Goal: Task Accomplishment & Management: Use online tool/utility

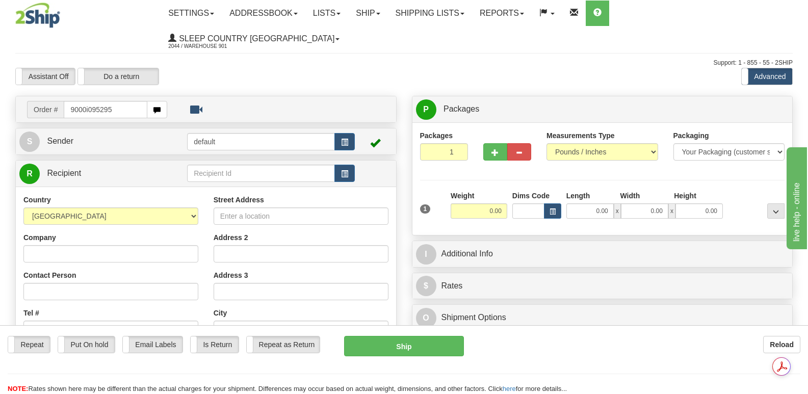
type input "9000i095295"
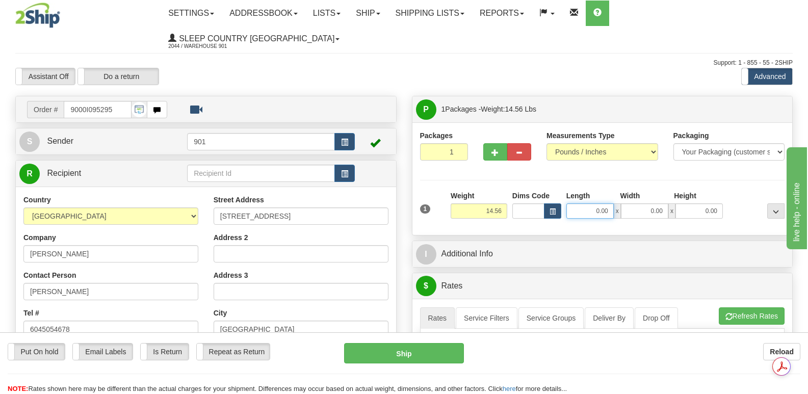
click at [573, 204] on input "0.00" at bounding box center [590, 211] width 47 height 15
type input "19.00"
click at [634, 204] on input "0.00" at bounding box center [644, 211] width 47 height 15
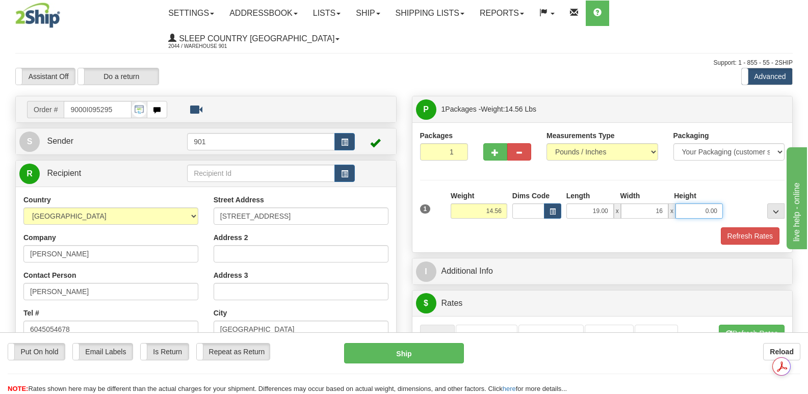
type input "16.00"
click at [696, 204] on input "0.00" at bounding box center [699, 211] width 47 height 15
type input "9.00"
click at [756, 227] on button "Refresh Rates" at bounding box center [750, 235] width 59 height 17
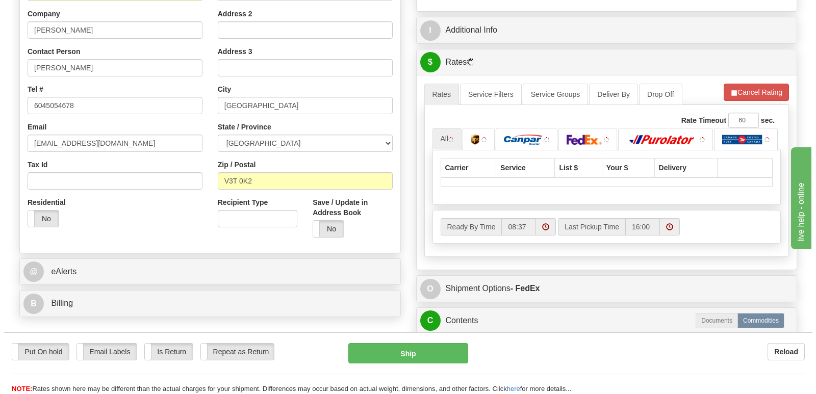
scroll to position [255, 0]
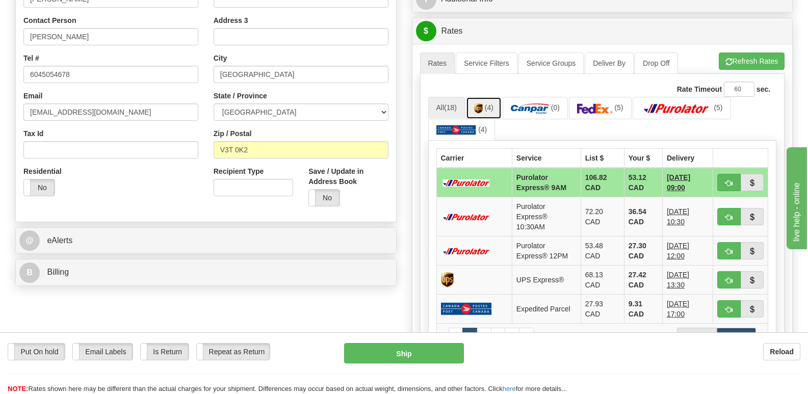
click at [482, 104] on img at bounding box center [478, 109] width 9 height 10
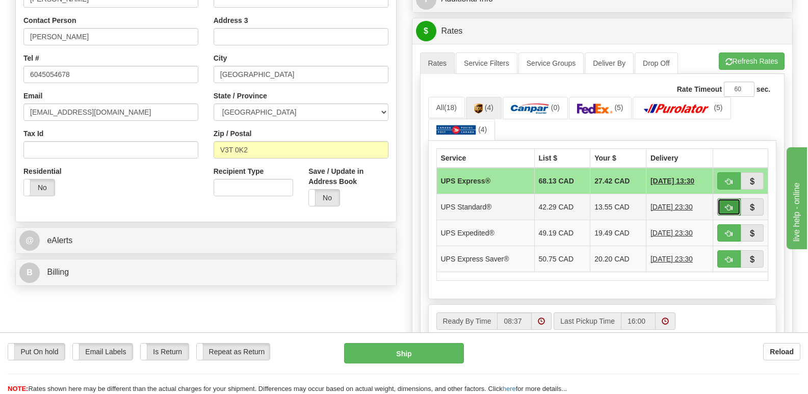
click at [729, 205] on span "button" at bounding box center [729, 208] width 7 height 7
type input "11"
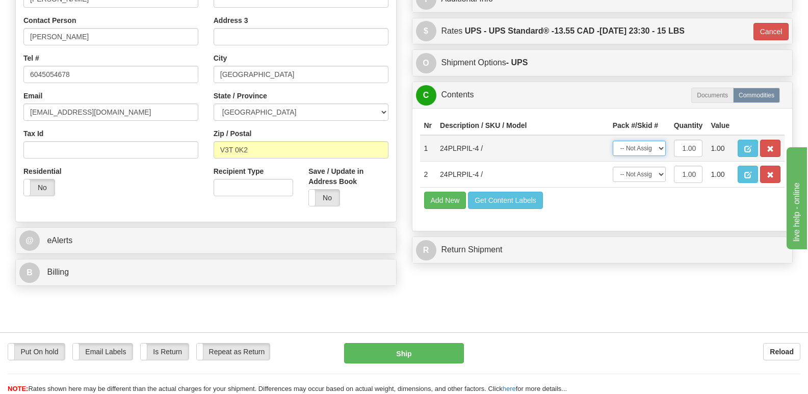
click at [661, 141] on select "-- Not Assigned -- Package 1" at bounding box center [639, 148] width 53 height 15
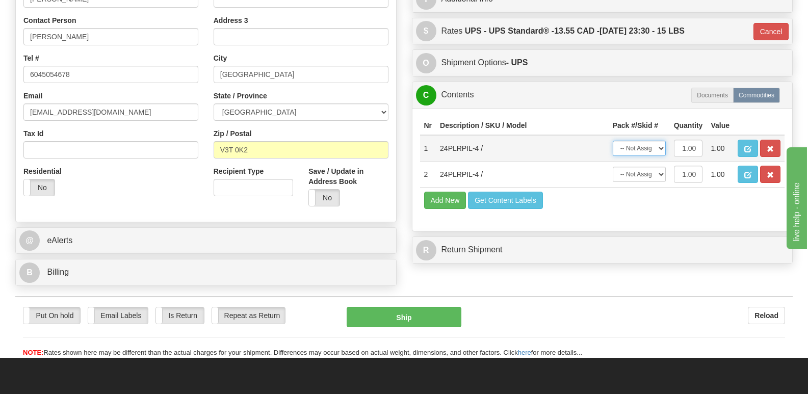
select select "0"
click at [613, 141] on select "-- Not Assigned -- Package 1" at bounding box center [639, 148] width 53 height 15
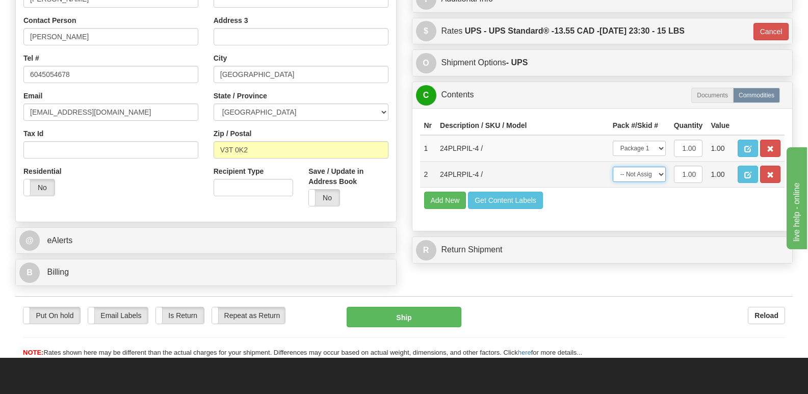
click at [659, 167] on select "-- Not Assigned -- Package 1" at bounding box center [639, 174] width 53 height 15
select select "0"
click at [613, 167] on select "-- Not Assigned -- Package 1" at bounding box center [639, 174] width 53 height 15
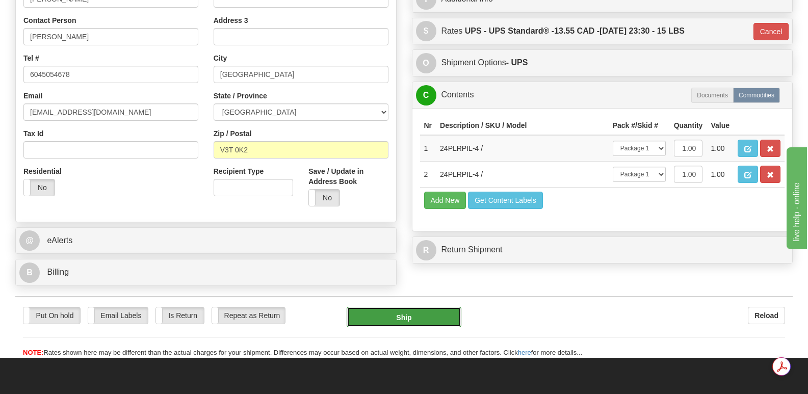
click at [398, 307] on button "Ship" at bounding box center [404, 317] width 114 height 20
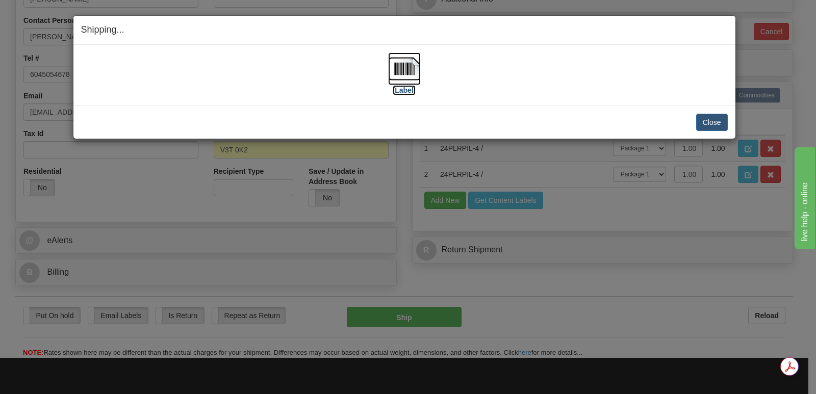
click at [406, 66] on img at bounding box center [404, 69] width 33 height 33
click at [710, 121] on button "Close" at bounding box center [712, 122] width 32 height 17
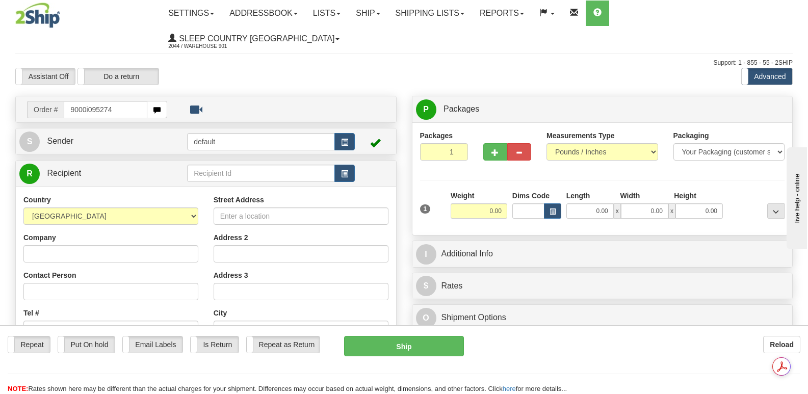
type input "9000i095274"
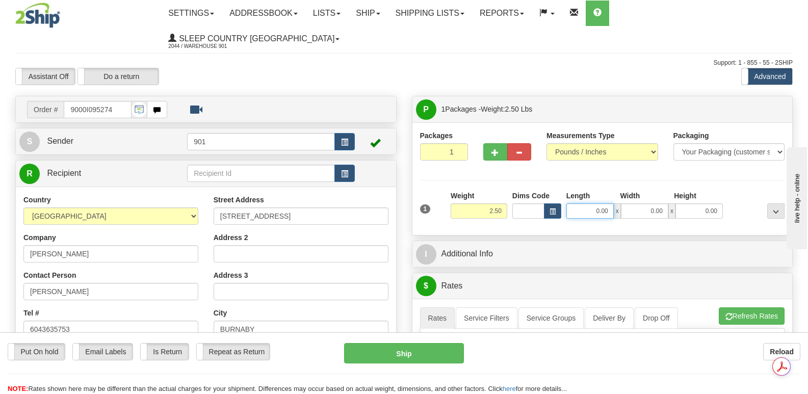
click at [574, 204] on input "0.00" at bounding box center [590, 211] width 47 height 15
type input "11.00"
click at [636, 204] on input "0.00" at bounding box center [644, 211] width 47 height 15
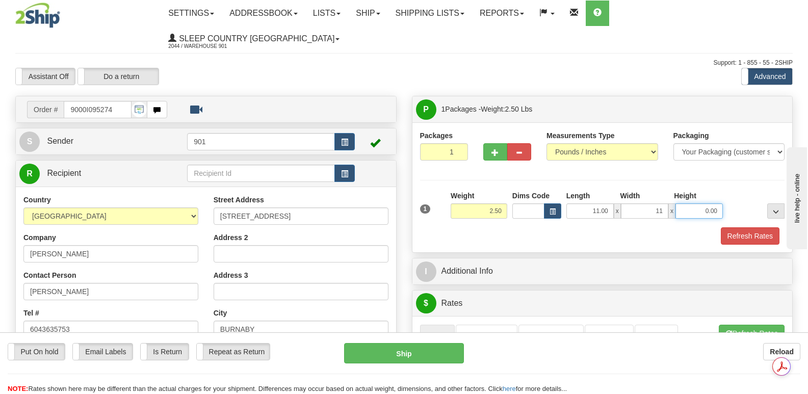
type input "11.00"
click at [689, 204] on input "0.00" at bounding box center [699, 211] width 47 height 15
type input "5.00"
click at [738, 227] on button "Refresh Rates" at bounding box center [750, 235] width 59 height 17
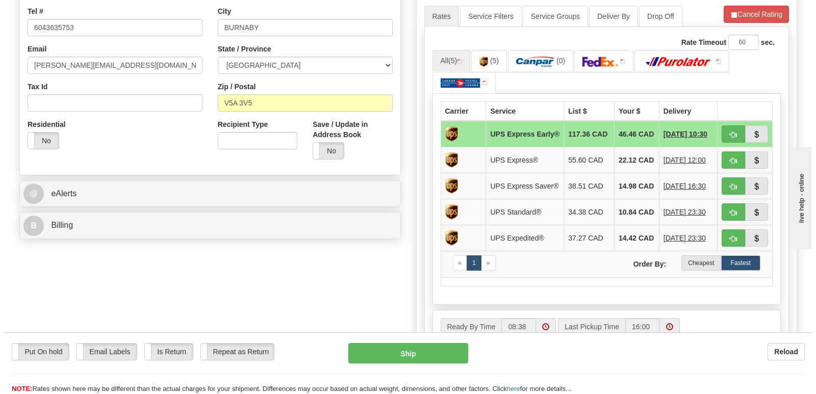
scroll to position [306, 0]
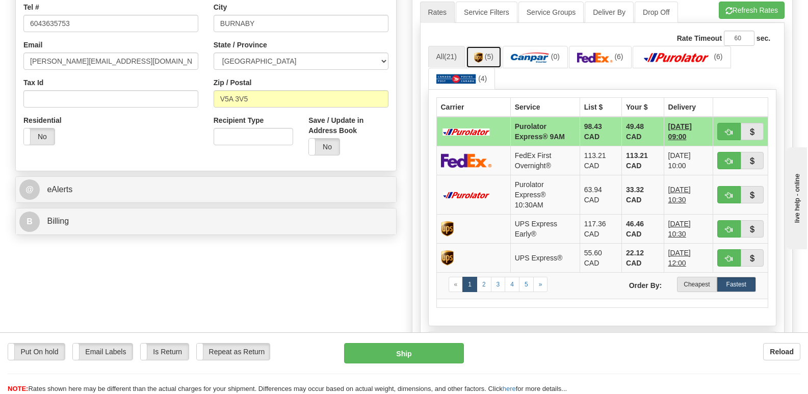
click at [490, 53] on span "(5)" at bounding box center [489, 57] width 9 height 8
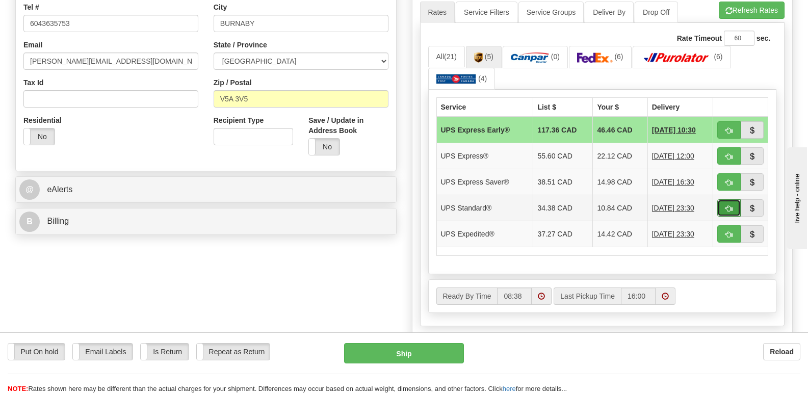
click at [727, 206] on span "button" at bounding box center [729, 209] width 7 height 7
type input "11"
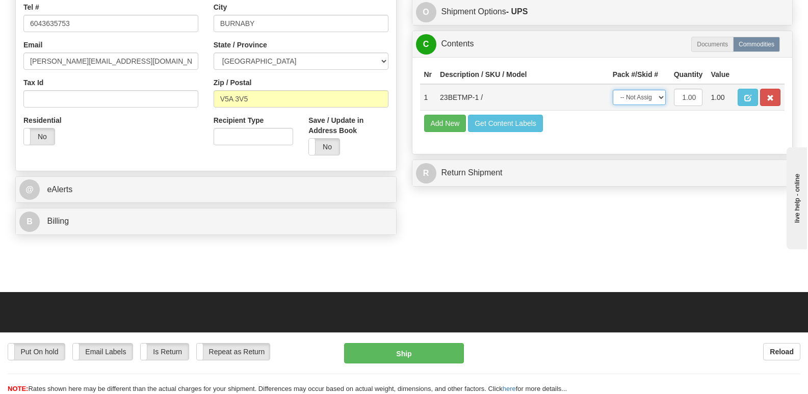
click at [659, 90] on select "-- Not Assigned -- Package 1" at bounding box center [639, 97] width 53 height 15
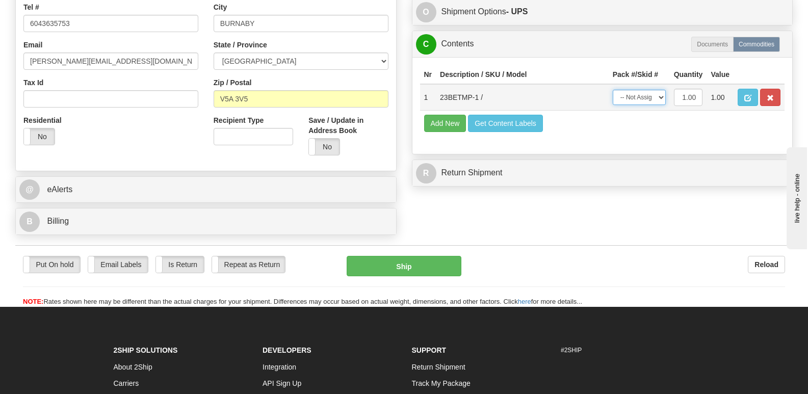
select select "0"
click at [613, 90] on select "-- Not Assigned -- Package 1" at bounding box center [639, 97] width 53 height 15
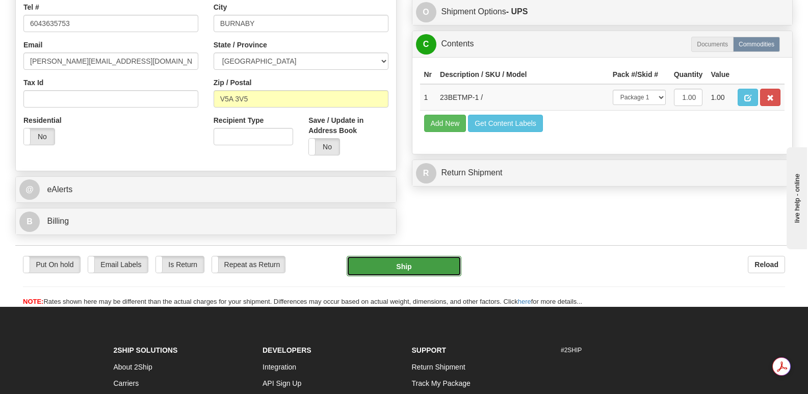
click at [395, 256] on button "Ship" at bounding box center [404, 266] width 114 height 20
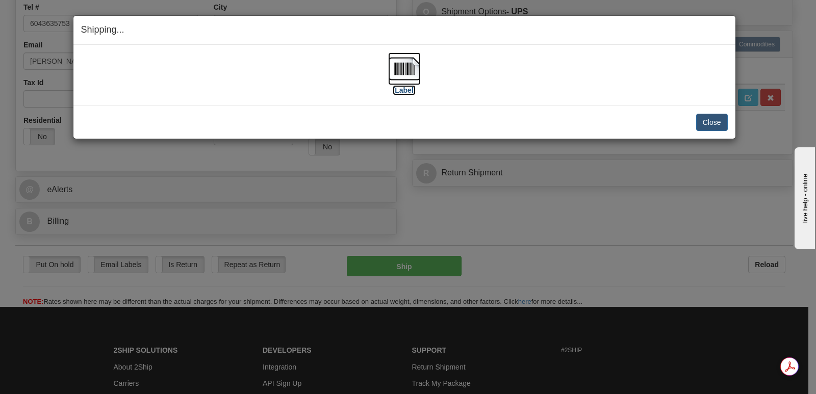
click at [406, 78] on img at bounding box center [404, 69] width 33 height 33
click at [705, 122] on button "Close" at bounding box center [712, 122] width 32 height 17
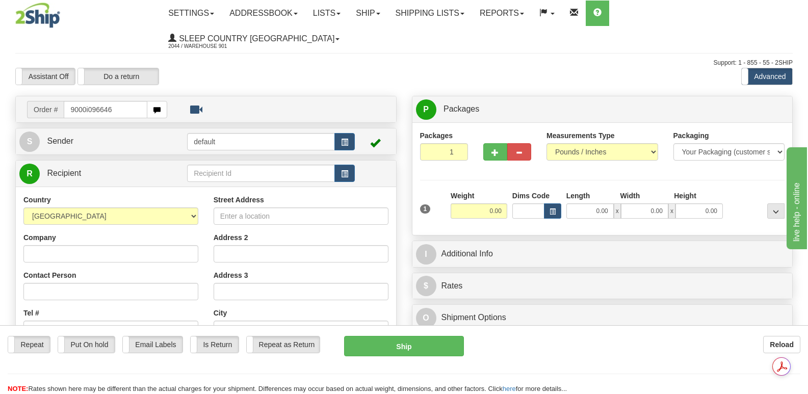
type input "9000i096646"
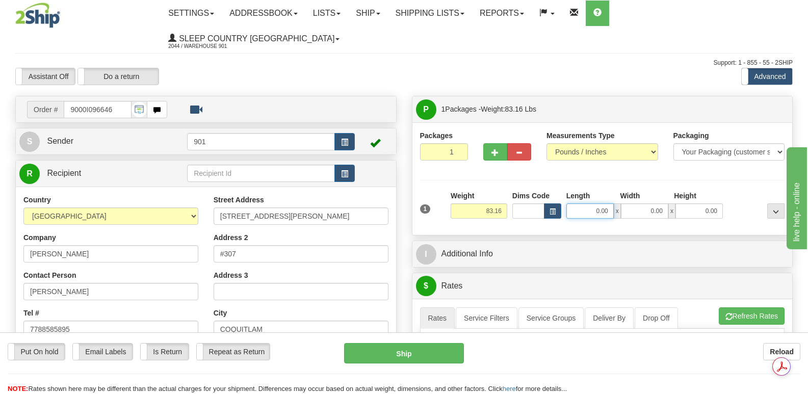
click at [577, 204] on input "0.00" at bounding box center [590, 211] width 47 height 15
type input "42.00"
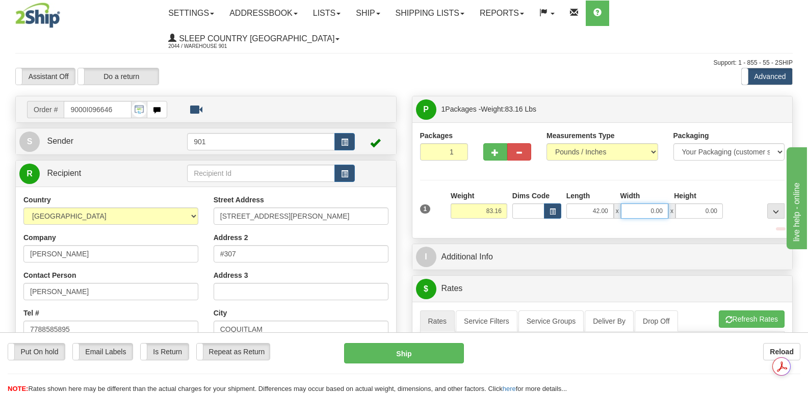
click at [636, 204] on input "0.00" at bounding box center [644, 211] width 47 height 15
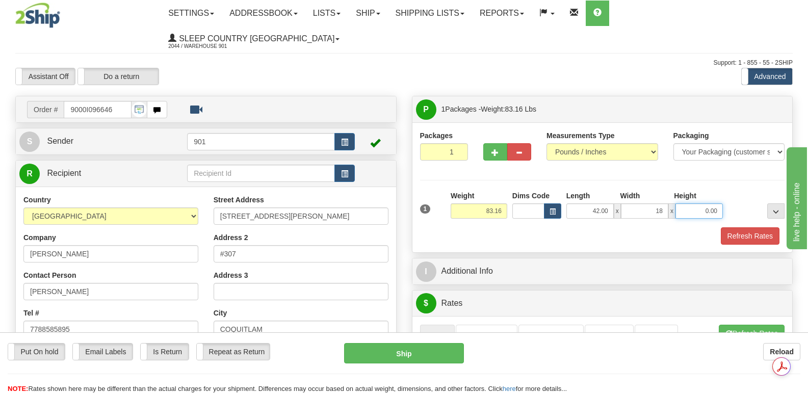
type input "18.00"
click at [691, 204] on input "0.00" at bounding box center [699, 211] width 47 height 15
type input "18.00"
click at [741, 227] on button "Refresh Rates" at bounding box center [750, 235] width 59 height 17
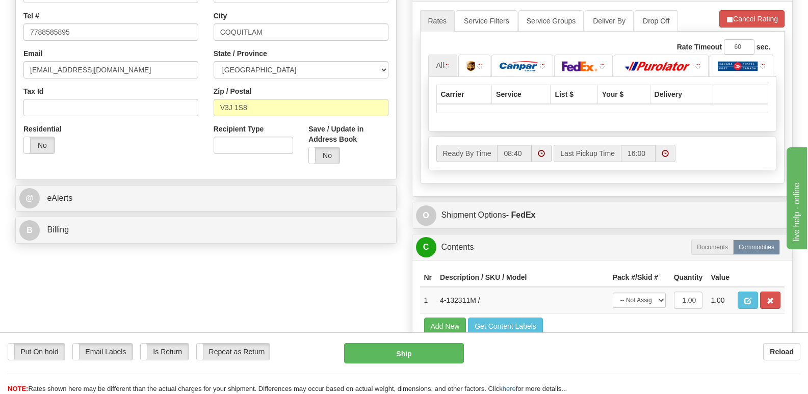
scroll to position [306, 0]
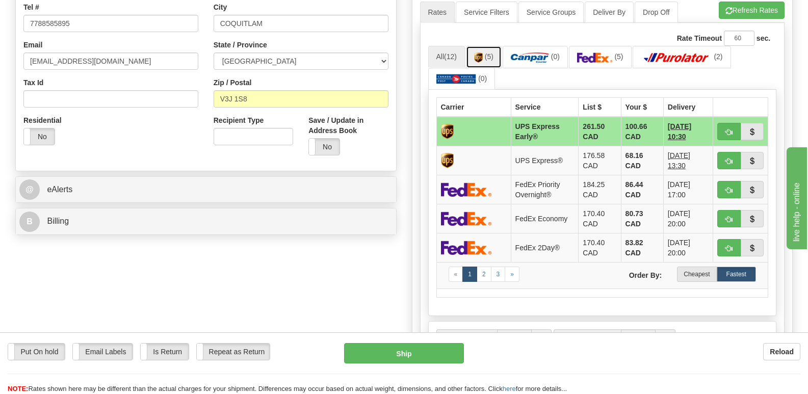
click at [485, 46] on link "(5)" at bounding box center [484, 57] width 36 height 22
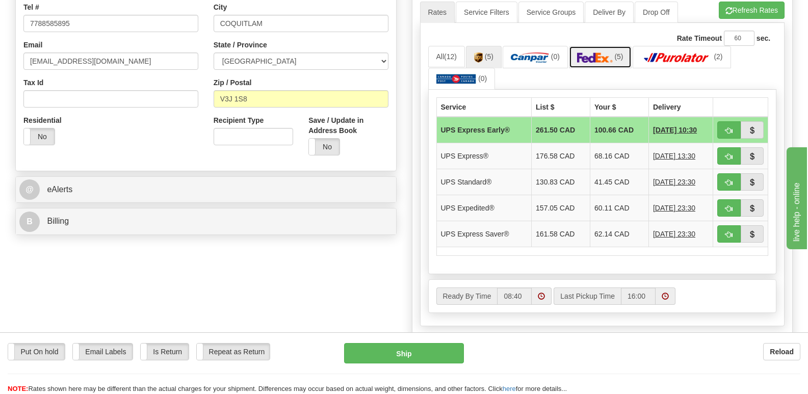
click at [607, 53] on img at bounding box center [595, 58] width 36 height 10
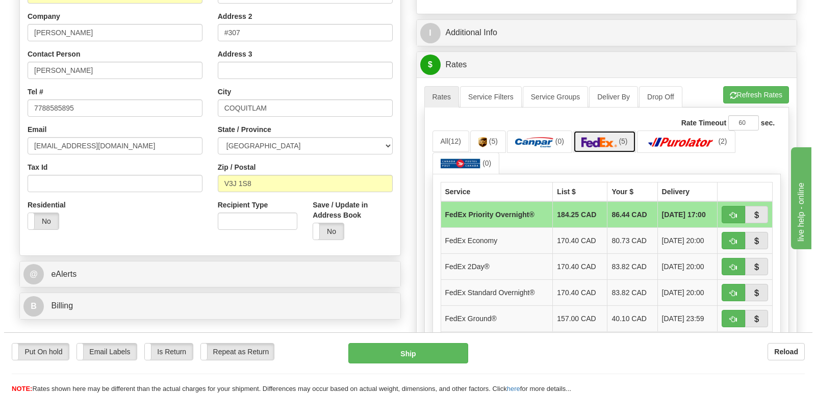
scroll to position [204, 0]
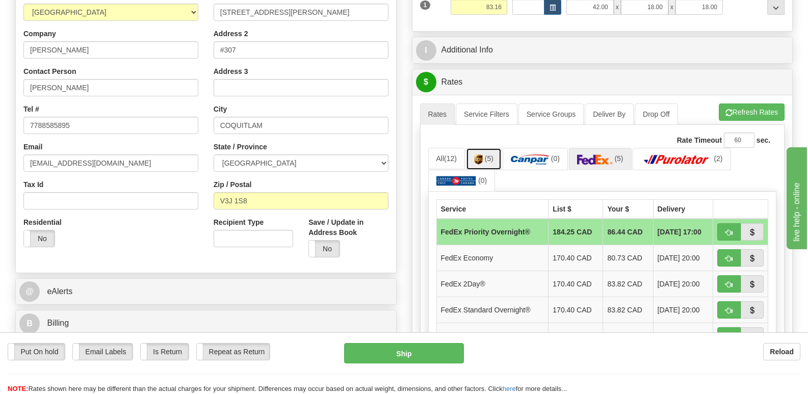
click at [481, 155] on img at bounding box center [478, 160] width 9 height 10
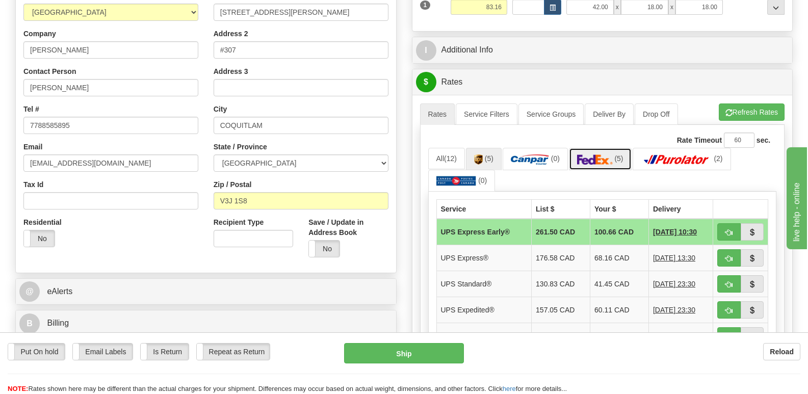
click at [606, 155] on img at bounding box center [595, 160] width 36 height 10
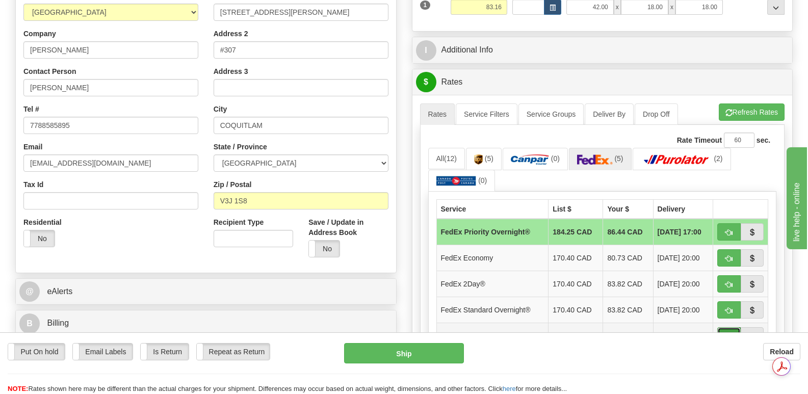
click at [731, 334] on span "button" at bounding box center [729, 337] width 7 height 7
type input "92"
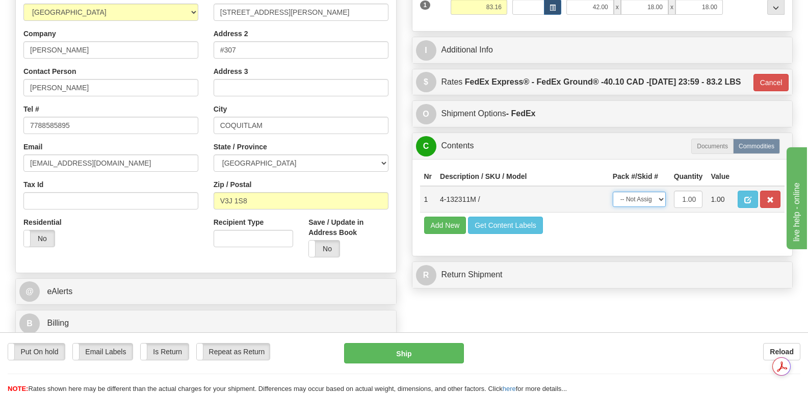
click at [660, 195] on select "-- Not Assigned -- Package 1" at bounding box center [639, 199] width 53 height 15
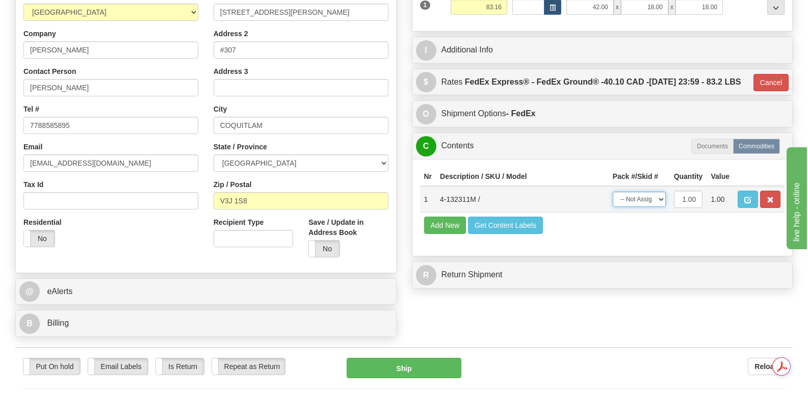
select select "0"
click at [613, 192] on select "-- Not Assigned -- Package 1" at bounding box center [639, 199] width 53 height 15
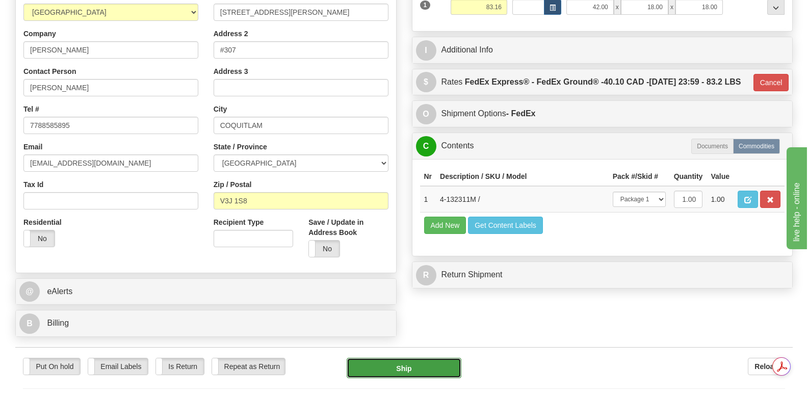
click at [419, 358] on button "Ship" at bounding box center [404, 368] width 114 height 20
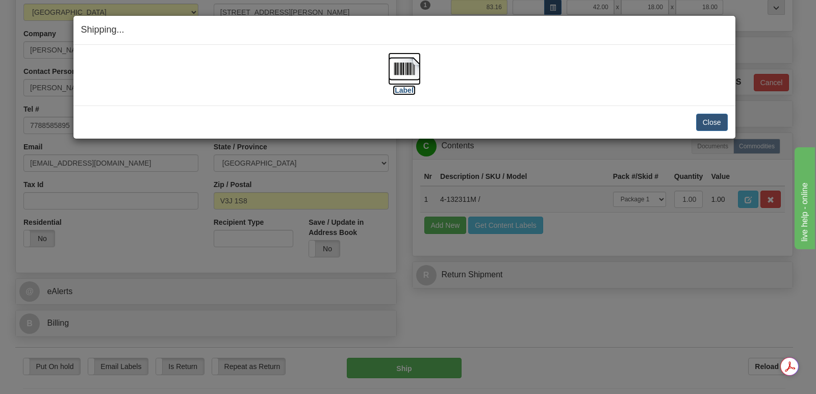
click at [404, 68] on img at bounding box center [404, 69] width 33 height 33
click at [710, 122] on button "Close" at bounding box center [712, 122] width 32 height 17
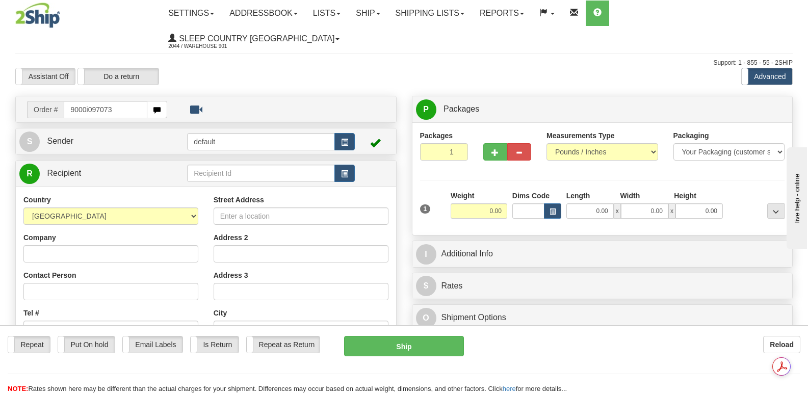
type input "9000i097073"
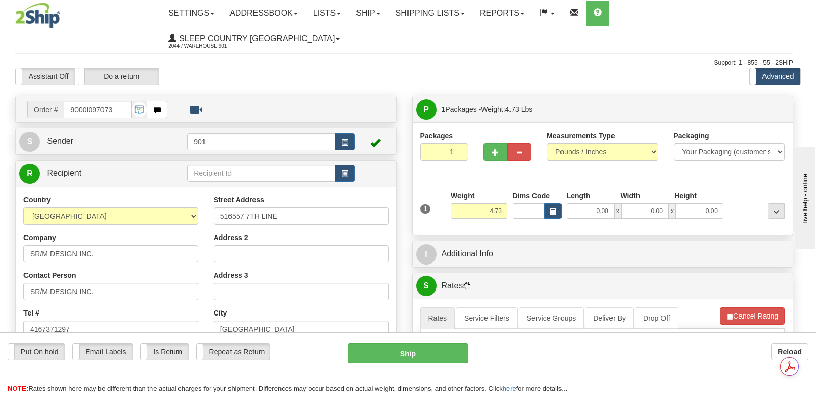
type input "CLARKSBURG"
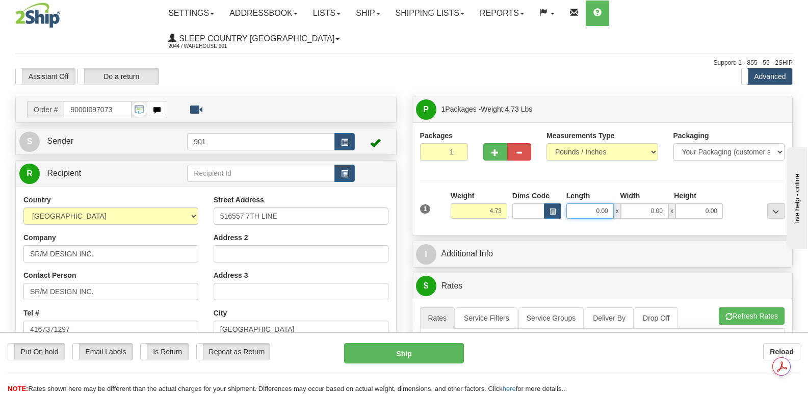
click at [575, 204] on input "0.00" at bounding box center [590, 211] width 47 height 15
type input "14.00"
click at [632, 204] on input "0.00" at bounding box center [644, 211] width 47 height 15
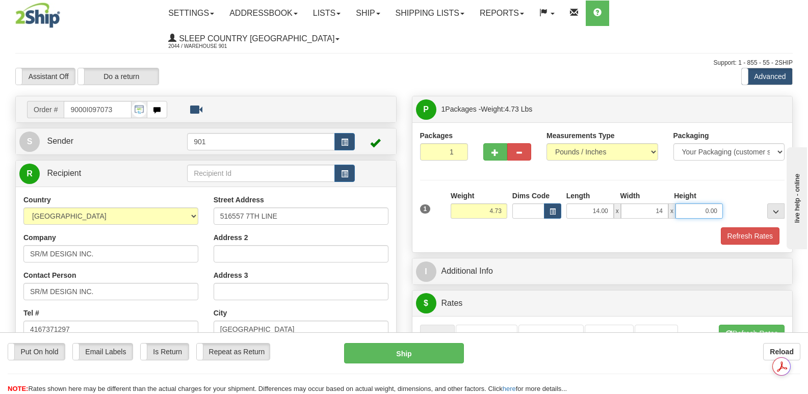
type input "14.00"
click at [689, 204] on input "0.00" at bounding box center [699, 211] width 47 height 15
type input "5.00"
click at [751, 227] on button "Refresh Rates" at bounding box center [750, 235] width 59 height 17
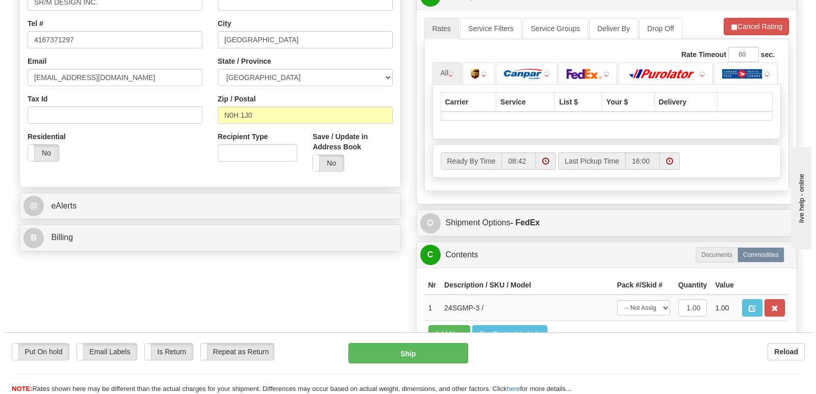
scroll to position [306, 0]
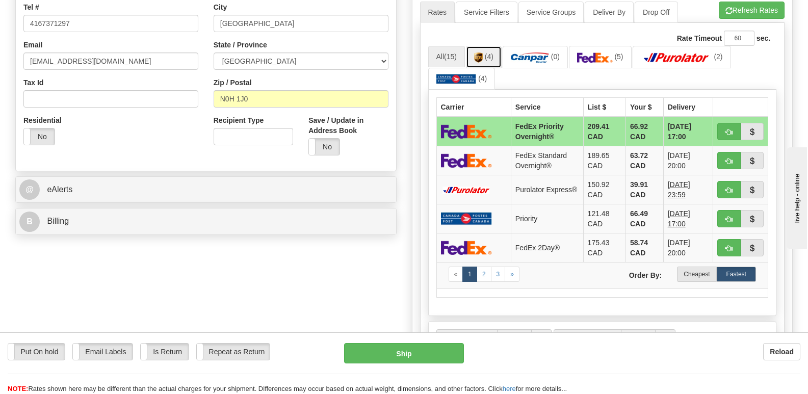
click at [487, 46] on link "(4)" at bounding box center [484, 57] width 36 height 22
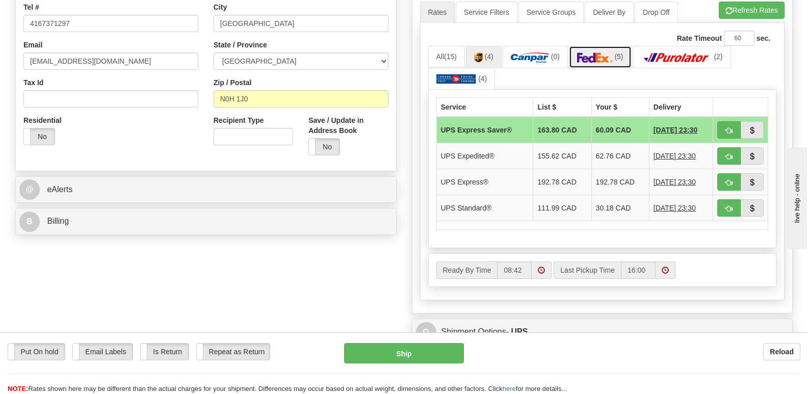
click at [605, 46] on link "(5)" at bounding box center [600, 57] width 63 height 22
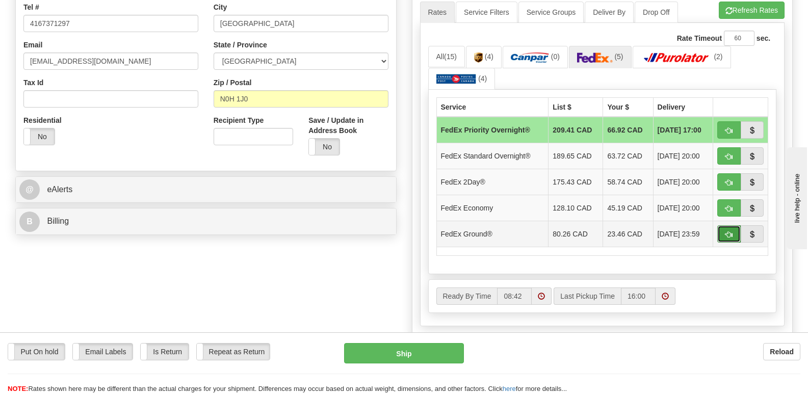
click at [731, 225] on button "button" at bounding box center [729, 233] width 23 height 17
type input "92"
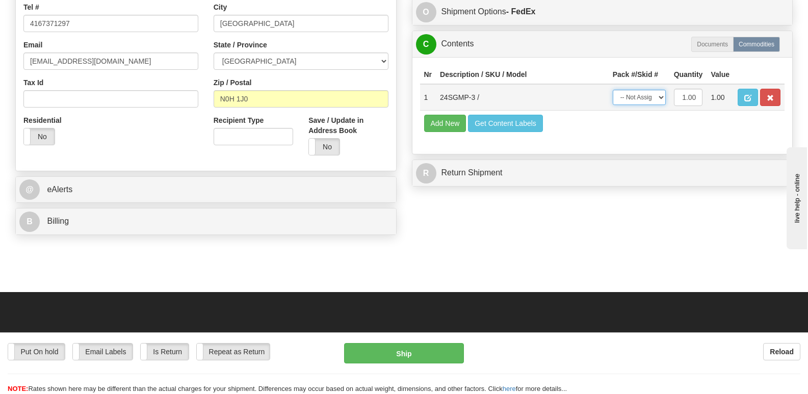
click at [659, 91] on select "-- Not Assigned -- Package 1" at bounding box center [639, 97] width 53 height 15
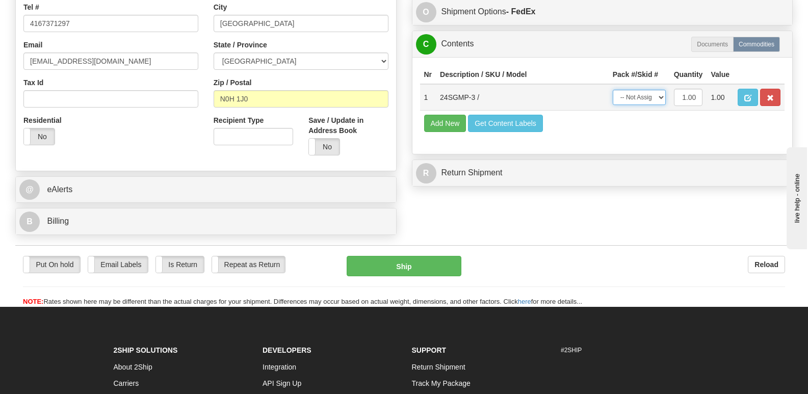
select select "0"
click at [613, 90] on select "-- Not Assigned -- Package 1" at bounding box center [639, 97] width 53 height 15
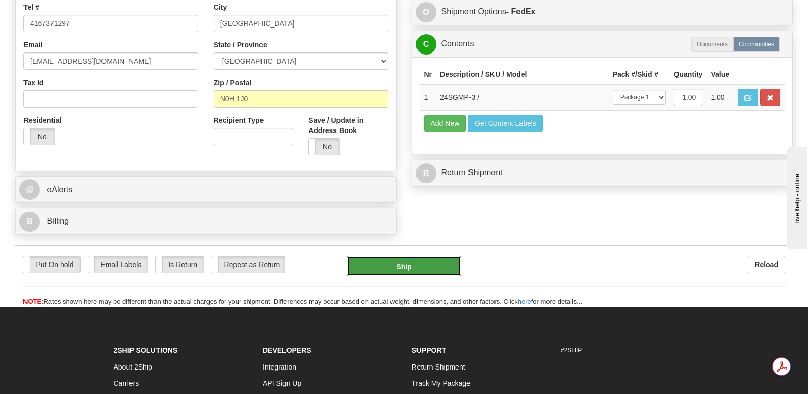
click at [426, 256] on button "Ship" at bounding box center [404, 266] width 114 height 20
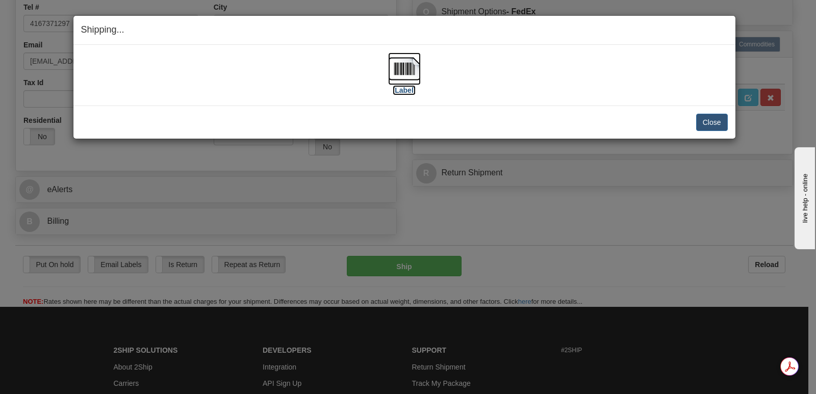
click at [404, 69] on img at bounding box center [404, 69] width 33 height 33
click at [706, 118] on button "Close" at bounding box center [712, 122] width 32 height 17
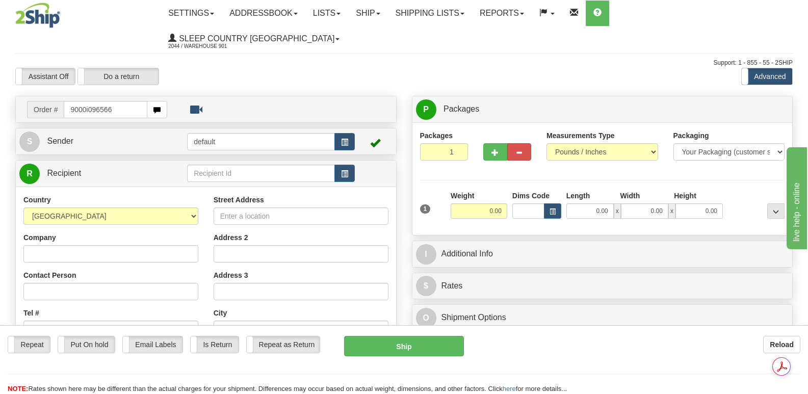
type input "9000i096566"
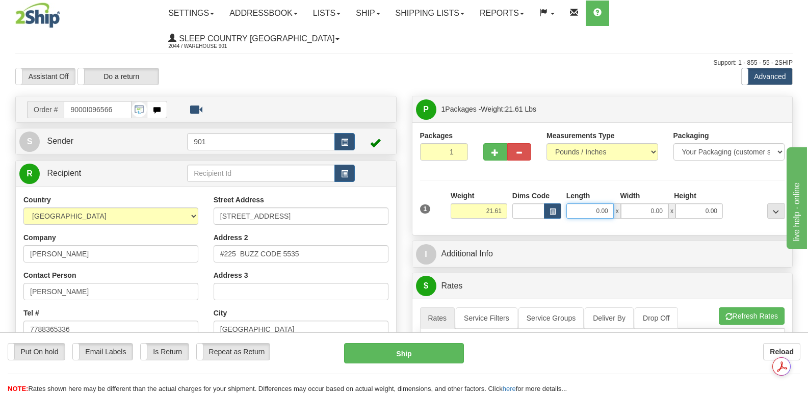
click at [576, 204] on input "0.00" at bounding box center [590, 211] width 47 height 15
type input "23.00"
click at [637, 204] on input "0.00" at bounding box center [644, 211] width 47 height 15
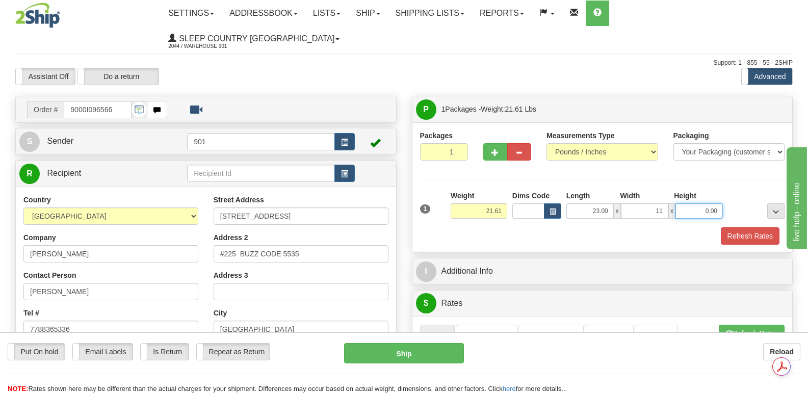
type input "11.00"
click at [684, 204] on input "0.00" at bounding box center [699, 211] width 47 height 15
type input "11.00"
click at [747, 227] on button "Refresh Rates" at bounding box center [750, 235] width 59 height 17
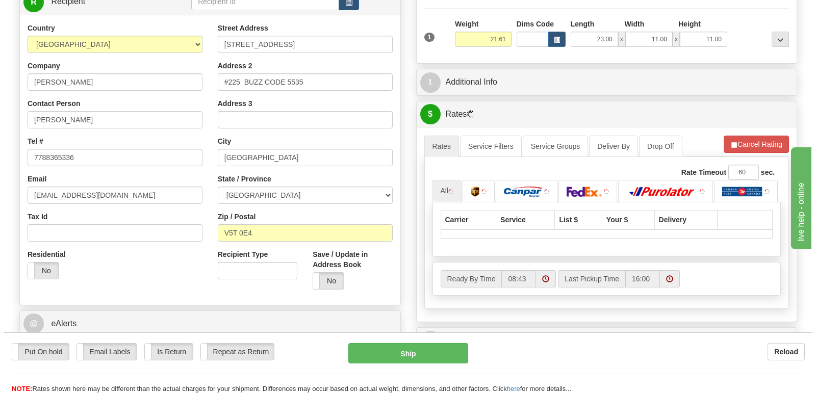
scroll to position [255, 0]
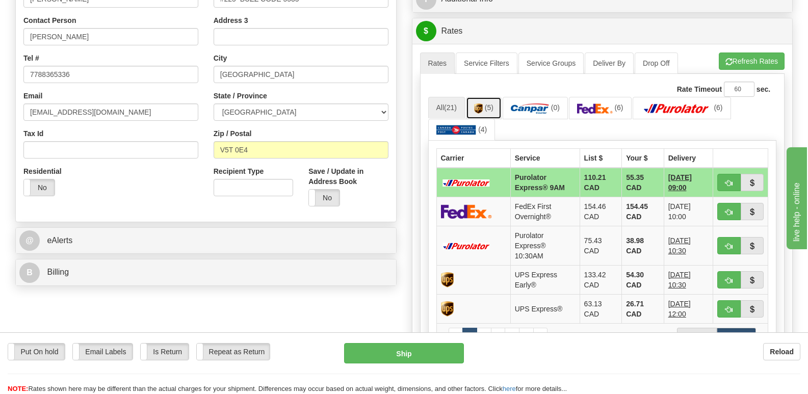
click at [482, 104] on img at bounding box center [478, 109] width 9 height 10
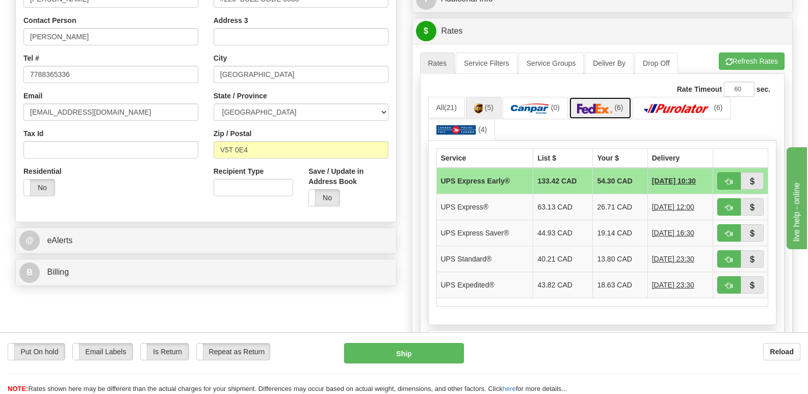
click at [609, 104] on img at bounding box center [595, 109] width 36 height 10
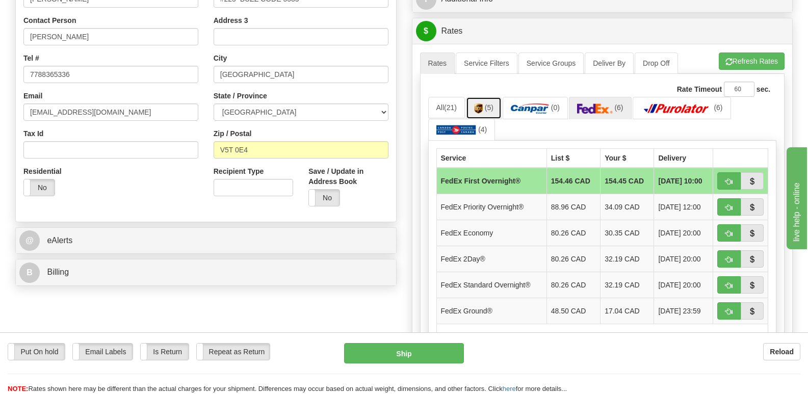
click at [485, 97] on link "(5)" at bounding box center [484, 108] width 36 height 22
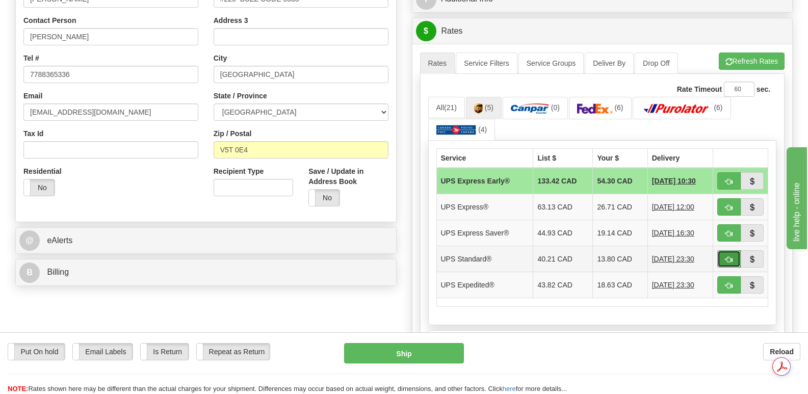
click at [729, 257] on span "button" at bounding box center [729, 260] width 7 height 7
type input "11"
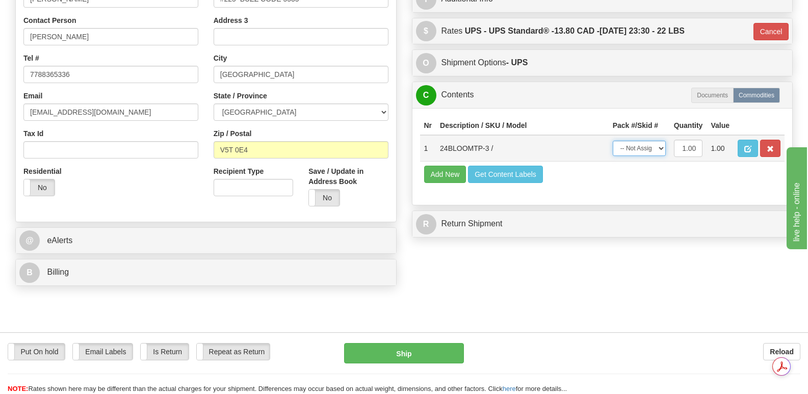
click at [662, 141] on select "-- Not Assigned -- Package 1" at bounding box center [639, 148] width 53 height 15
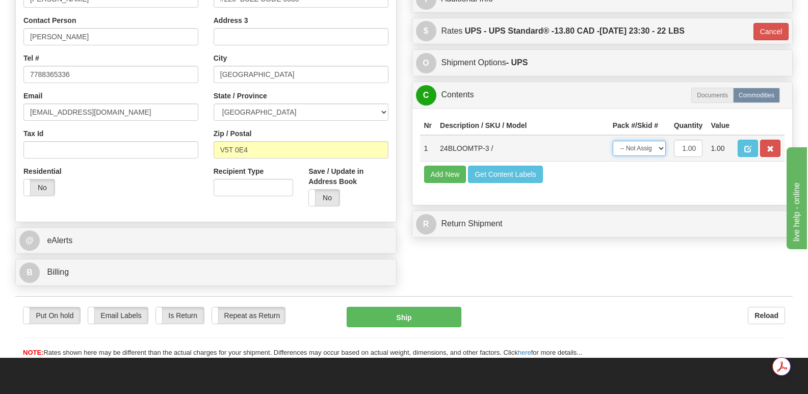
select select "0"
click at [613, 141] on select "-- Not Assigned -- Package 1" at bounding box center [639, 148] width 53 height 15
click at [407, 307] on button "Ship" at bounding box center [404, 317] width 114 height 20
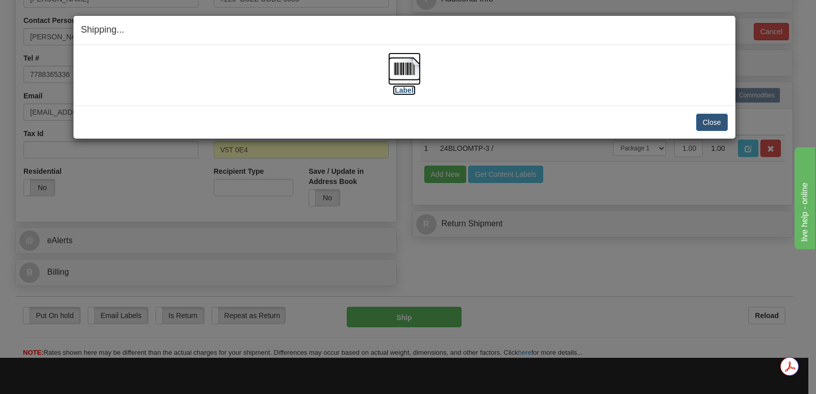
click at [400, 68] on img at bounding box center [404, 69] width 33 height 33
click at [714, 120] on button "Close" at bounding box center [712, 122] width 32 height 17
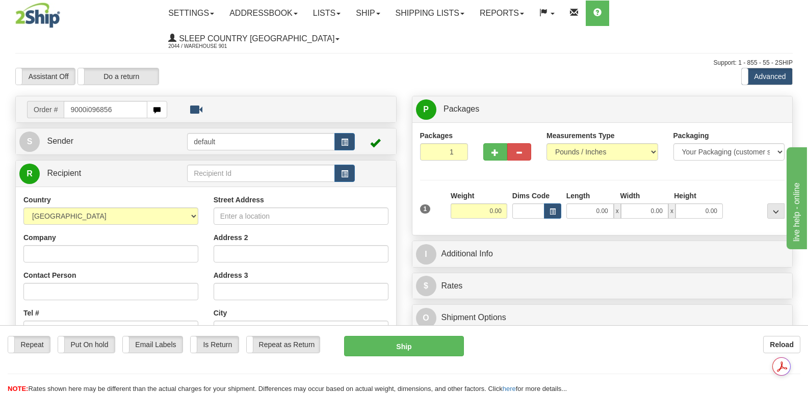
type input "9000i096856"
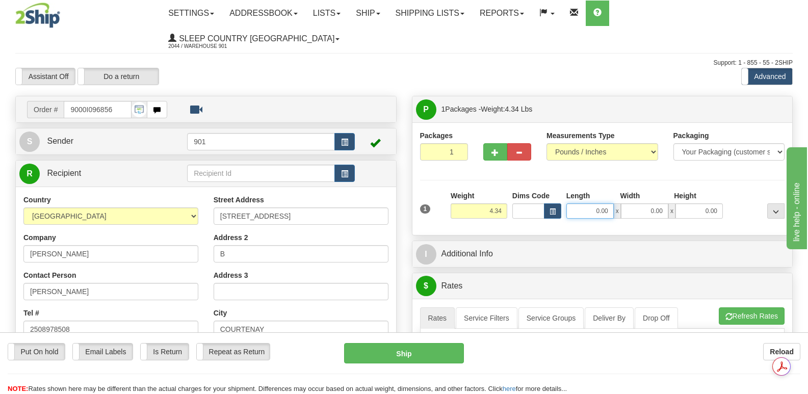
click at [575, 204] on input "0.00" at bounding box center [590, 211] width 47 height 15
type input "12.00"
click at [635, 204] on input "0.00" at bounding box center [644, 211] width 47 height 15
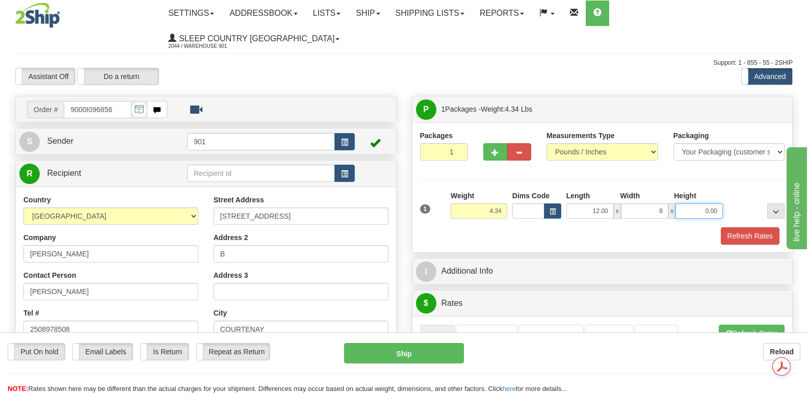
type input "8.00"
click at [694, 204] on input "0.00" at bounding box center [699, 211] width 47 height 15
type input "5.00"
click at [742, 227] on button "Refresh Rates" at bounding box center [750, 235] width 59 height 17
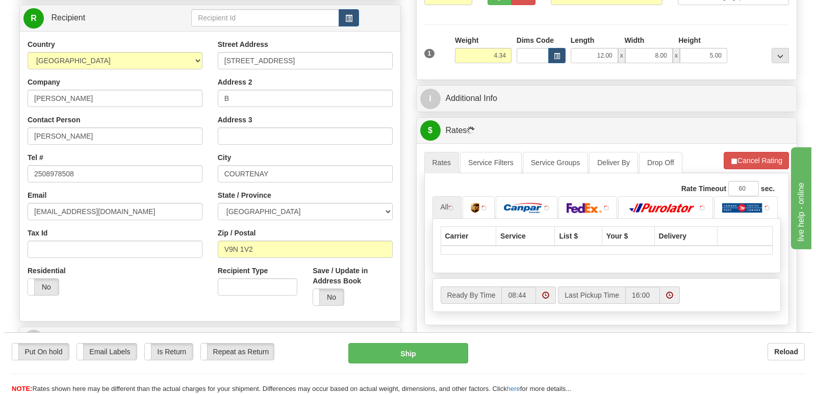
scroll to position [306, 0]
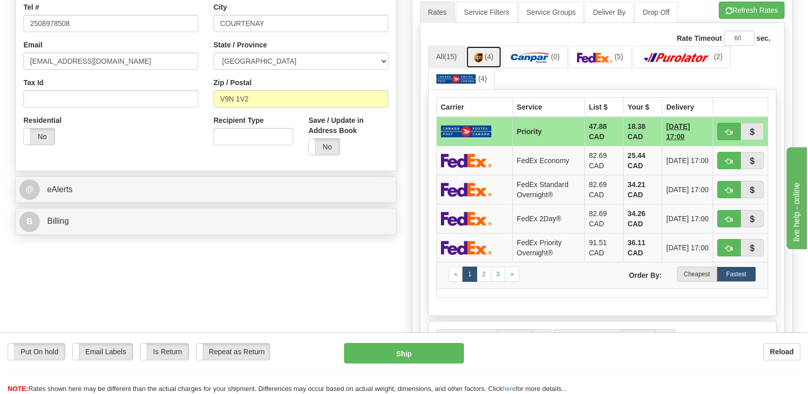
click at [486, 46] on link "(4)" at bounding box center [484, 57] width 36 height 22
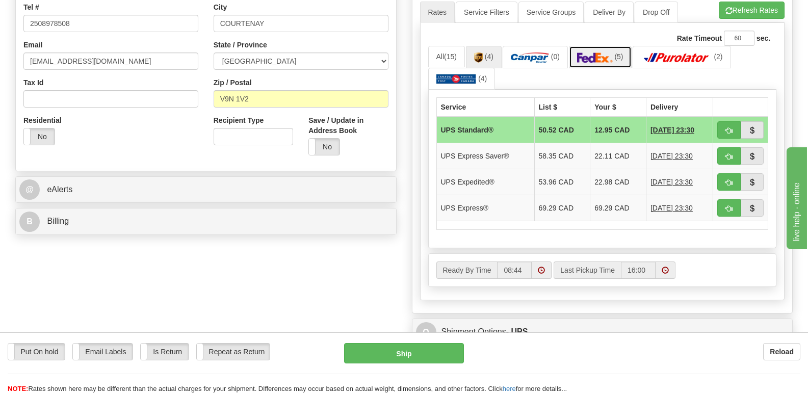
click at [612, 53] on img at bounding box center [595, 58] width 36 height 10
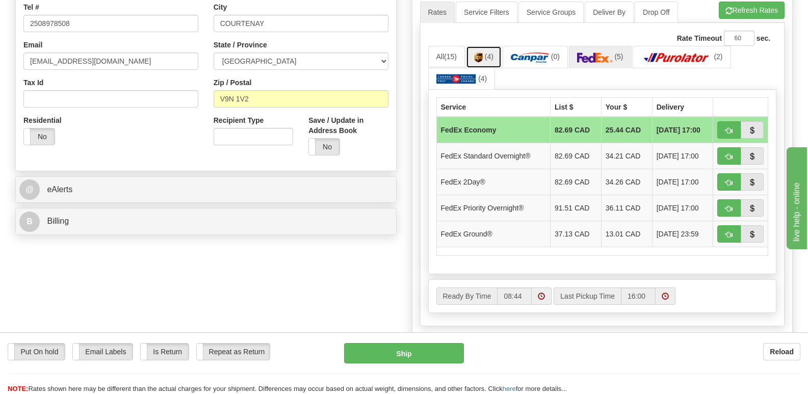
click at [476, 53] on img at bounding box center [478, 58] width 9 height 10
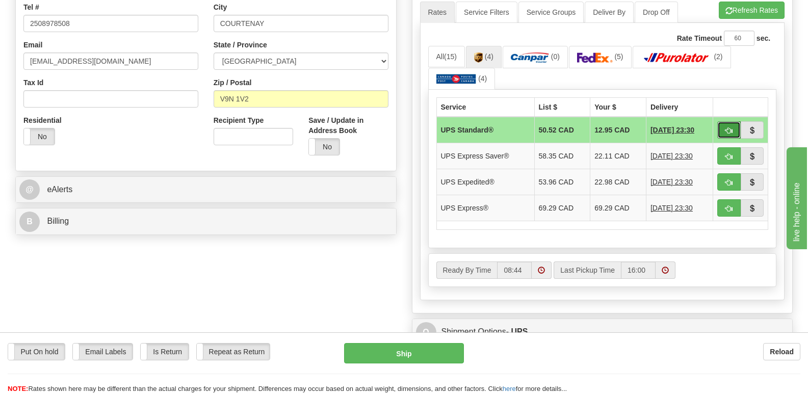
click at [727, 128] on span "button" at bounding box center [729, 131] width 7 height 7
type input "11"
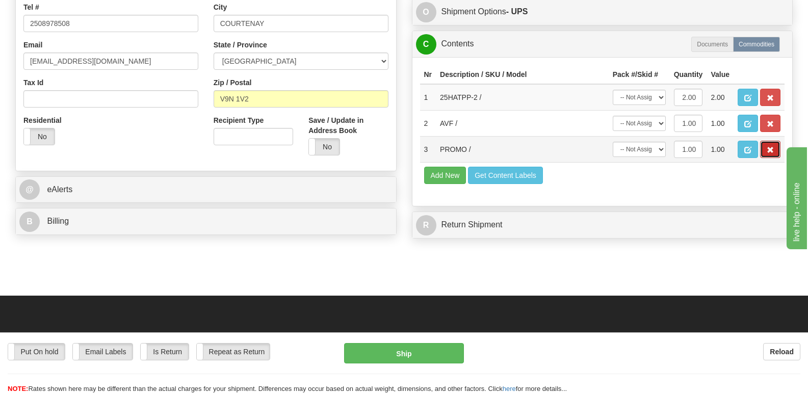
click at [765, 141] on button "button" at bounding box center [770, 149] width 20 height 17
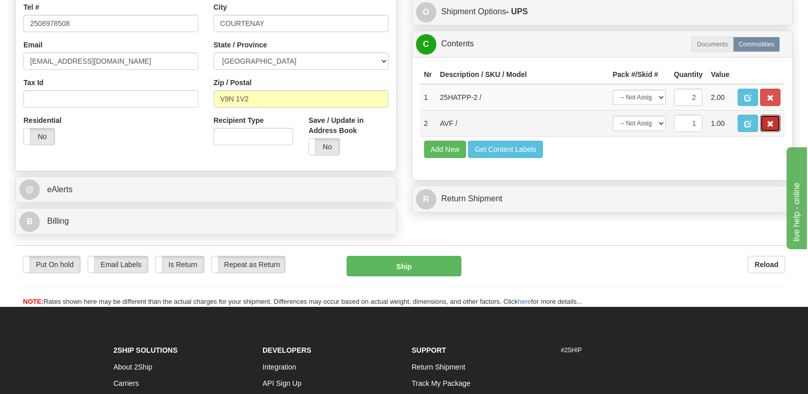
click at [772, 121] on span "button" at bounding box center [770, 124] width 7 height 7
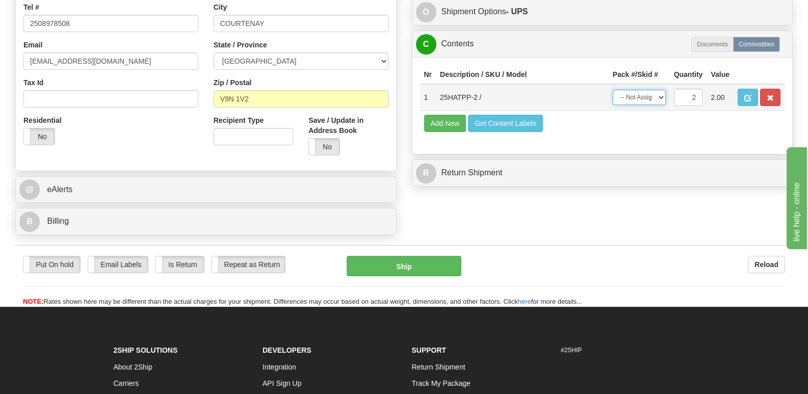
click at [661, 90] on select "-- Not Assigned -- Package 1" at bounding box center [639, 97] width 53 height 15
select select "0"
click at [613, 90] on select "-- Not Assigned -- Package 1" at bounding box center [639, 97] width 53 height 15
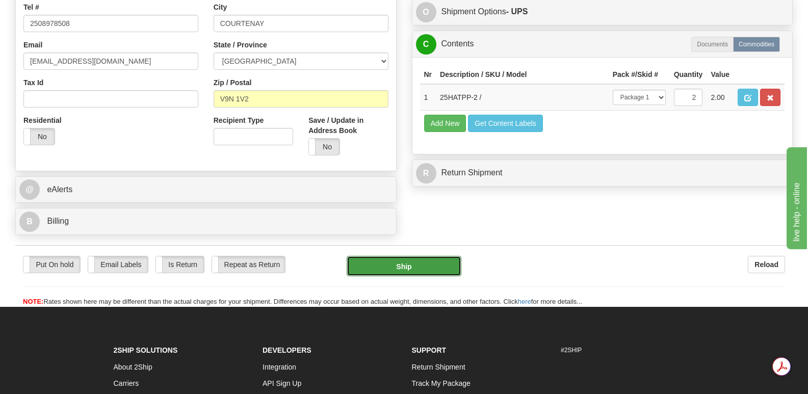
click at [396, 256] on button "Ship" at bounding box center [404, 266] width 114 height 20
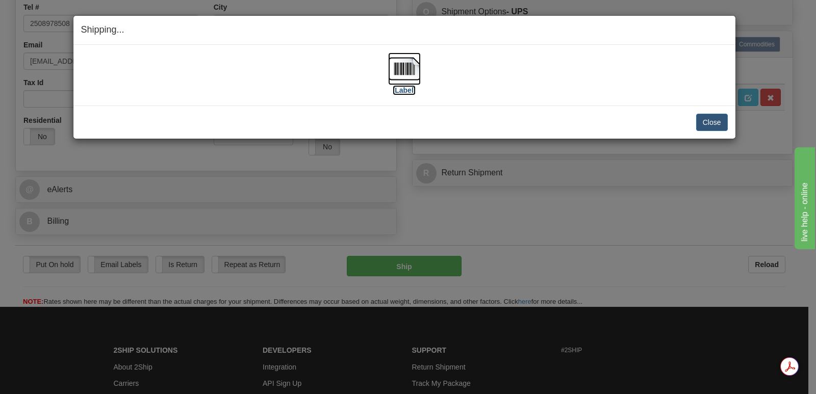
click at [407, 66] on img at bounding box center [404, 69] width 33 height 33
click at [708, 117] on button "Close" at bounding box center [712, 122] width 32 height 17
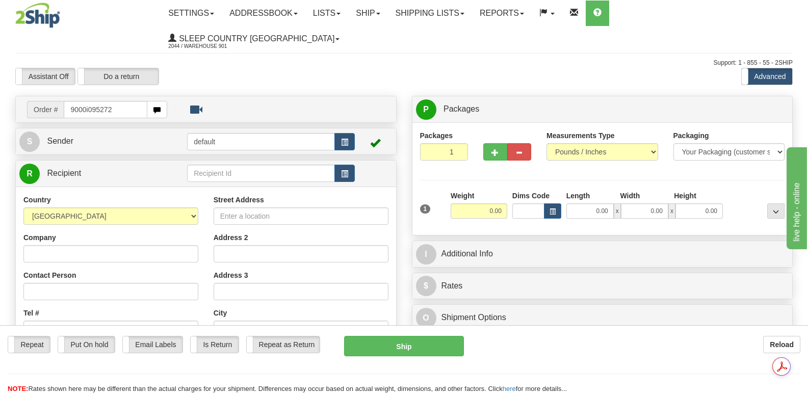
type input "9000i095272"
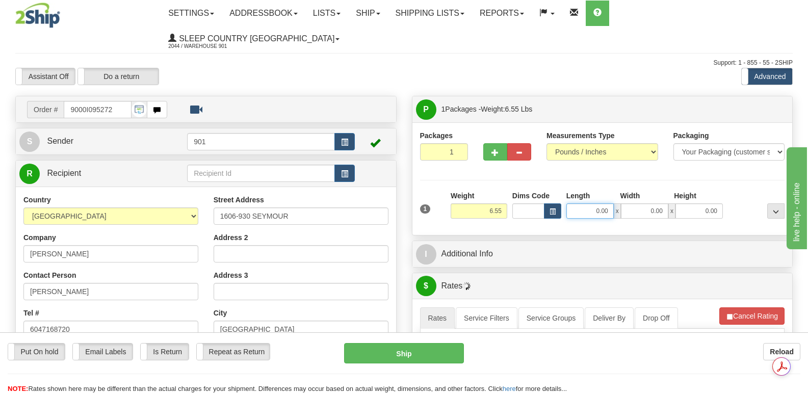
click at [577, 204] on input "0.00" at bounding box center [590, 211] width 47 height 15
type input "13.00"
click at [633, 204] on input "0.00" at bounding box center [644, 211] width 47 height 15
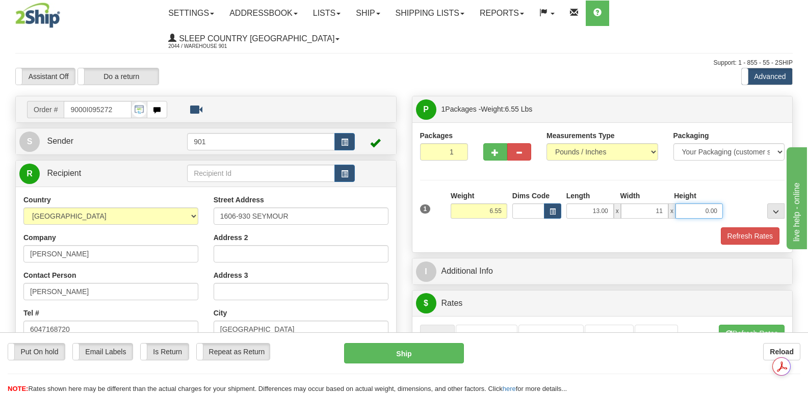
type input "11.00"
click at [683, 204] on input "0.00" at bounding box center [699, 211] width 47 height 15
type input "4.00"
click at [736, 227] on button "Refresh Rates" at bounding box center [750, 235] width 59 height 17
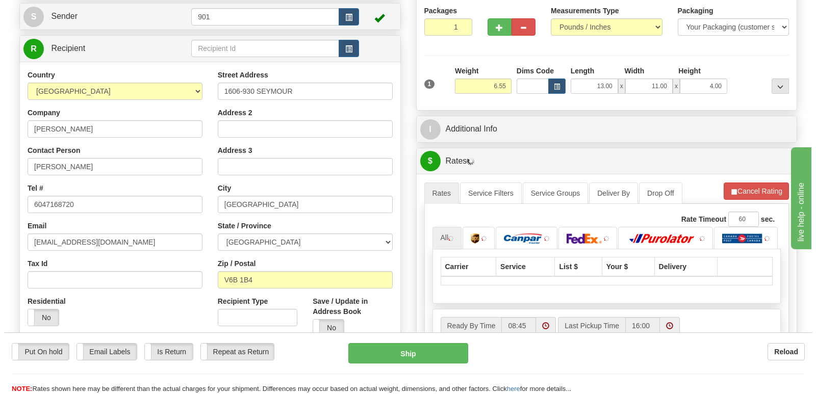
scroll to position [255, 0]
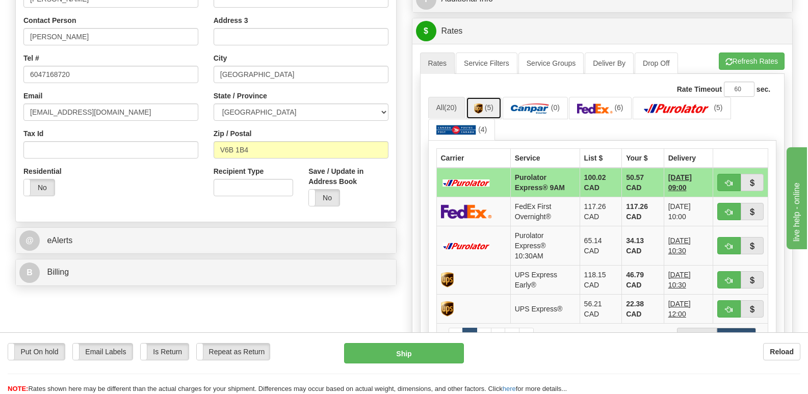
click at [482, 104] on img at bounding box center [478, 109] width 9 height 10
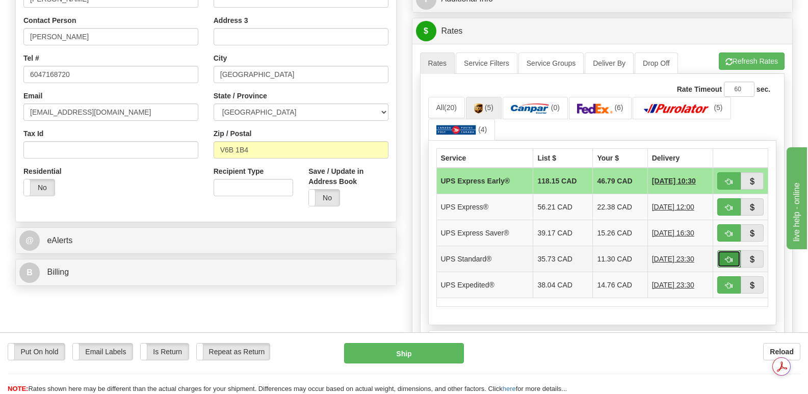
click at [725, 250] on button "button" at bounding box center [729, 258] width 23 height 17
type input "11"
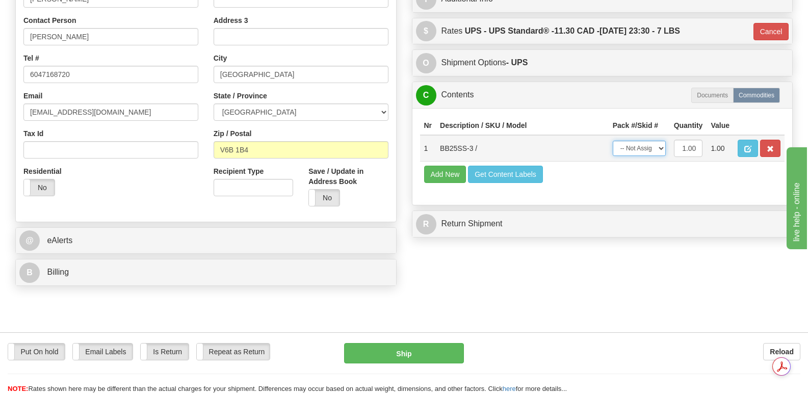
click at [662, 141] on select "-- Not Assigned -- Package 1" at bounding box center [639, 148] width 53 height 15
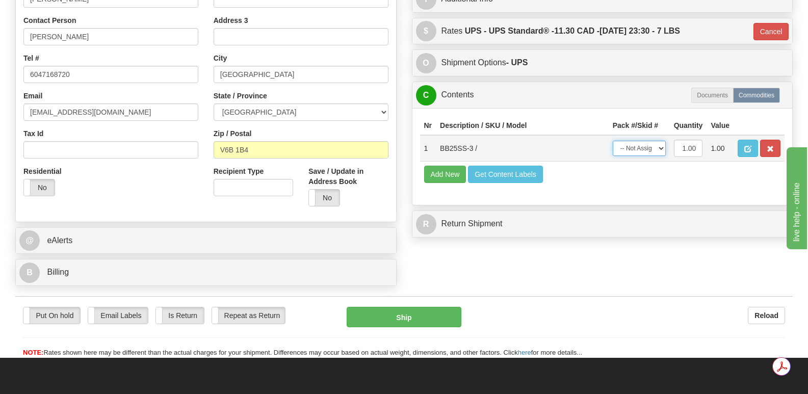
select select "0"
click at [613, 141] on select "-- Not Assigned -- Package 1" at bounding box center [639, 148] width 53 height 15
click at [399, 307] on button "Ship" at bounding box center [404, 317] width 114 height 20
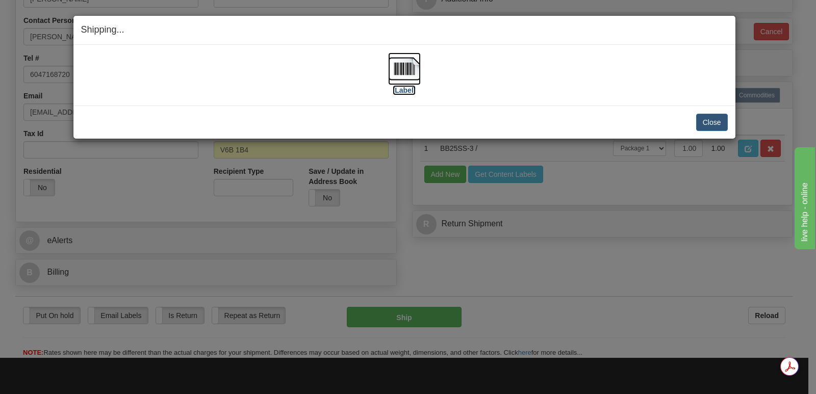
click at [404, 69] on img at bounding box center [404, 69] width 33 height 33
click at [712, 118] on button "Close" at bounding box center [712, 122] width 32 height 17
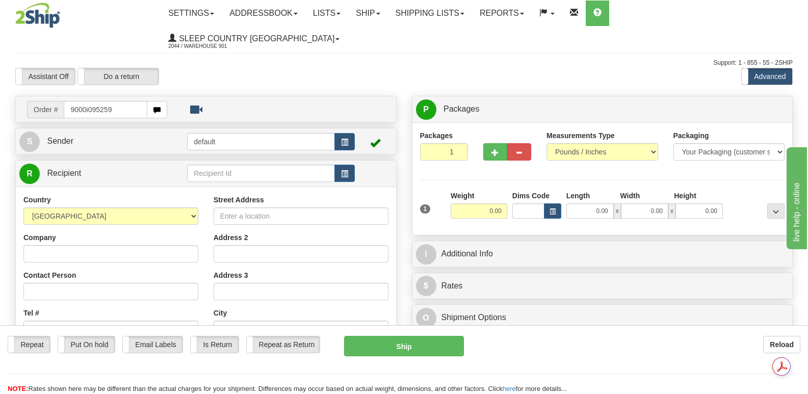
type input "9000i095259"
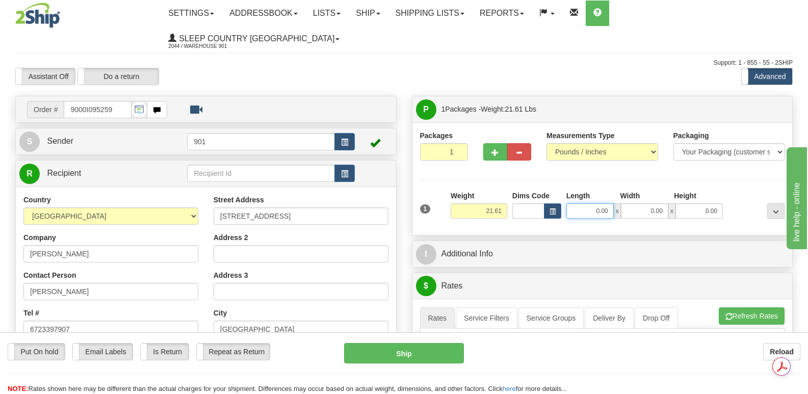
click at [577, 204] on input "0.00" at bounding box center [590, 211] width 47 height 15
type input "23.00"
click at [631, 204] on input "0.00" at bounding box center [644, 211] width 47 height 15
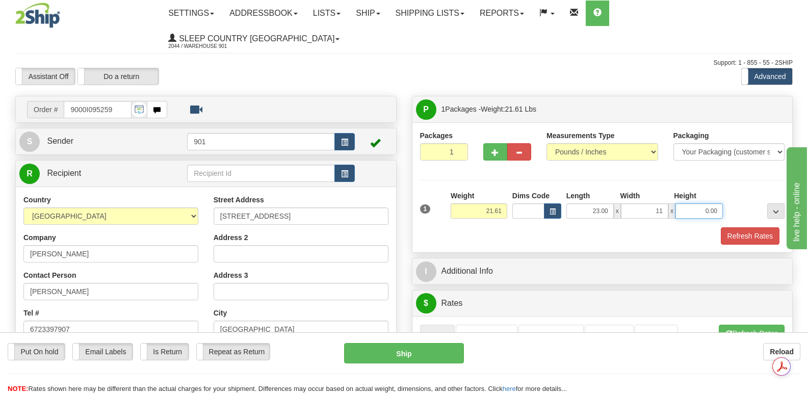
type input "11.00"
click at [688, 204] on input "0.00" at bounding box center [699, 211] width 47 height 15
type input "11.00"
drag, startPoint x: 747, startPoint y: 211, endPoint x: 743, endPoint y: 207, distance: 5.4
click at [746, 227] on button "Refresh Rates" at bounding box center [750, 235] width 59 height 17
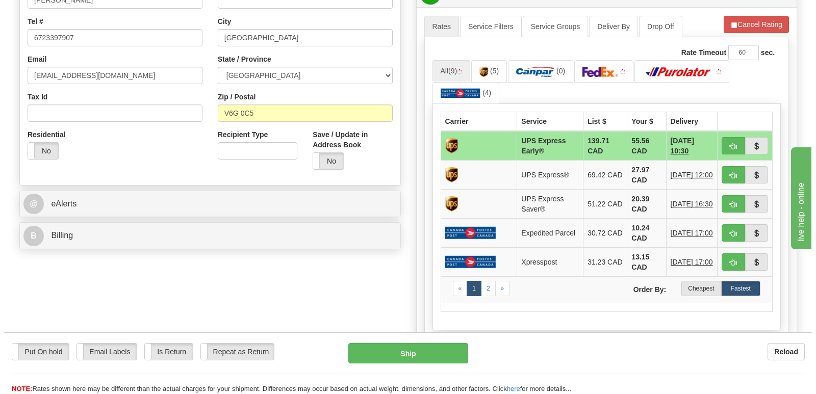
scroll to position [306, 0]
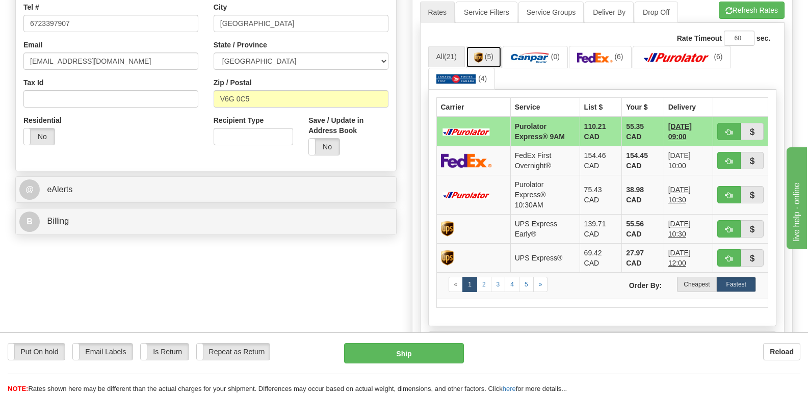
click at [486, 46] on link "(5)" at bounding box center [484, 57] width 36 height 22
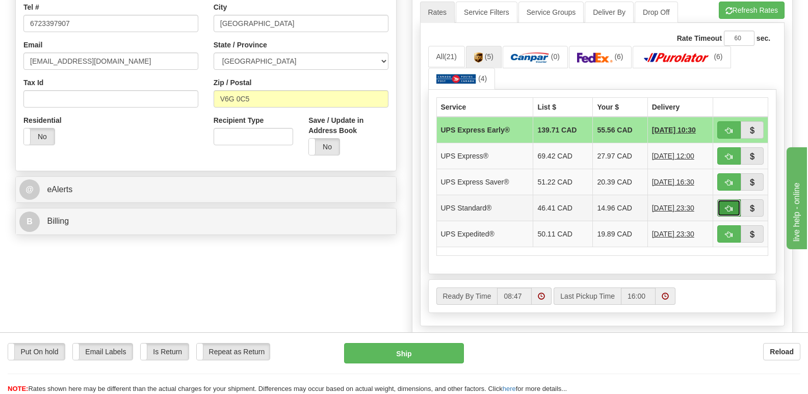
click at [731, 206] on span "button" at bounding box center [729, 209] width 7 height 7
type input "11"
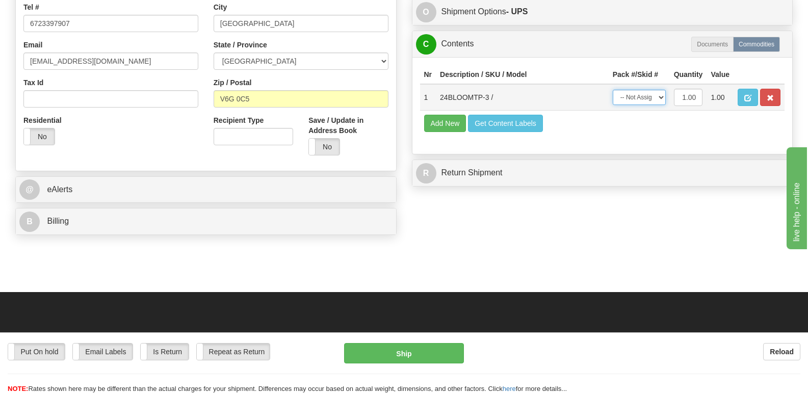
click at [660, 90] on select "-- Not Assigned -- Package 1" at bounding box center [639, 97] width 53 height 15
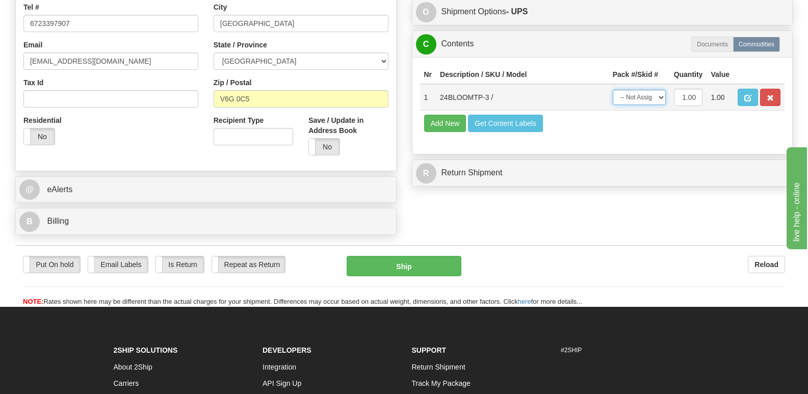
select select "0"
click at [613, 90] on select "-- Not Assigned -- Package 1" at bounding box center [639, 97] width 53 height 15
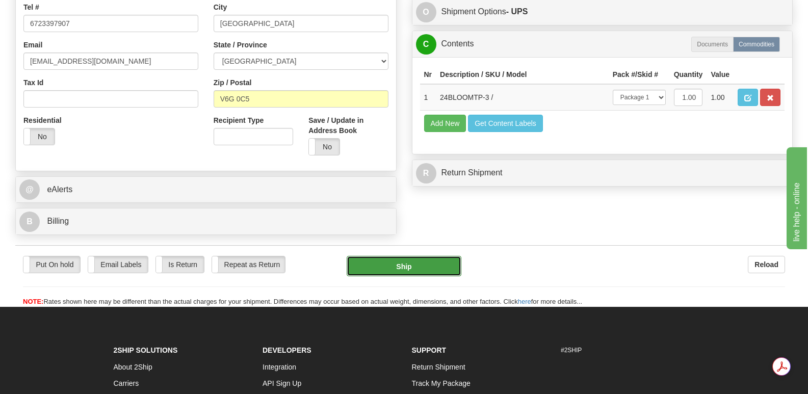
click at [392, 256] on button "Ship" at bounding box center [404, 266] width 114 height 20
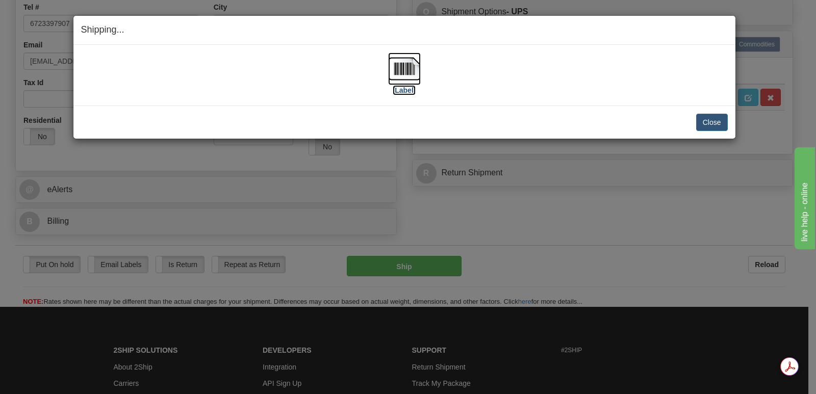
click at [405, 68] on img at bounding box center [404, 69] width 33 height 33
click at [716, 121] on button "Close" at bounding box center [712, 122] width 32 height 17
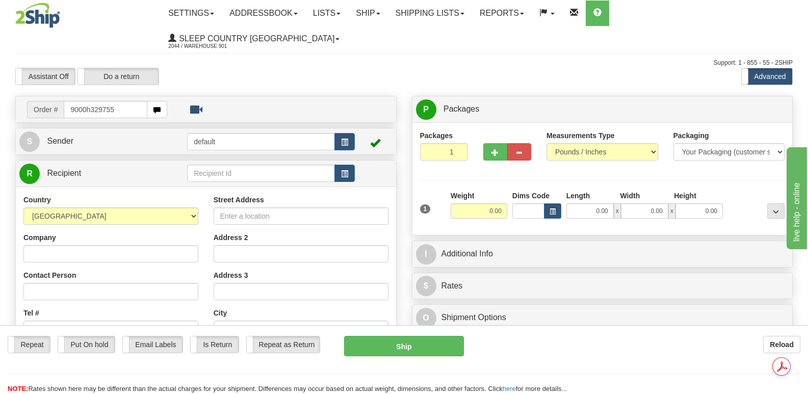
type input "9000h329755"
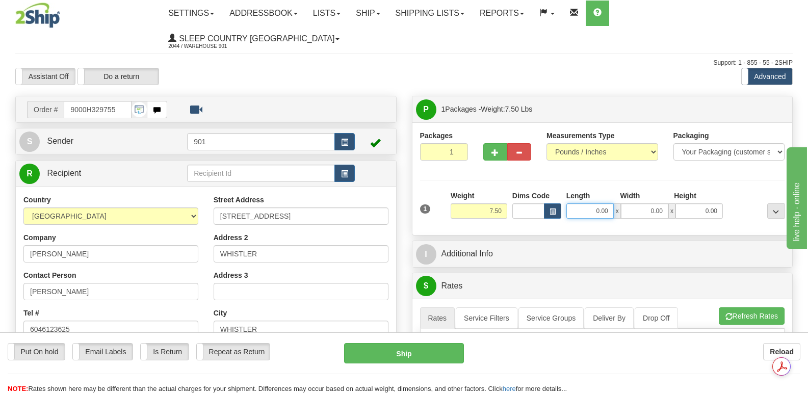
click at [575, 204] on input "0.00" at bounding box center [590, 211] width 47 height 15
type input "13.00"
click at [637, 204] on input "0.00" at bounding box center [644, 211] width 47 height 15
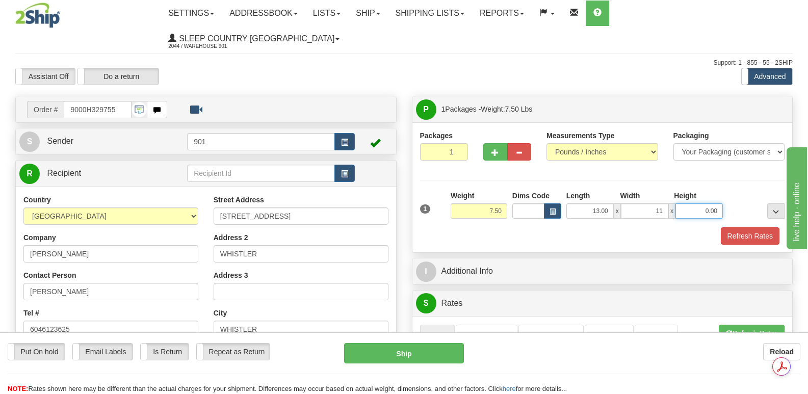
type input "11.00"
click at [693, 204] on input "0.00" at bounding box center [699, 211] width 47 height 15
type input "5.00"
click at [744, 227] on button "Refresh Rates" at bounding box center [750, 235] width 59 height 17
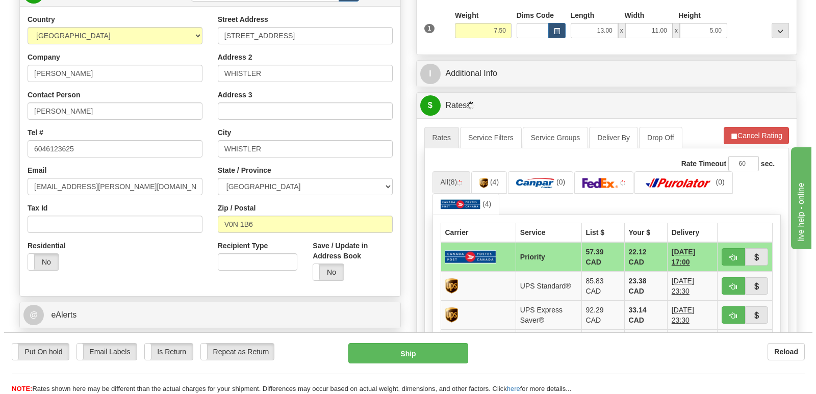
scroll to position [255, 0]
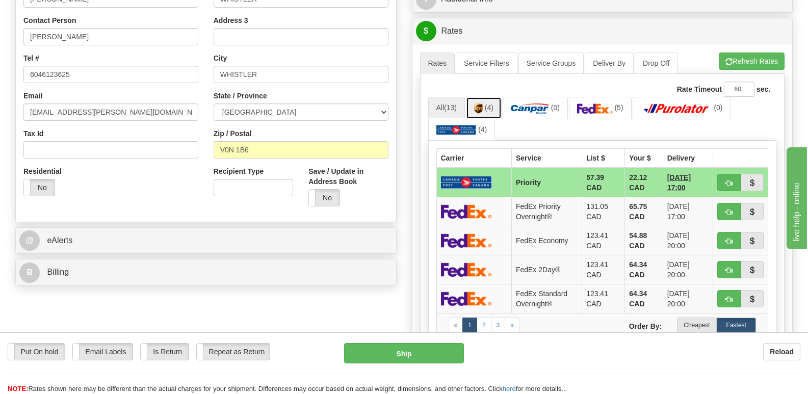
click at [489, 104] on span "(4)" at bounding box center [489, 108] width 9 height 8
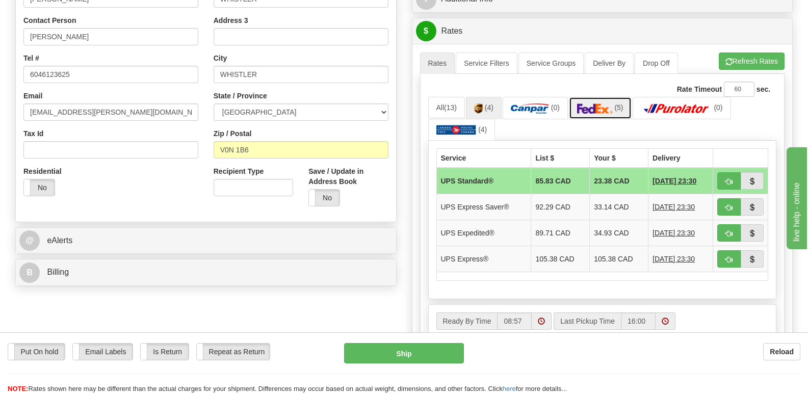
click at [595, 104] on img at bounding box center [595, 109] width 36 height 10
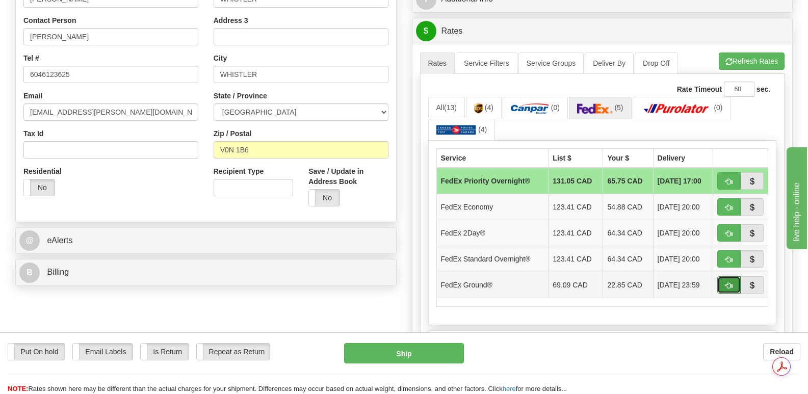
click at [727, 283] on span "button" at bounding box center [729, 286] width 7 height 7
type input "92"
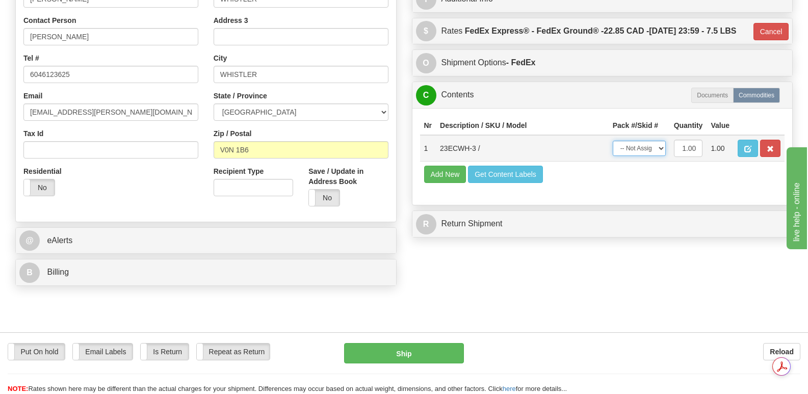
click at [661, 143] on select "-- Not Assigned -- Package 1" at bounding box center [639, 148] width 53 height 15
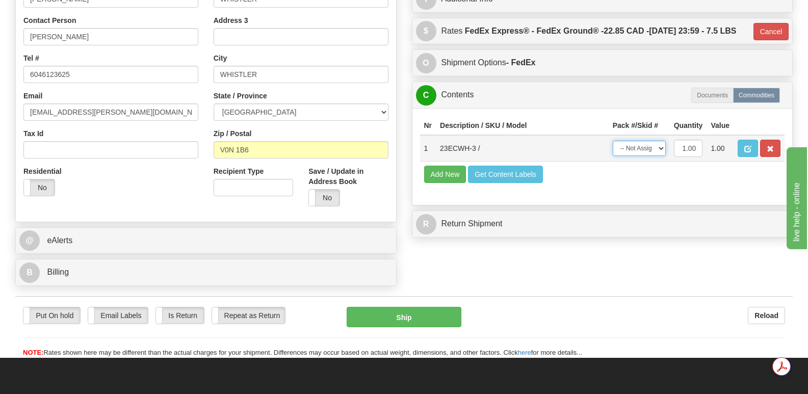
select select "0"
click at [613, 141] on select "-- Not Assigned -- Package 1" at bounding box center [639, 148] width 53 height 15
click at [409, 307] on button "Ship" at bounding box center [404, 317] width 114 height 20
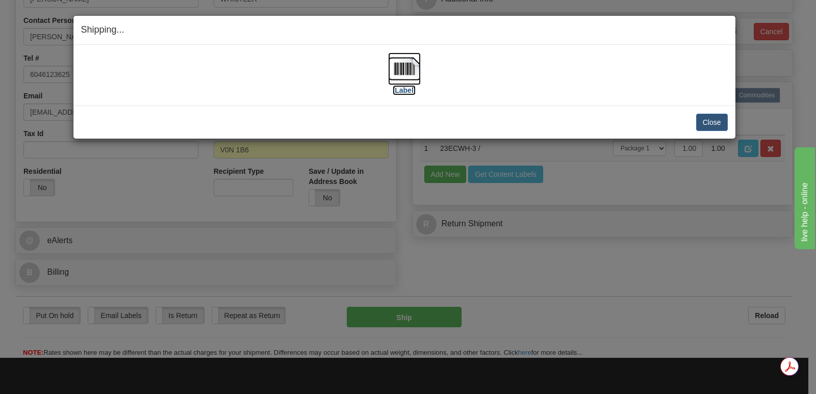
click at [404, 69] on img at bounding box center [404, 69] width 33 height 33
click at [709, 118] on button "Close" at bounding box center [712, 122] width 32 height 17
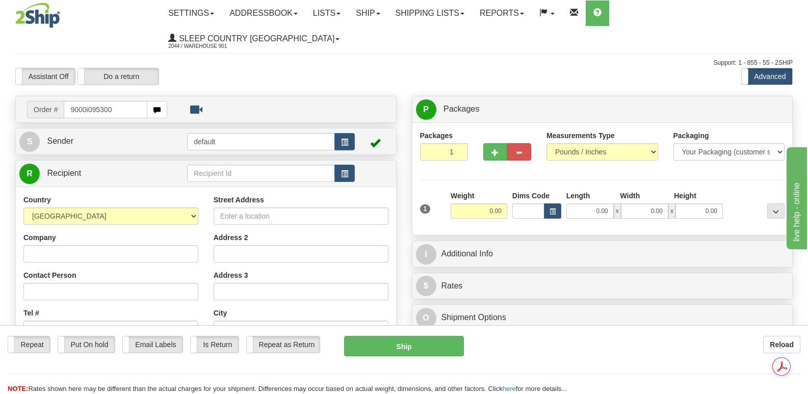
type input "9000i095300"
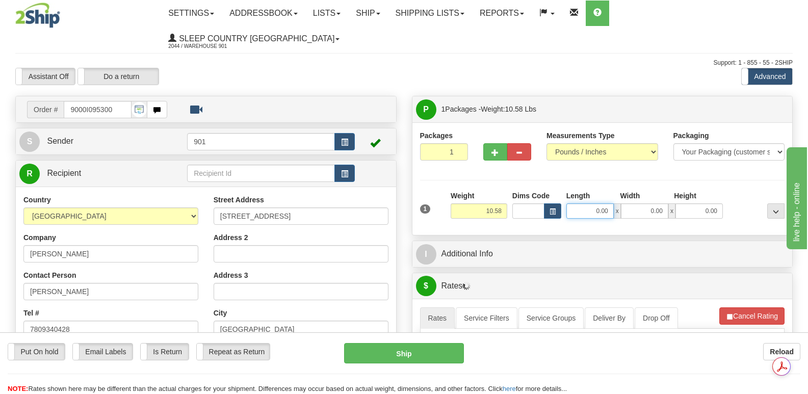
click at [580, 204] on input "0.00" at bounding box center [590, 211] width 47 height 15
type input "19.00"
click at [638, 204] on input "0.00" at bounding box center [644, 211] width 47 height 15
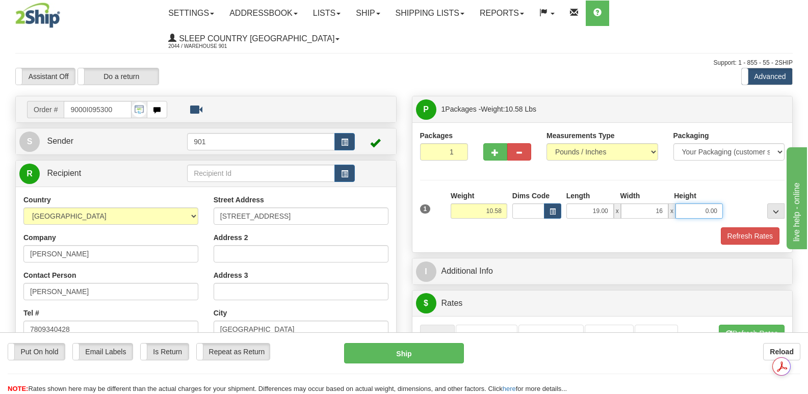
type input "16.00"
click at [692, 204] on input "0.00" at bounding box center [699, 211] width 47 height 15
type input "9.00"
click at [749, 227] on button "Refresh Rates" at bounding box center [750, 235] width 59 height 17
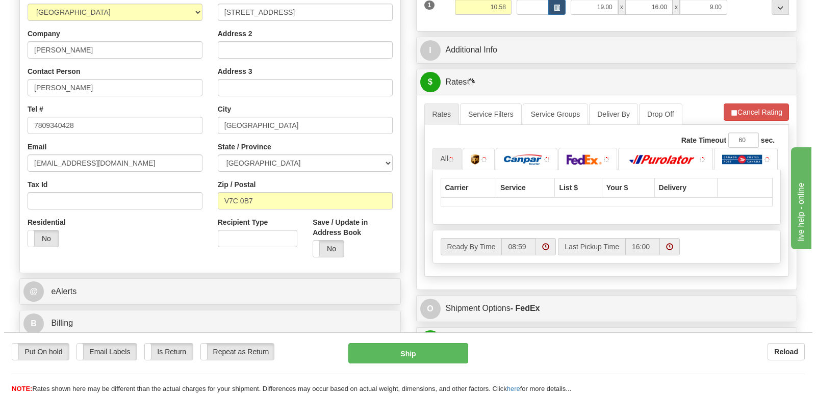
scroll to position [255, 0]
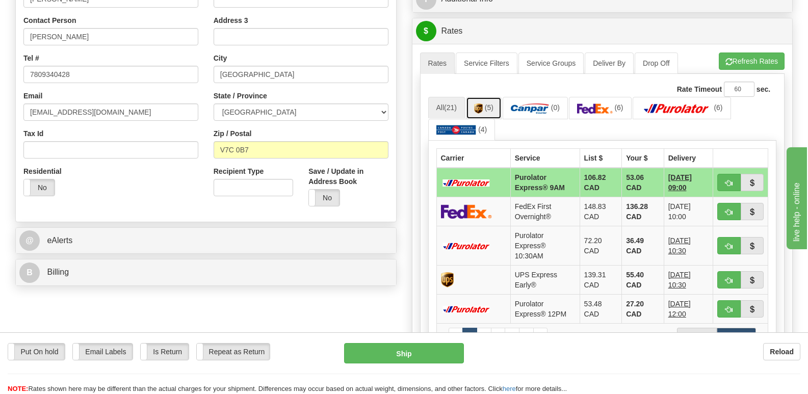
click at [486, 97] on link "(5)" at bounding box center [484, 108] width 36 height 22
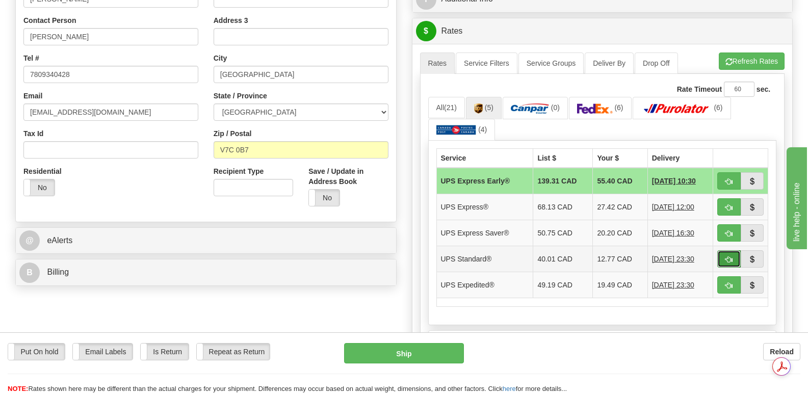
click at [731, 257] on span "button" at bounding box center [729, 260] width 7 height 7
type input "11"
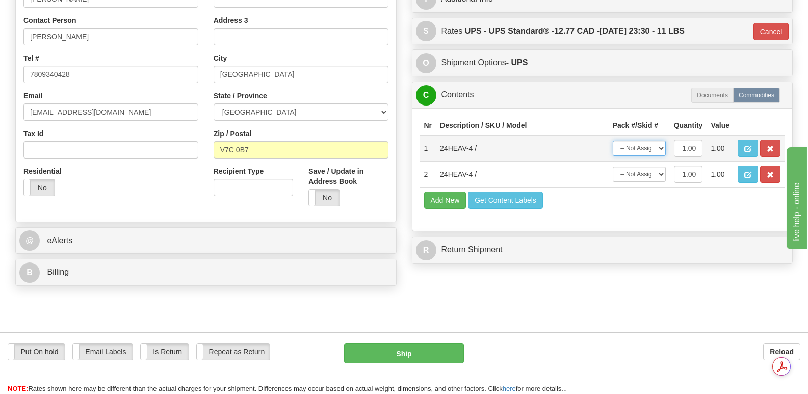
click at [661, 141] on select "-- Not Assigned -- Package 1" at bounding box center [639, 148] width 53 height 15
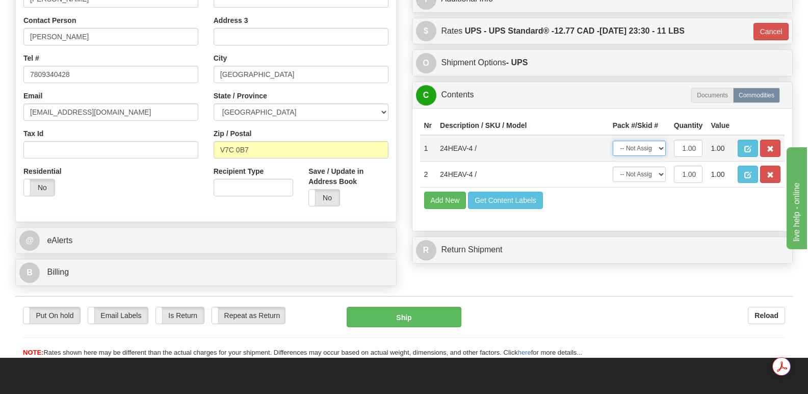
select select "0"
click at [613, 141] on select "-- Not Assigned -- Package 1" at bounding box center [639, 148] width 53 height 15
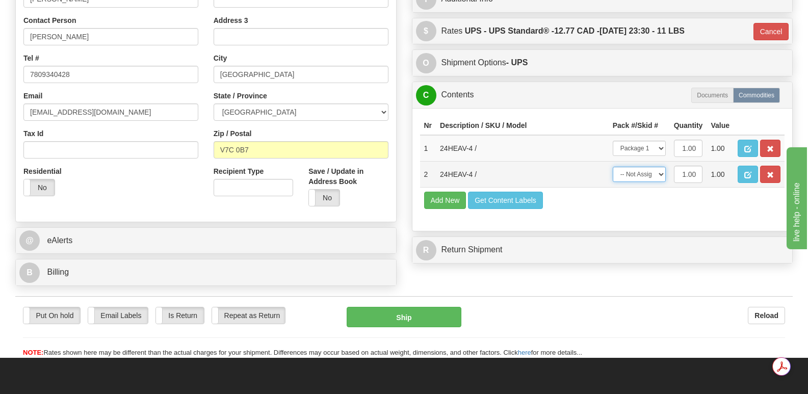
click at [658, 167] on select "-- Not Assigned -- Package 1" at bounding box center [639, 174] width 53 height 15
select select "0"
click at [613, 167] on select "-- Not Assigned -- Package 1" at bounding box center [639, 174] width 53 height 15
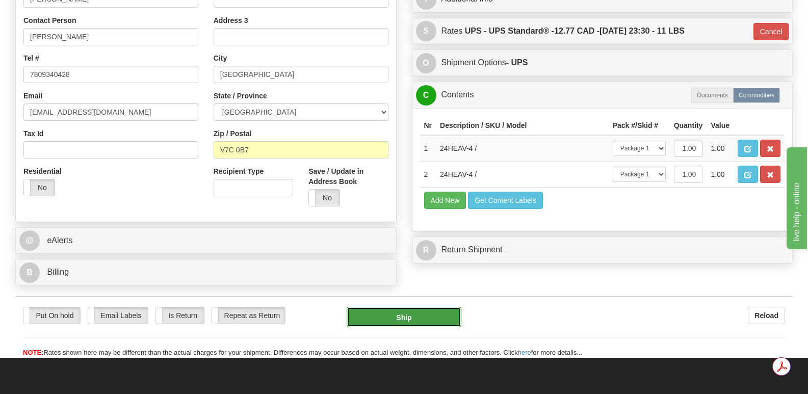
click at [420, 307] on button "Ship" at bounding box center [404, 317] width 114 height 20
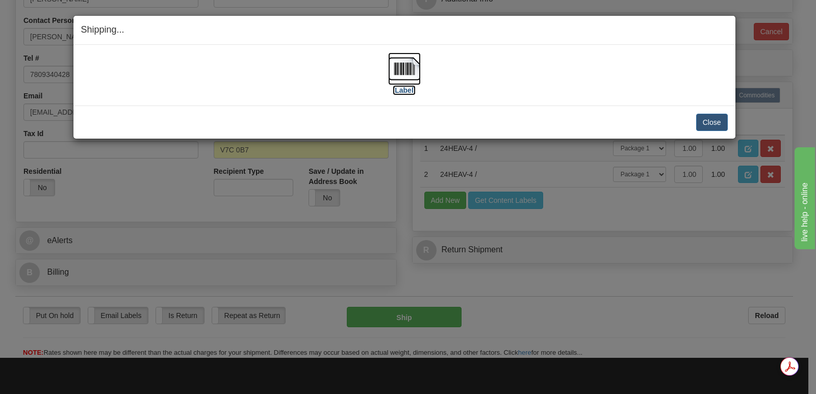
click at [408, 66] on img at bounding box center [404, 69] width 33 height 33
click at [717, 120] on button "Close" at bounding box center [712, 122] width 32 height 17
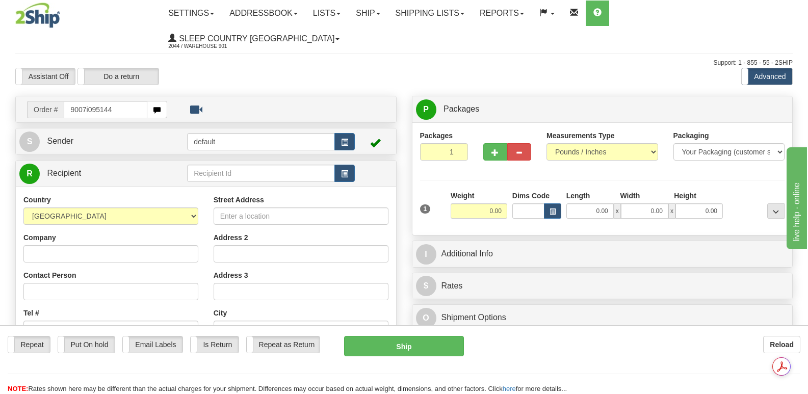
type input "9007i095144"
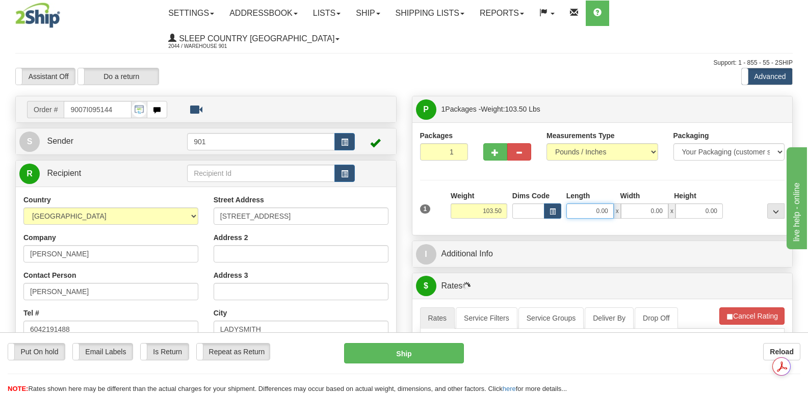
click at [574, 204] on input "0.00" at bounding box center [590, 211] width 47 height 15
type input "42.00"
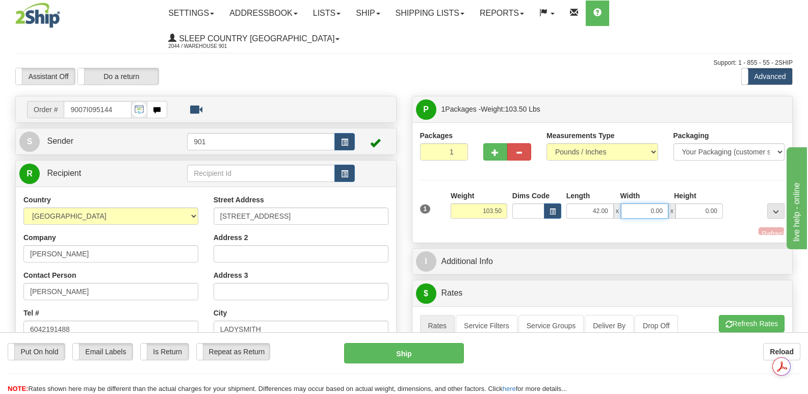
click at [635, 204] on input "0.00" at bounding box center [644, 211] width 47 height 15
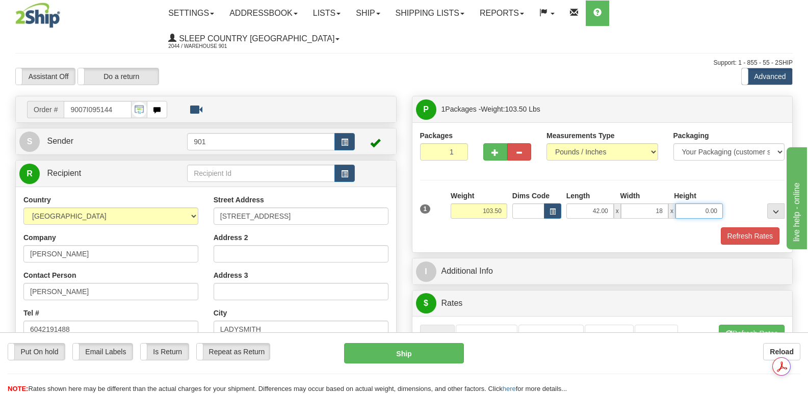
type input "18.00"
click at [688, 204] on input "0.00" at bounding box center [699, 211] width 47 height 15
type input "18.00"
drag, startPoint x: 742, startPoint y: 210, endPoint x: 736, endPoint y: 208, distance: 6.0
click at [741, 227] on button "Refresh Rates" at bounding box center [750, 235] width 59 height 17
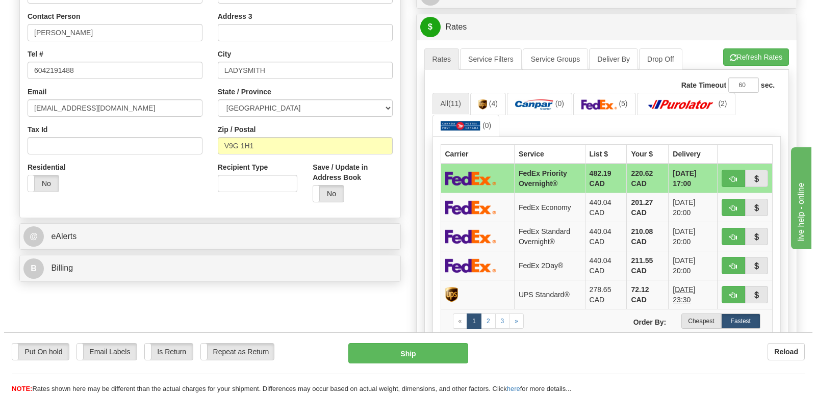
scroll to position [255, 0]
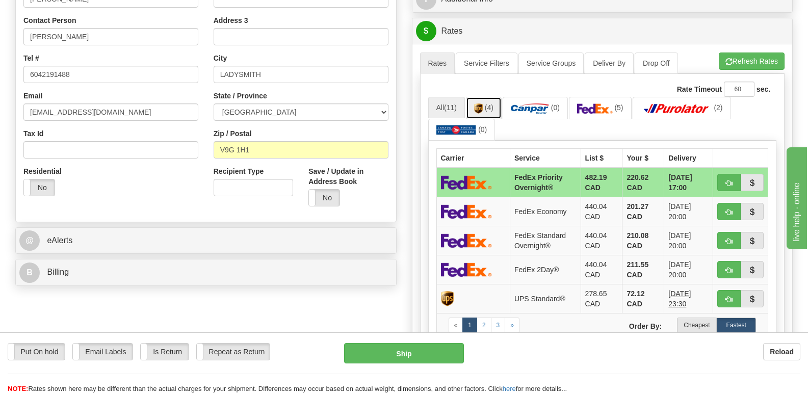
click at [485, 97] on link "(4)" at bounding box center [484, 108] width 36 height 22
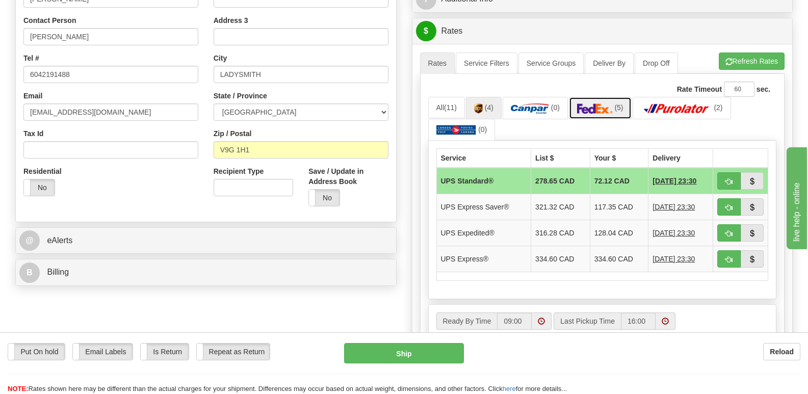
click at [603, 104] on img at bounding box center [595, 109] width 36 height 10
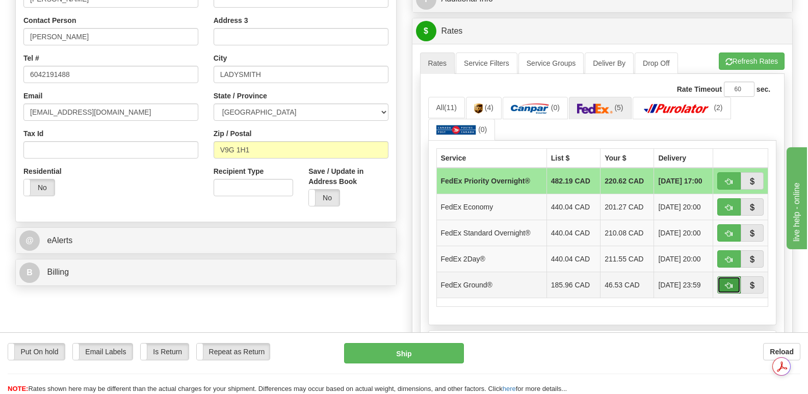
click at [728, 283] on span "button" at bounding box center [729, 286] width 7 height 7
type input "92"
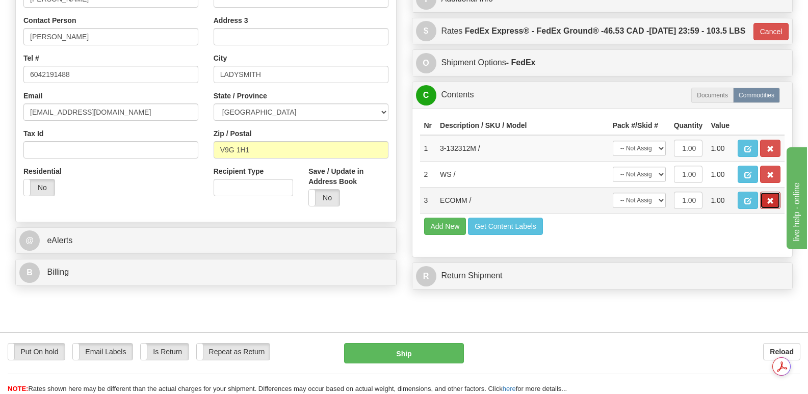
click at [770, 198] on span "button" at bounding box center [770, 201] width 7 height 7
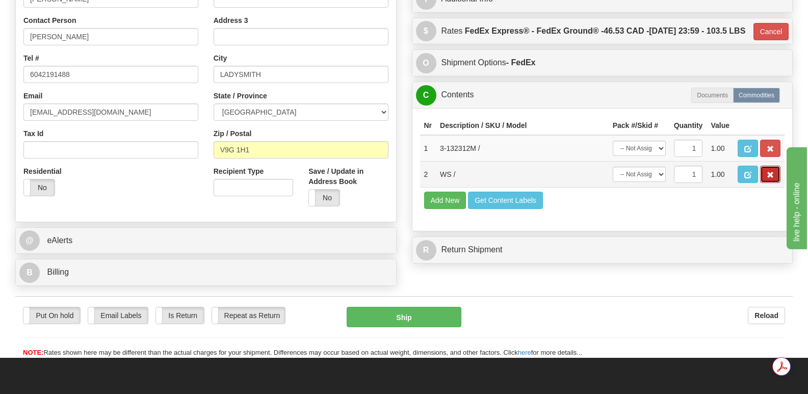
click at [772, 172] on span "button" at bounding box center [770, 175] width 7 height 7
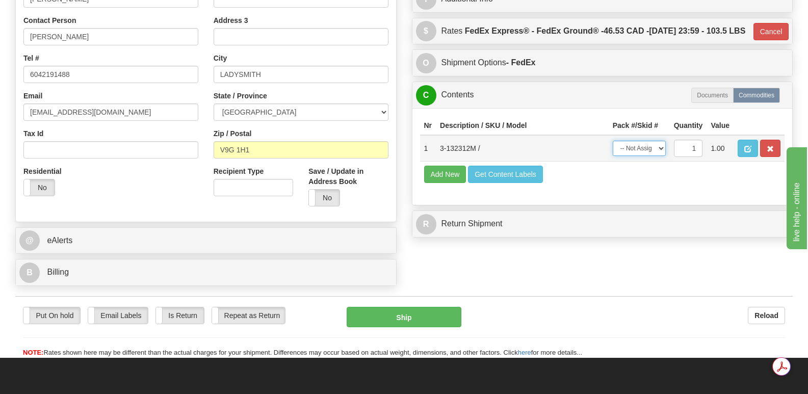
click at [661, 144] on select "-- Not Assigned -- Package 1" at bounding box center [639, 148] width 53 height 15
select select "0"
click at [613, 141] on select "-- Not Assigned -- Package 1" at bounding box center [639, 148] width 53 height 15
click at [412, 307] on button "Ship" at bounding box center [404, 317] width 114 height 20
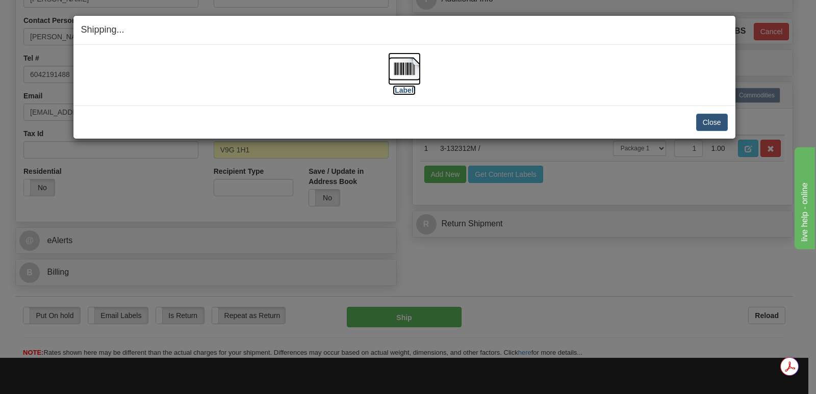
click at [409, 66] on img at bounding box center [404, 69] width 33 height 33
click at [709, 119] on button "Close" at bounding box center [712, 122] width 32 height 17
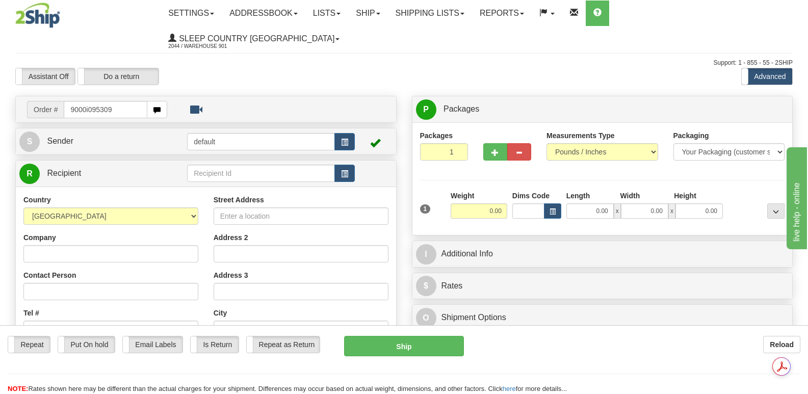
type input "9000i095309"
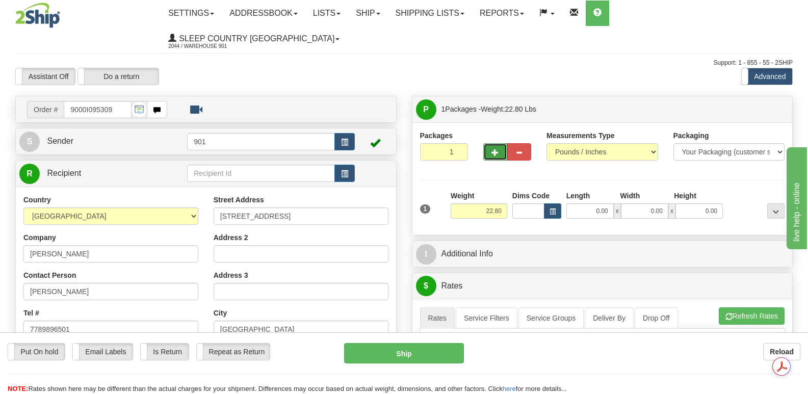
click at [493, 149] on span "button" at bounding box center [495, 152] width 7 height 7
type input "2"
click at [761, 106] on span "Package Level" at bounding box center [763, 109] width 40 height 7
radio input "true"
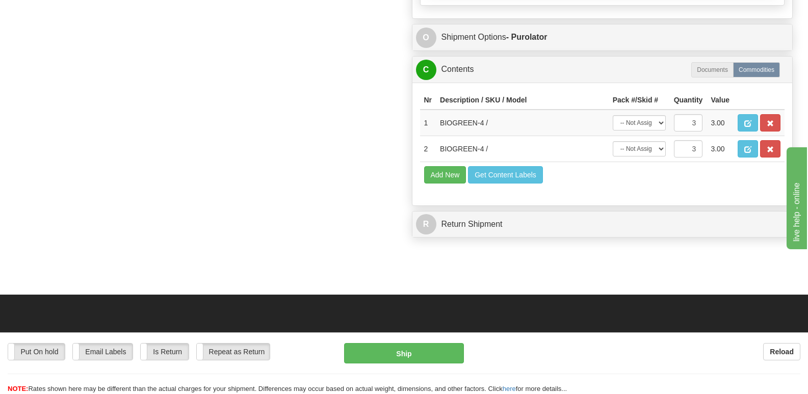
scroll to position [714, 0]
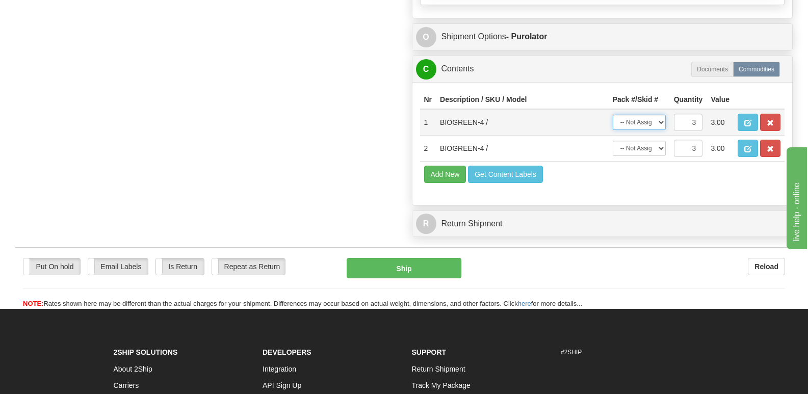
click at [662, 115] on select "-- Not Assigned -- Package 1 Package 2 Split" at bounding box center [639, 122] width 53 height 15
select select "0"
click at [613, 115] on select "-- Not Assigned -- Package 1 Package 2 Split" at bounding box center [639, 122] width 53 height 15
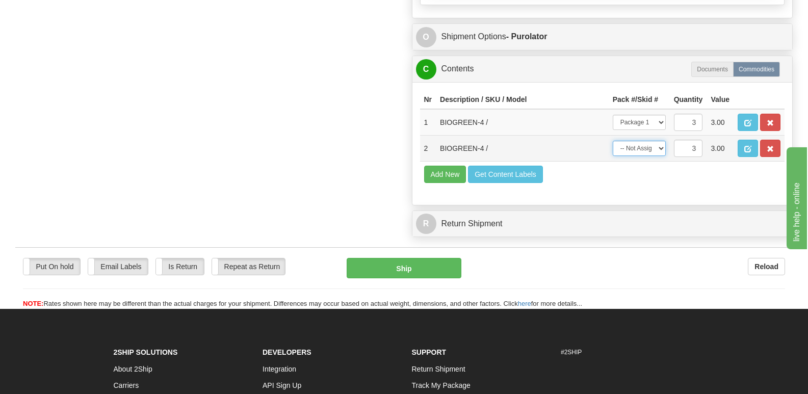
click at [663, 141] on select "-- Not Assigned -- Package 1 Package 2 Split" at bounding box center [639, 148] width 53 height 15
select select "1"
click at [613, 141] on select "-- Not Assigned -- Package 1 Package 2 Split" at bounding box center [639, 148] width 53 height 15
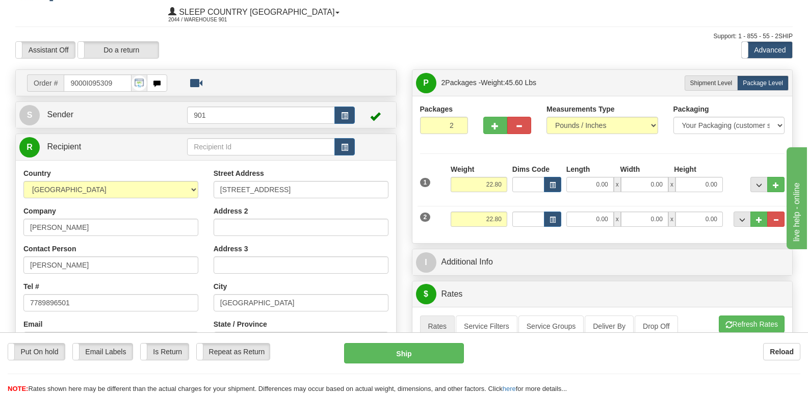
scroll to position [0, 0]
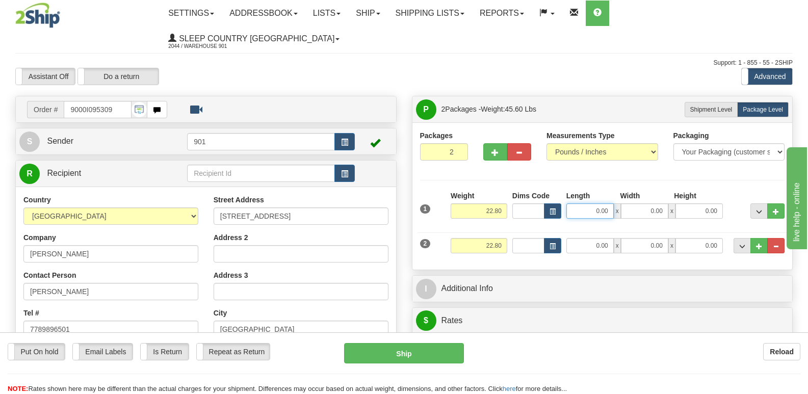
click at [572, 204] on input "0.00" at bounding box center [590, 211] width 47 height 15
type input "32.00"
click at [639, 204] on input "0.00" at bounding box center [644, 211] width 47 height 15
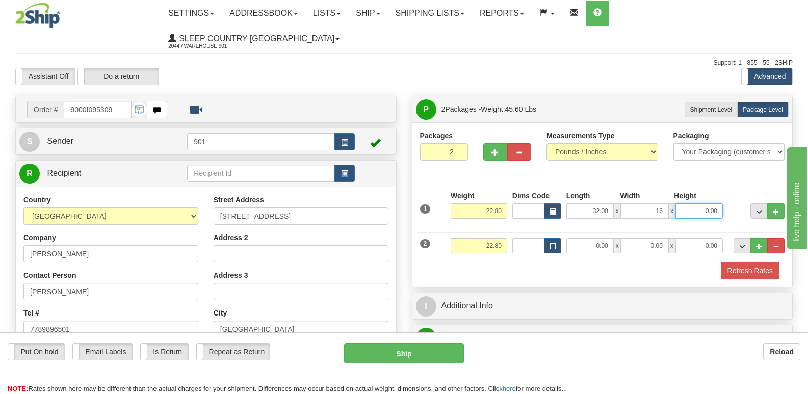
type input "16.00"
click at [688, 204] on input "0.00" at bounding box center [699, 211] width 47 height 15
type input "14.00"
click at [582, 238] on input "0.00" at bounding box center [590, 245] width 47 height 15
type input "32.00"
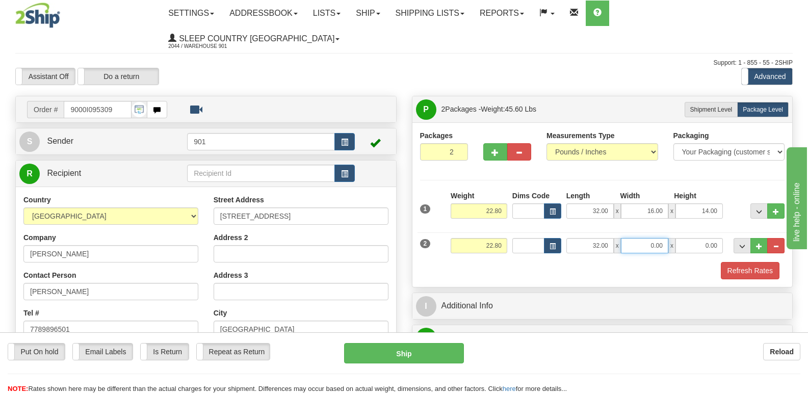
click at [642, 238] on input "0.00" at bounding box center [644, 245] width 47 height 15
type input "16.00"
click at [694, 238] on input "0.00" at bounding box center [699, 245] width 47 height 15
type input "14.00"
click at [750, 262] on button "Refresh Rates" at bounding box center [750, 270] width 59 height 17
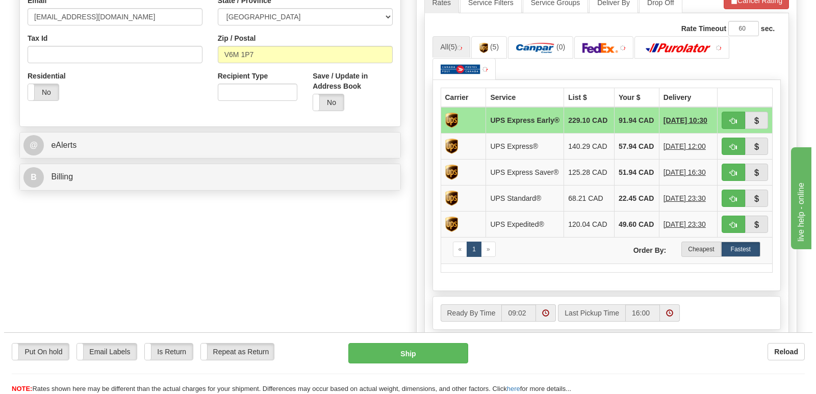
scroll to position [357, 0]
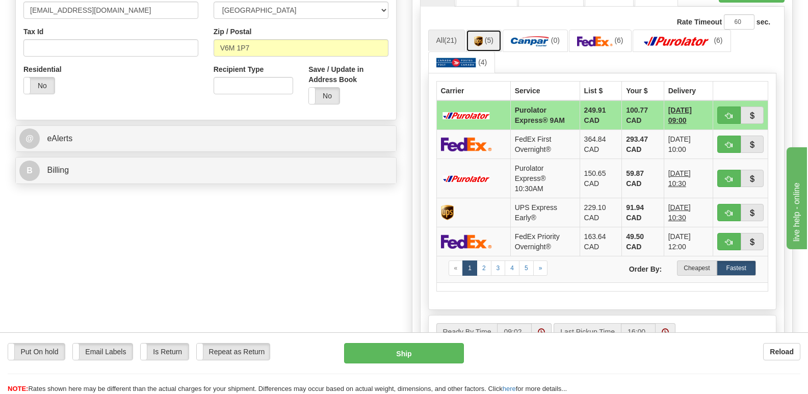
click at [481, 36] on img at bounding box center [478, 41] width 9 height 10
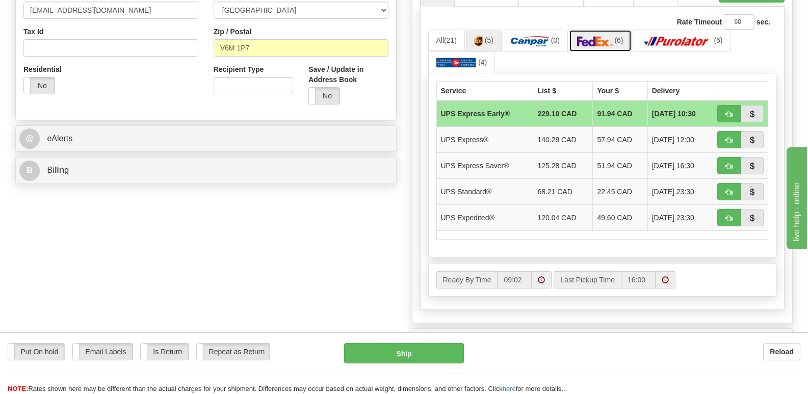
click at [601, 36] on img at bounding box center [595, 41] width 36 height 10
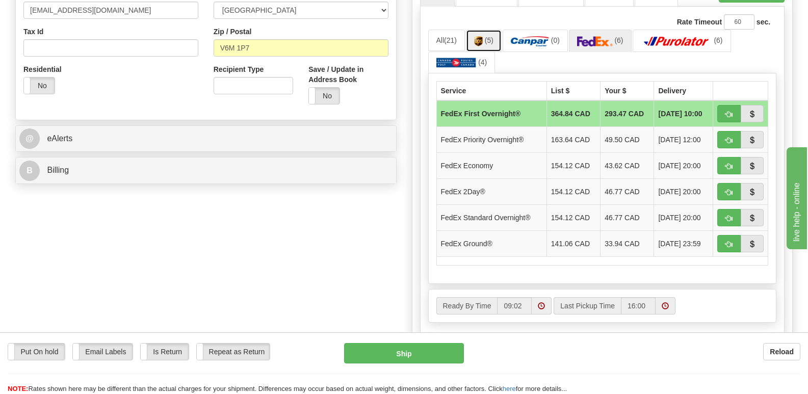
click at [488, 36] on span "(5)" at bounding box center [489, 40] width 9 height 8
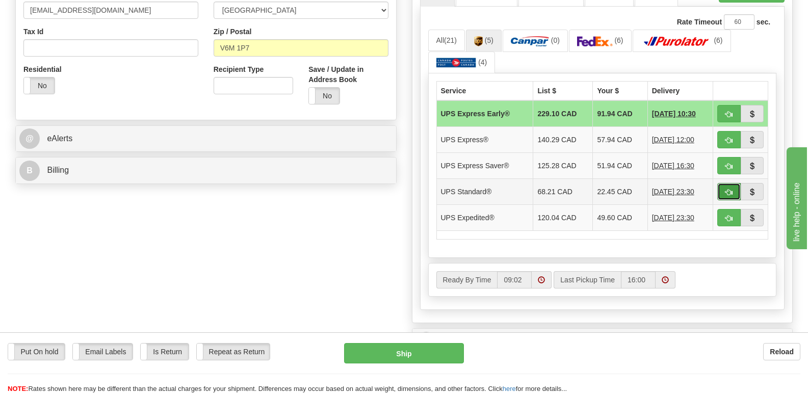
click at [727, 189] on span "button" at bounding box center [729, 192] width 7 height 7
type input "11"
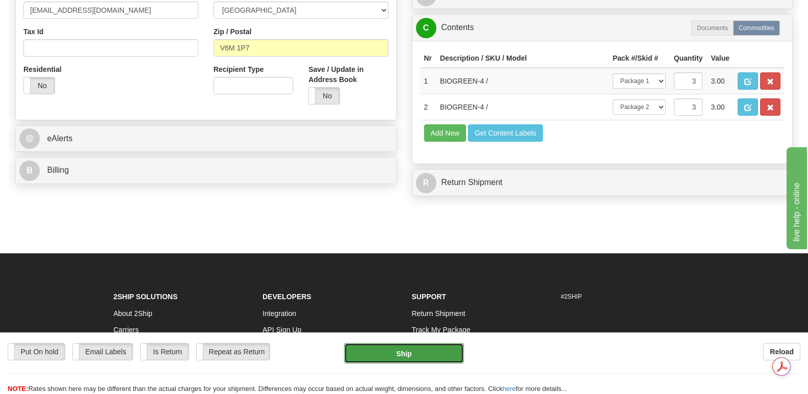
click at [408, 351] on button "Ship" at bounding box center [403, 353] width 119 height 20
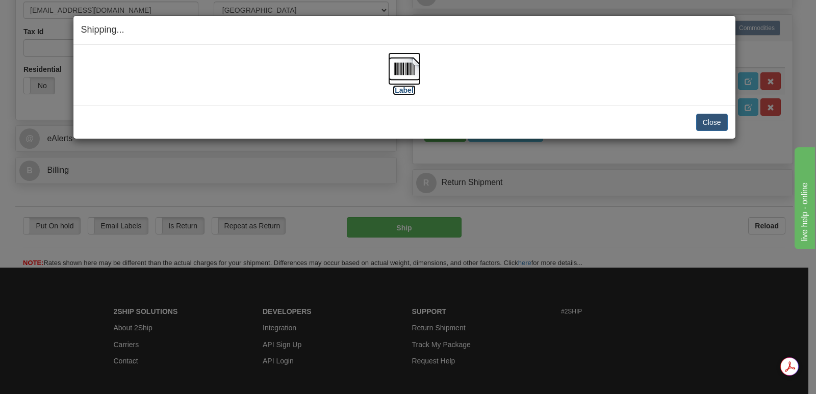
click at [407, 69] on img at bounding box center [404, 69] width 33 height 33
click at [708, 119] on button "Close" at bounding box center [712, 122] width 32 height 17
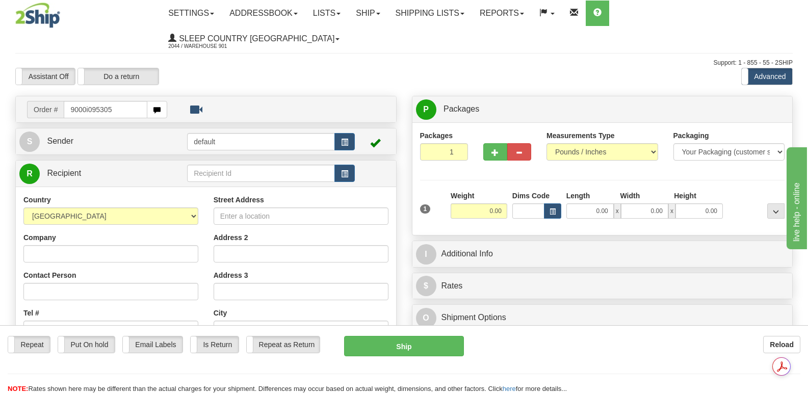
type input "9000i095305"
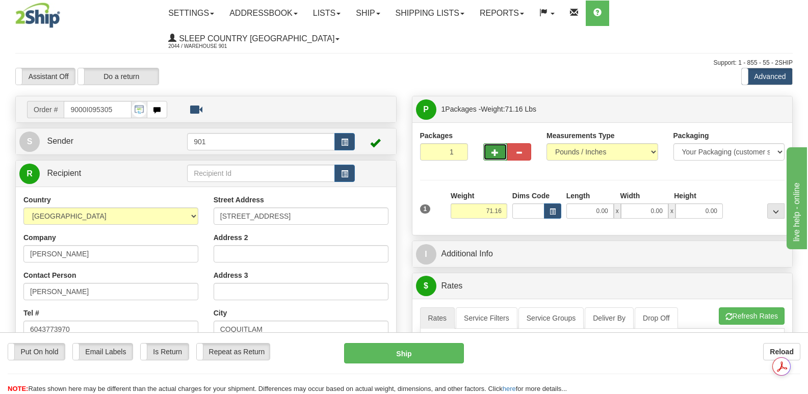
click at [496, 149] on span "button" at bounding box center [495, 152] width 7 height 7
type input "2"
click at [577, 204] on input "0.00" at bounding box center [590, 211] width 47 height 15
type input "40.00"
click at [634, 204] on input "0.00" at bounding box center [644, 211] width 47 height 15
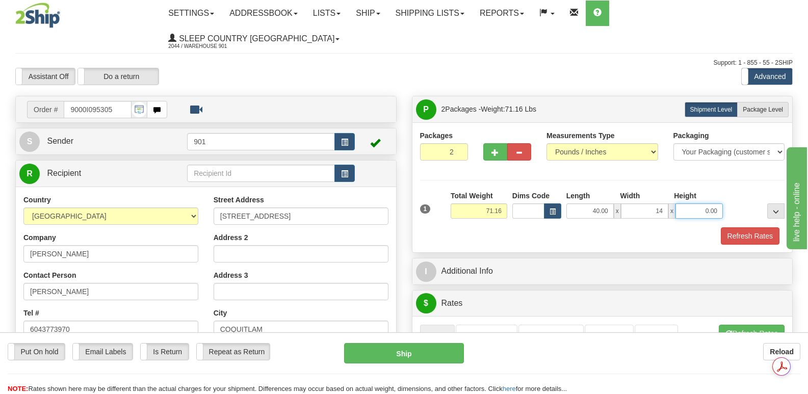
type input "14.00"
click at [686, 204] on input "0.00" at bounding box center [699, 211] width 47 height 15
type input "14.00"
click at [744, 227] on button "Refresh Rates" at bounding box center [750, 235] width 59 height 17
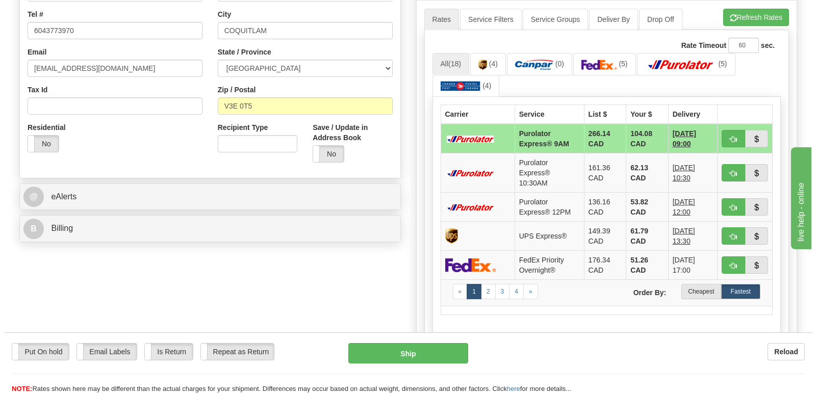
scroll to position [306, 0]
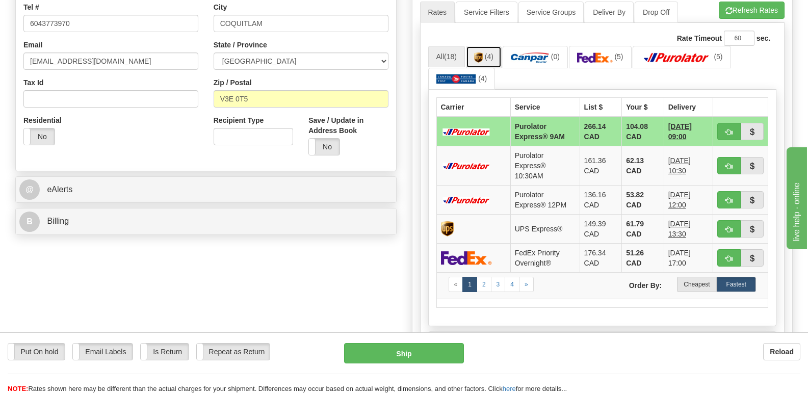
click at [486, 46] on link "(4)" at bounding box center [484, 57] width 36 height 22
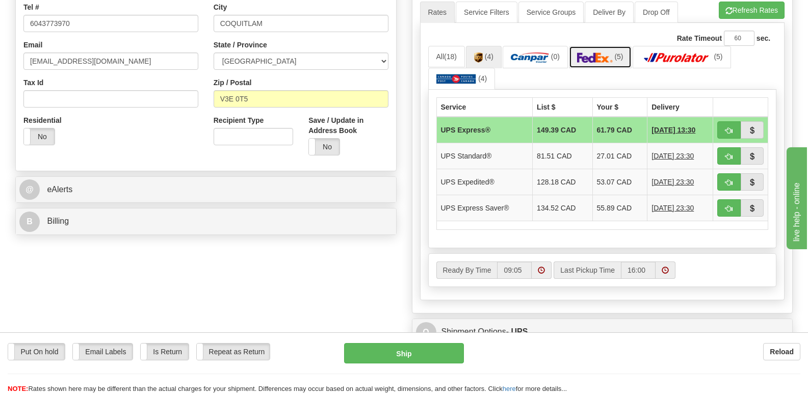
click at [605, 53] on img at bounding box center [595, 58] width 36 height 10
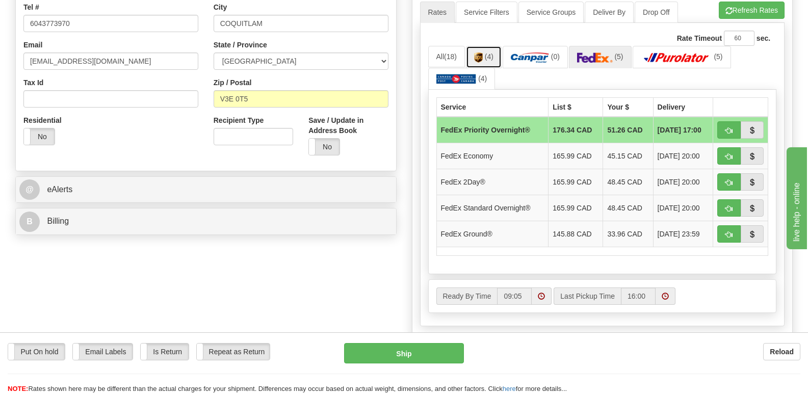
click at [483, 53] on img at bounding box center [478, 58] width 9 height 10
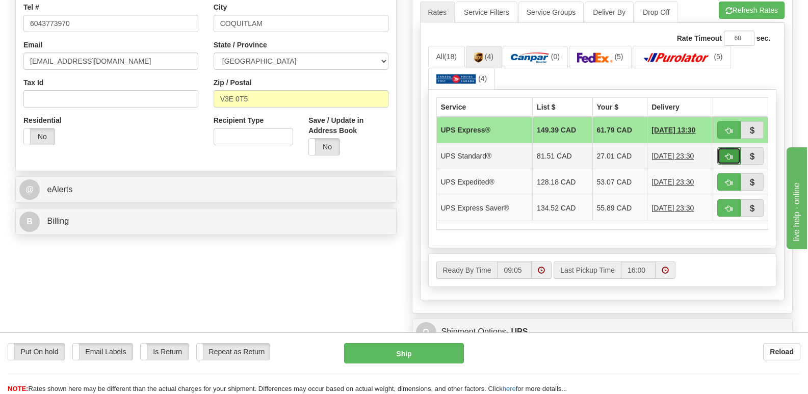
click at [732, 154] on span "button" at bounding box center [729, 157] width 7 height 7
type input "11"
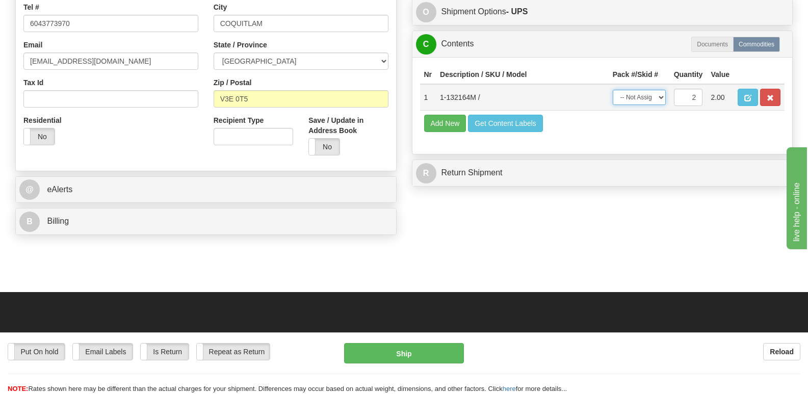
click at [659, 90] on select "-- Not Assigned -- Package 1 Package 2 Split" at bounding box center [639, 97] width 53 height 15
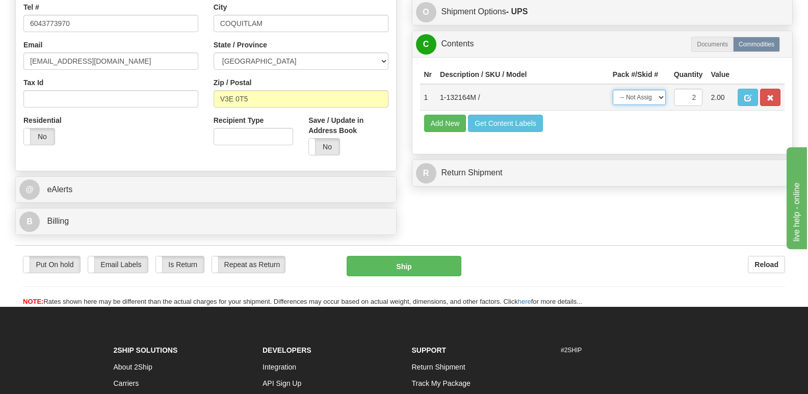
select select "SPLIT"
click at [613, 90] on select "-- Not Assigned -- Package 1 Package 2 Split" at bounding box center [639, 97] width 53 height 15
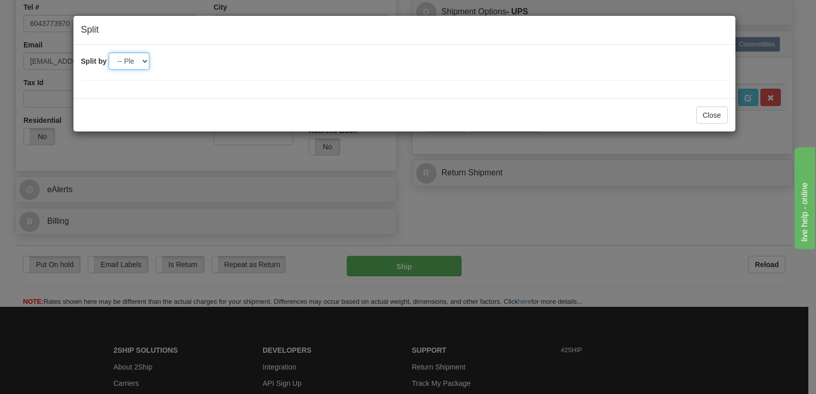
click at [146, 63] on select "-- Please select -- 2" at bounding box center [129, 61] width 41 height 17
select select "2"
click at [109, 53] on select "-- Please select -- 2" at bounding box center [129, 61] width 41 height 17
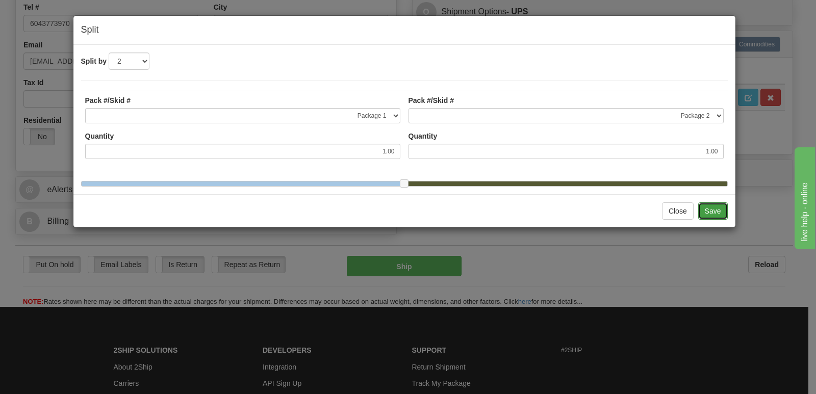
click at [709, 216] on button "Save" at bounding box center [713, 210] width 30 height 17
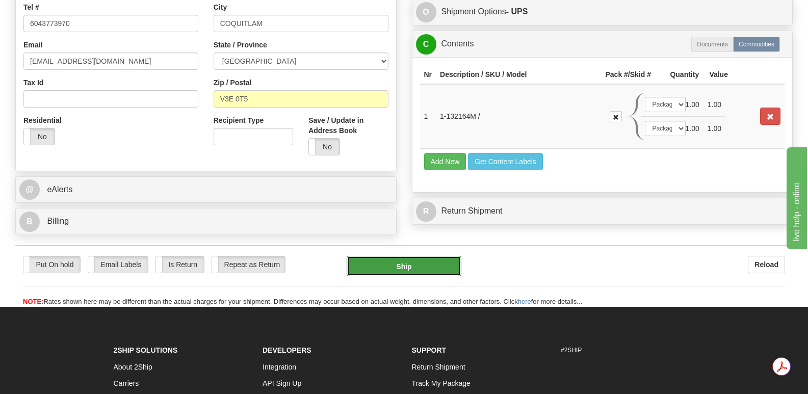
click at [407, 256] on button "Ship" at bounding box center [404, 266] width 114 height 20
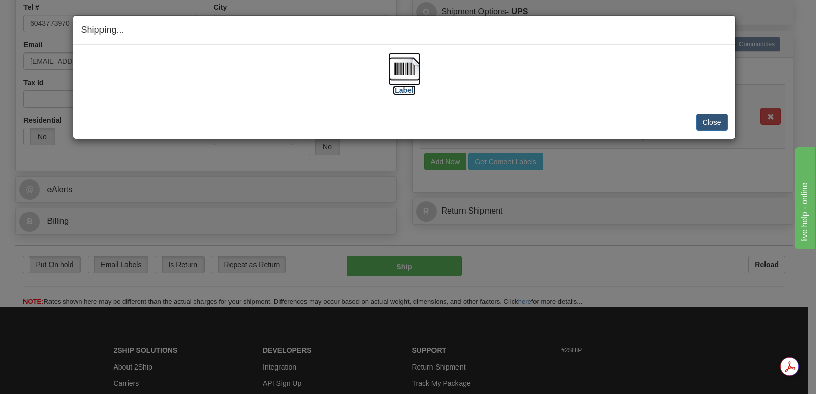
click at [403, 66] on img at bounding box center [404, 69] width 33 height 33
click at [707, 118] on button "Close" at bounding box center [712, 122] width 32 height 17
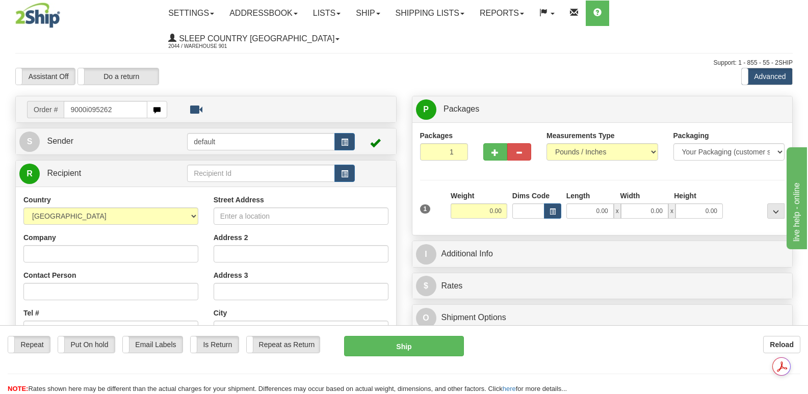
type input "9000i095262"
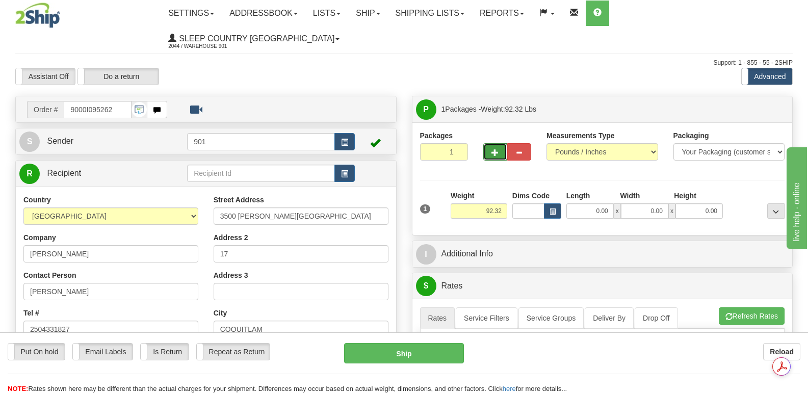
click at [498, 149] on span "button" at bounding box center [495, 152] width 7 height 7
type input "2"
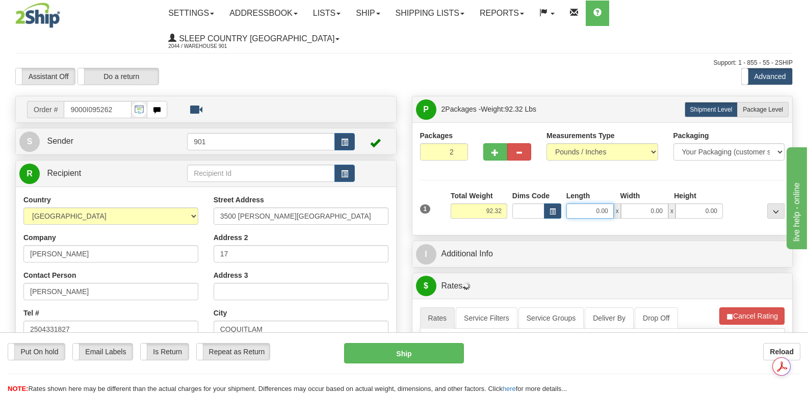
click at [575, 204] on input "0.00" at bounding box center [590, 211] width 47 height 15
type input "42.00"
click at [634, 204] on input "0.00" at bounding box center [644, 211] width 47 height 15
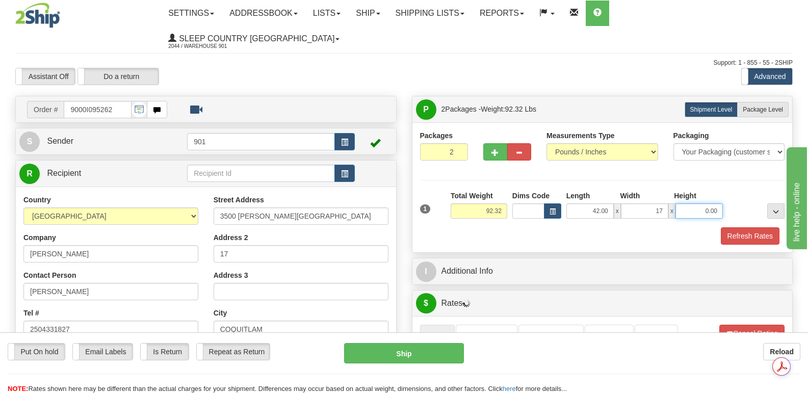
type input "17.00"
click at [684, 204] on input "0.00" at bounding box center [699, 211] width 47 height 15
type input "17.00"
click at [735, 227] on button "Refresh Rates" at bounding box center [750, 235] width 59 height 17
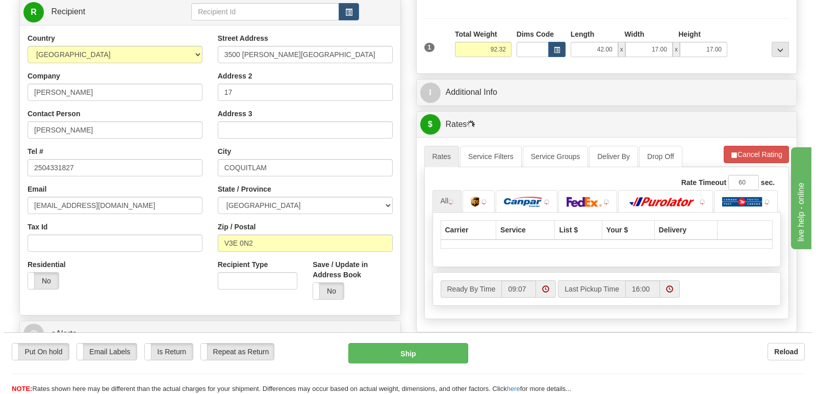
scroll to position [204, 0]
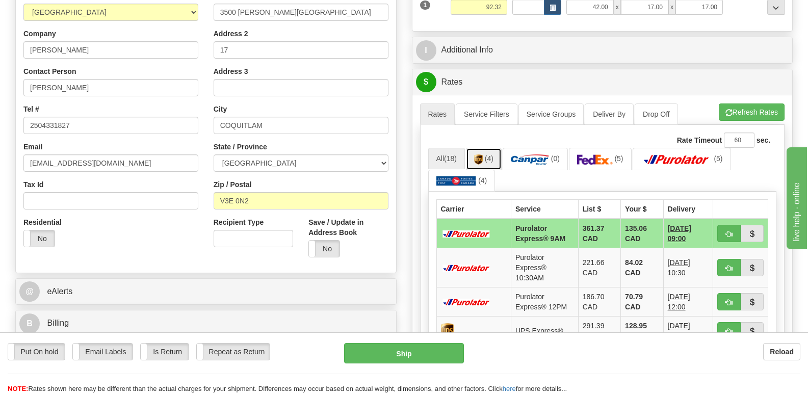
click at [481, 155] on img at bounding box center [478, 160] width 9 height 10
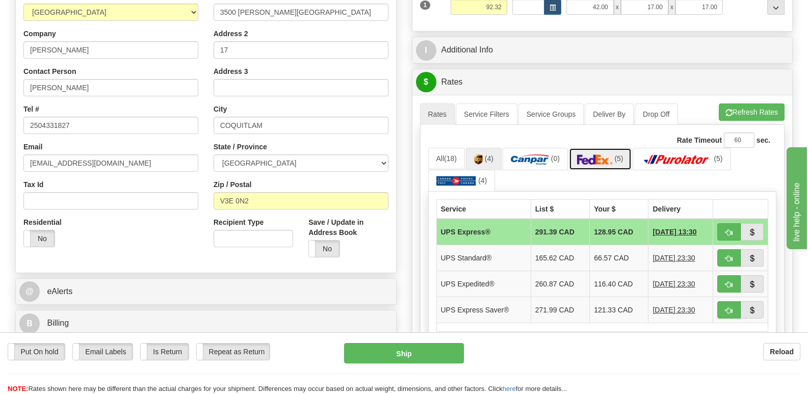
click at [600, 155] on img at bounding box center [595, 160] width 36 height 10
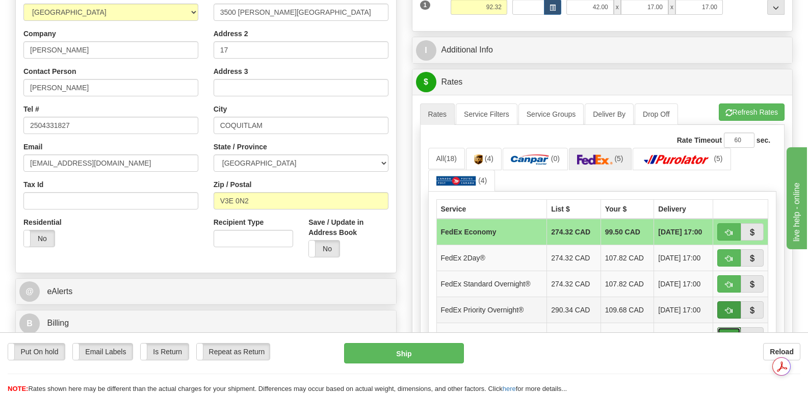
click at [730, 334] on span "button" at bounding box center [729, 337] width 7 height 7
type input "92"
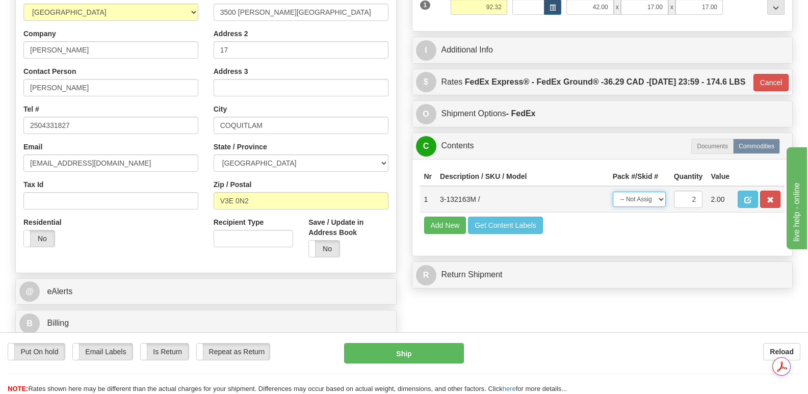
click at [661, 195] on select "-- Not Assigned -- Package 1 Package 2 Split" at bounding box center [639, 199] width 53 height 15
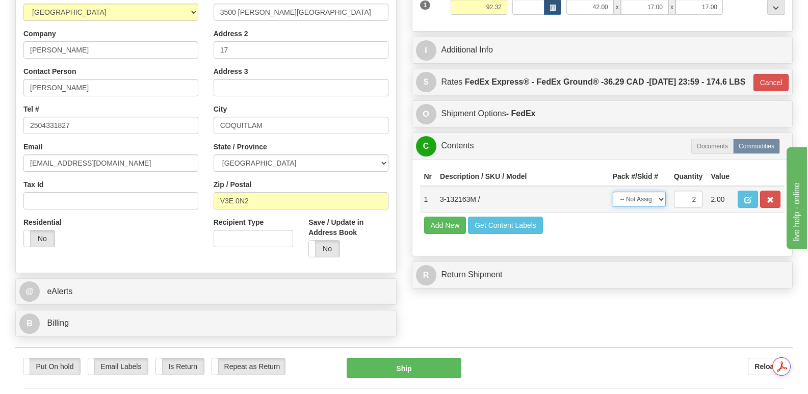
select select "SPLIT"
click at [613, 192] on select "-- Not Assigned -- Package 1 Package 2 Split" at bounding box center [639, 199] width 53 height 15
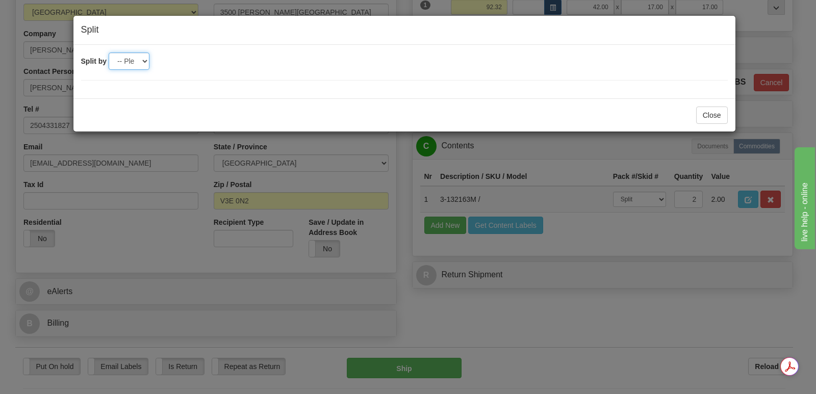
click at [143, 62] on select "-- Please select -- 2" at bounding box center [129, 61] width 41 height 17
select select "2"
click at [109, 53] on select "-- Please select -- 2" at bounding box center [129, 61] width 41 height 17
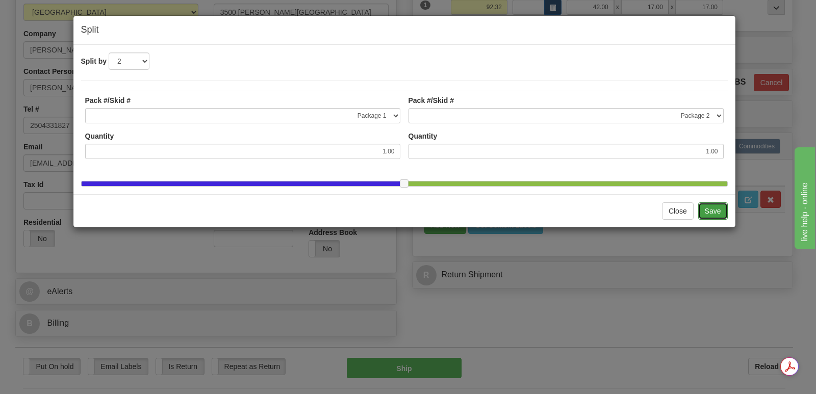
click at [710, 216] on button "Save" at bounding box center [713, 210] width 30 height 17
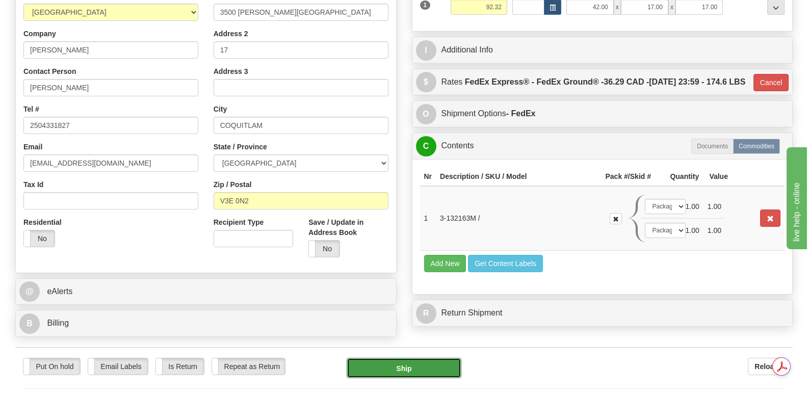
click at [403, 358] on button "Ship" at bounding box center [404, 368] width 114 height 20
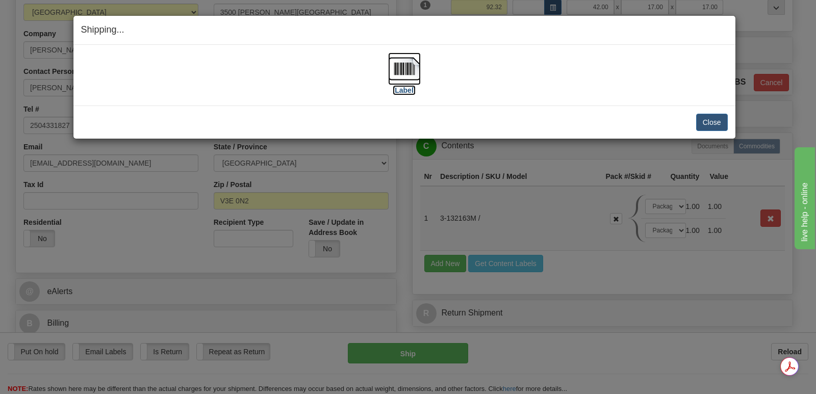
click at [409, 67] on img at bounding box center [404, 69] width 33 height 33
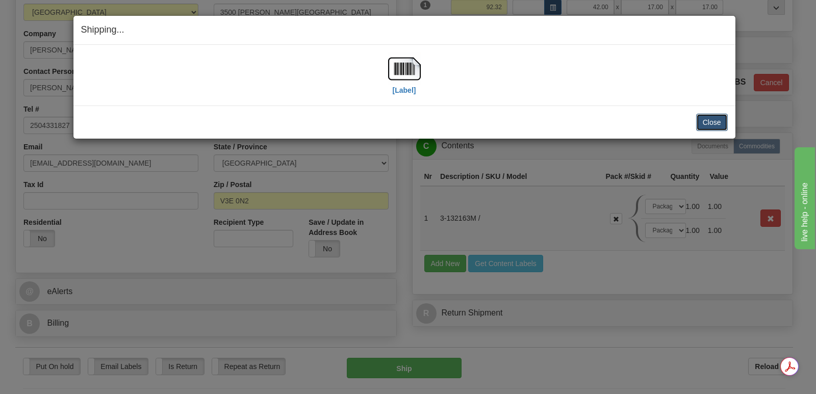
click at [703, 121] on button "Close" at bounding box center [712, 122] width 32 height 17
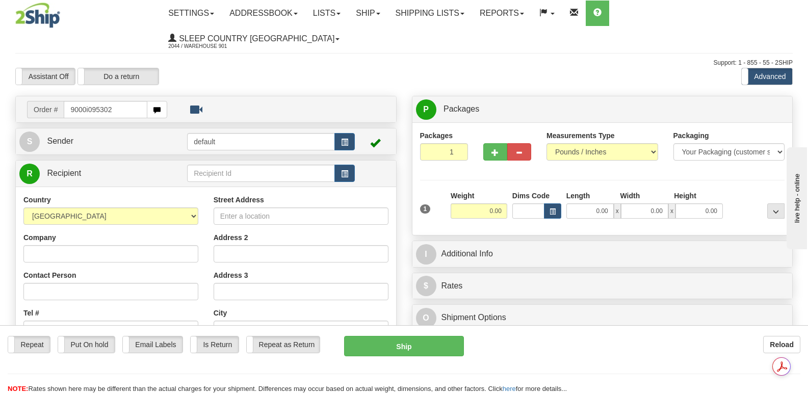
type input "9000i095302"
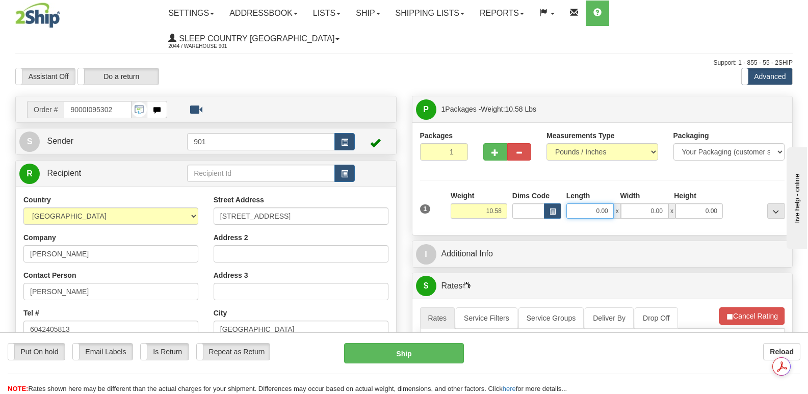
click at [576, 204] on input "0.00" at bounding box center [590, 211] width 47 height 15
type input "19.00"
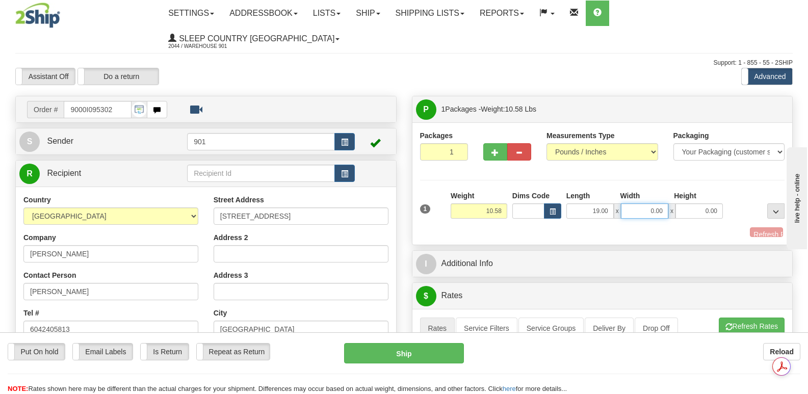
click at [629, 204] on input "0.00" at bounding box center [644, 211] width 47 height 15
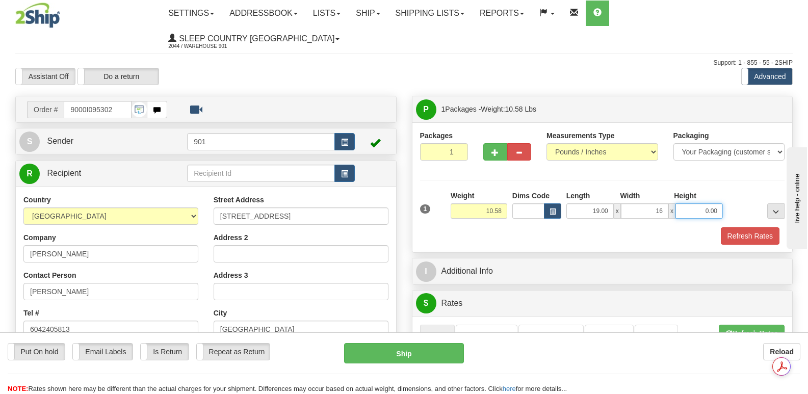
type input "16.00"
click at [694, 204] on input "0.00" at bounding box center [699, 211] width 47 height 15
type input "9.00"
click at [742, 227] on button "Refresh Rates" at bounding box center [750, 235] width 59 height 17
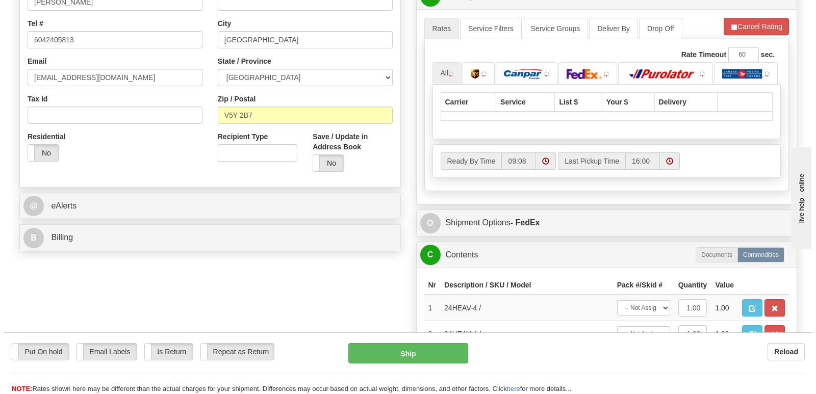
scroll to position [306, 0]
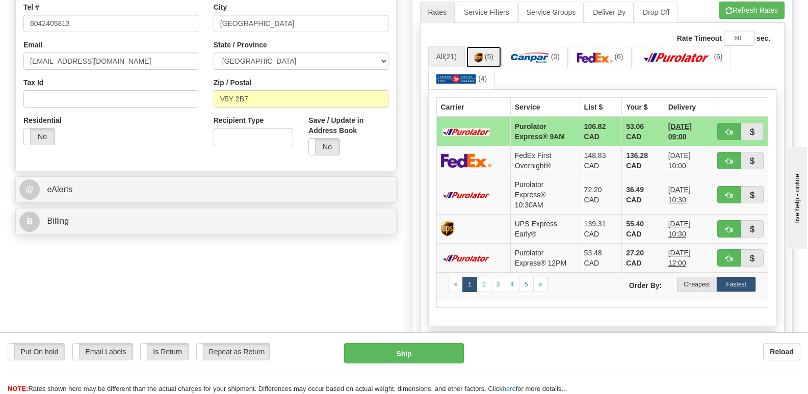
click at [482, 53] on img at bounding box center [478, 58] width 9 height 10
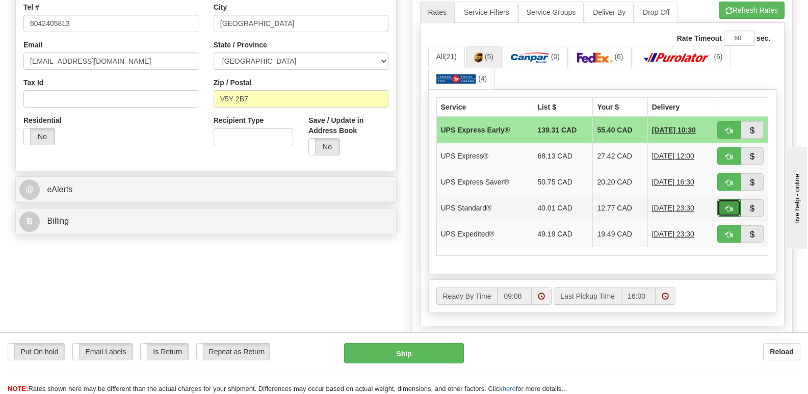
click at [725, 199] on button "button" at bounding box center [729, 207] width 23 height 17
type input "11"
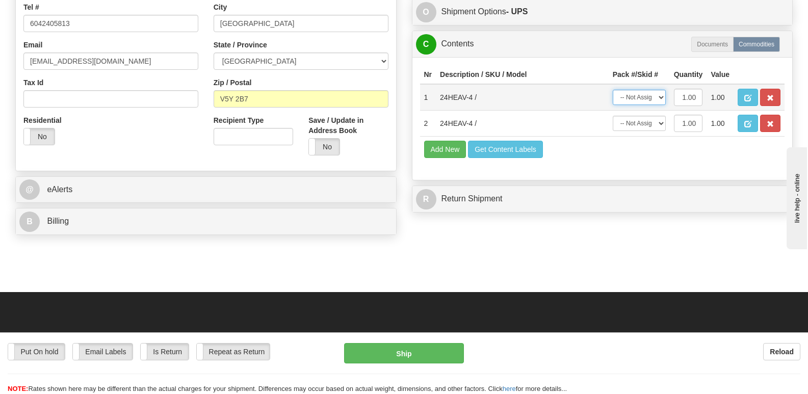
click at [659, 90] on select "-- Not Assigned -- Package 1" at bounding box center [639, 97] width 53 height 15
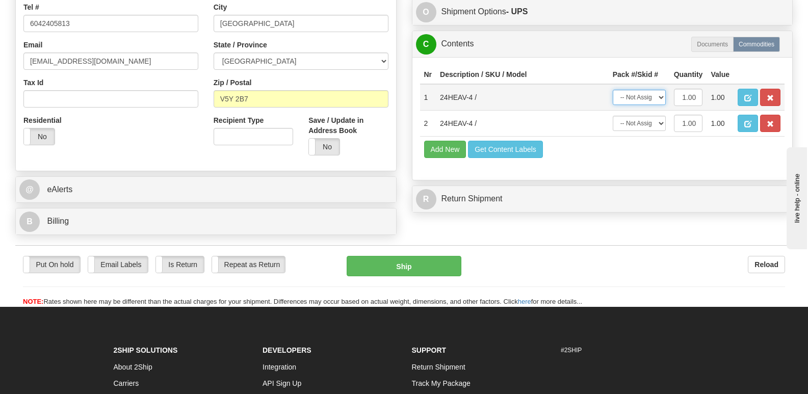
select select "0"
click at [613, 90] on select "-- Not Assigned -- Package 1" at bounding box center [639, 97] width 53 height 15
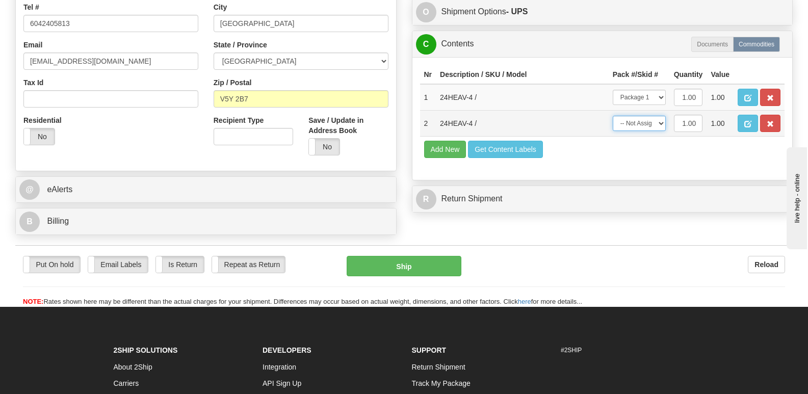
click at [659, 116] on select "-- Not Assigned -- Package 1" at bounding box center [639, 123] width 53 height 15
select select "0"
click at [613, 116] on select "-- Not Assigned -- Package 1" at bounding box center [639, 123] width 53 height 15
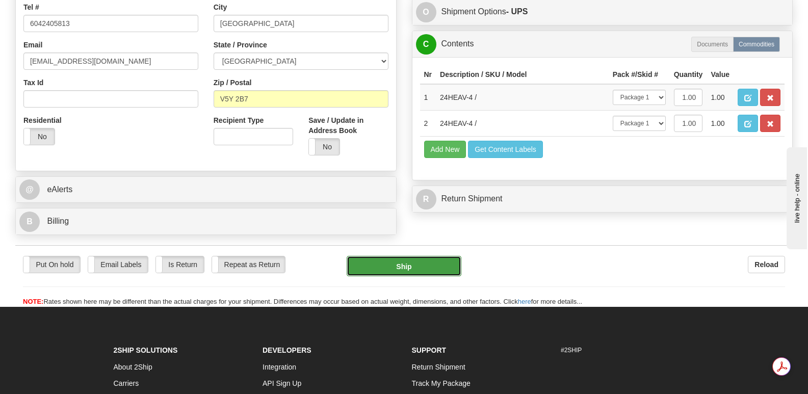
click at [414, 256] on button "Ship" at bounding box center [404, 266] width 114 height 20
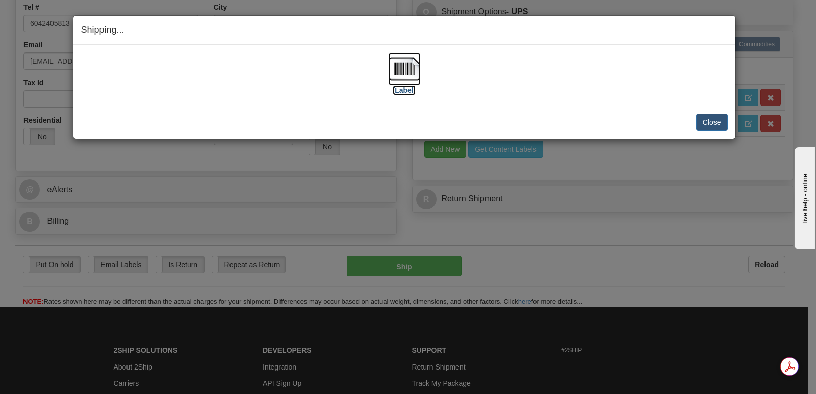
click at [407, 68] on img at bounding box center [404, 69] width 33 height 33
click at [709, 119] on button "Close" at bounding box center [712, 122] width 32 height 17
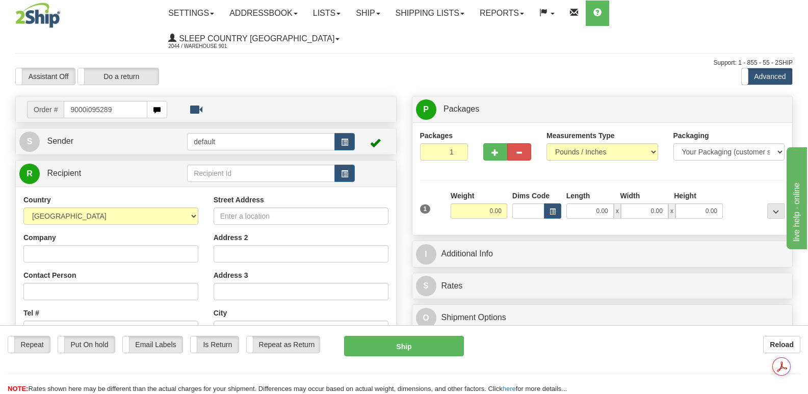
type input "9000i095289"
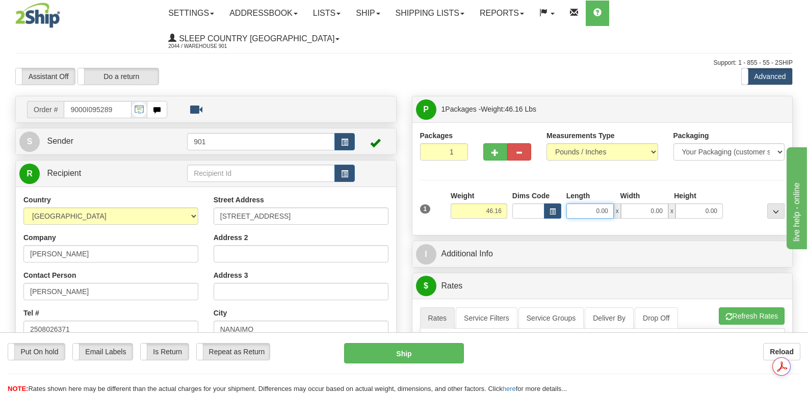
click at [583, 204] on input "0.00" at bounding box center [590, 211] width 47 height 15
type input "42.00"
click at [636, 204] on input "0.00" at bounding box center [644, 211] width 47 height 15
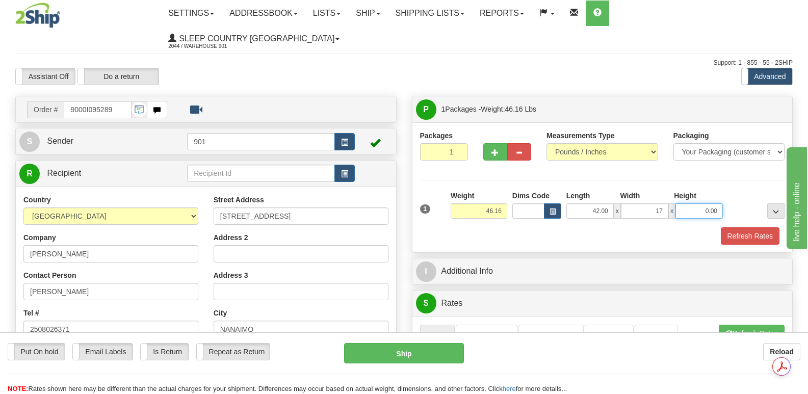
type input "17.00"
click at [685, 204] on input "0.00" at bounding box center [699, 211] width 47 height 15
type input "17.00"
click at [748, 227] on button "Refresh Rates" at bounding box center [750, 235] width 59 height 17
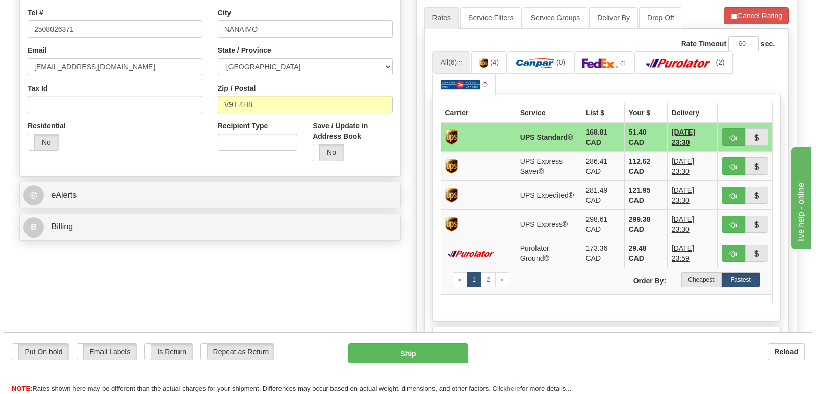
scroll to position [306, 0]
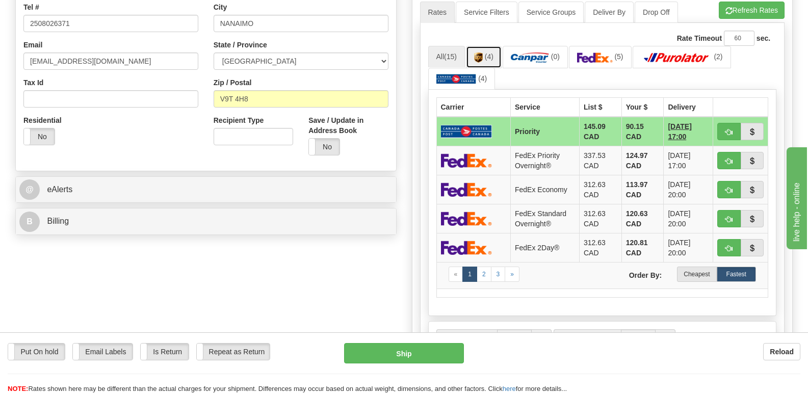
click at [483, 53] on img at bounding box center [478, 58] width 9 height 10
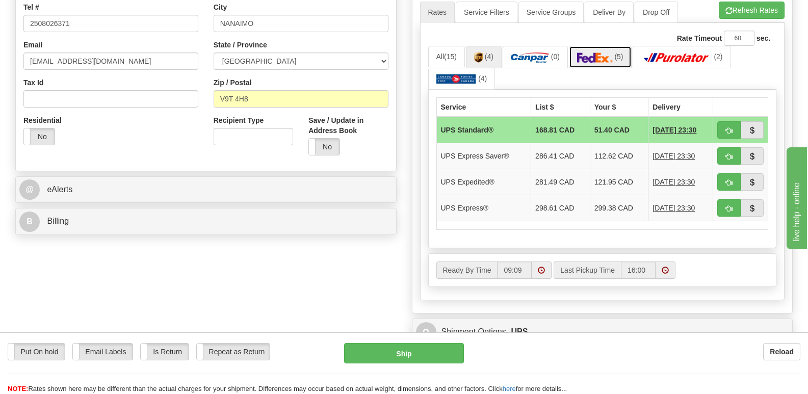
click at [605, 53] on img at bounding box center [595, 58] width 36 height 10
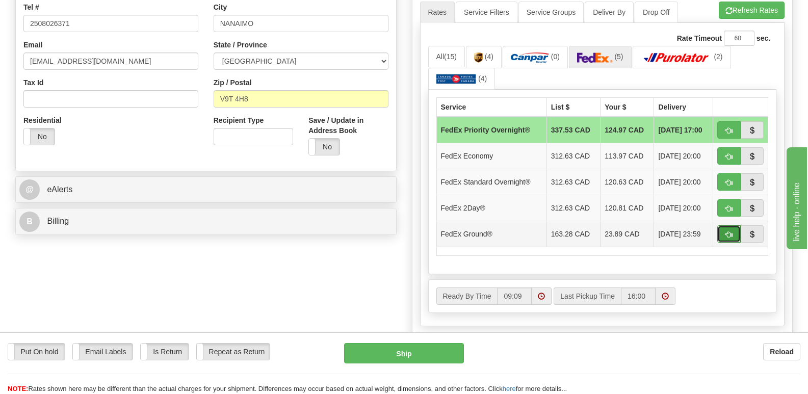
click at [729, 232] on span "button" at bounding box center [729, 235] width 7 height 7
type input "92"
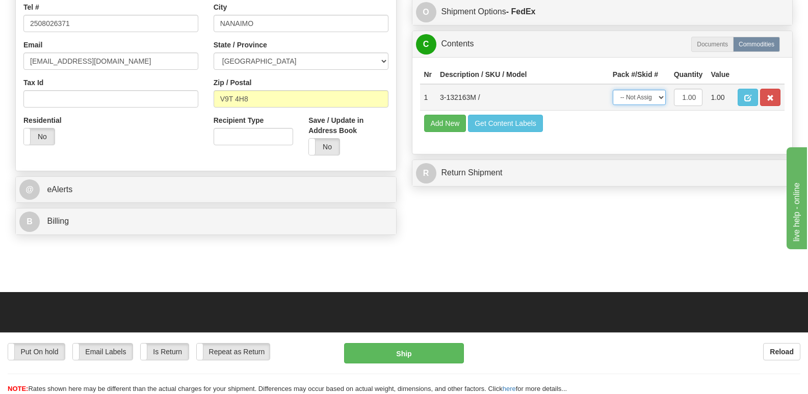
drag, startPoint x: 665, startPoint y: 92, endPoint x: 658, endPoint y: 96, distance: 7.8
click at [665, 92] on select "-- Not Assigned -- Package 1" at bounding box center [639, 97] width 53 height 15
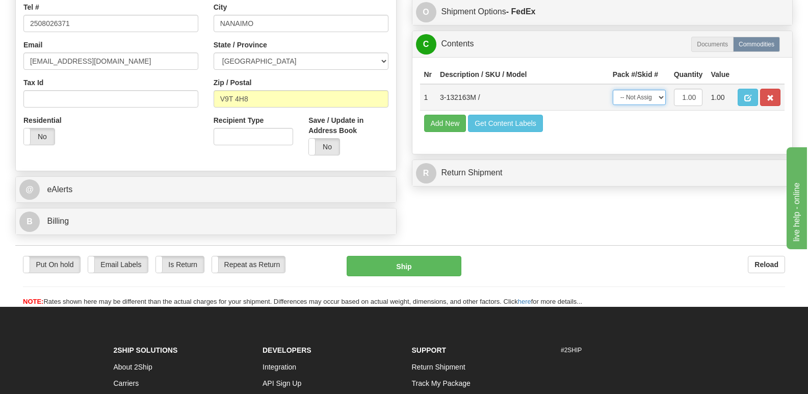
select select "0"
click at [613, 90] on select "-- Not Assigned -- Package 1" at bounding box center [639, 97] width 53 height 15
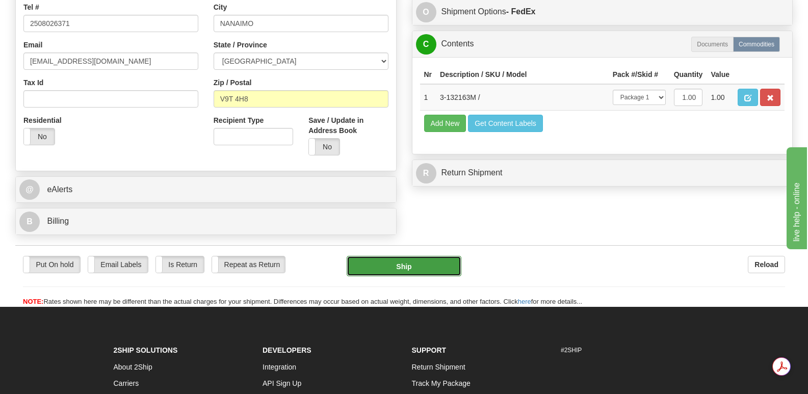
click at [412, 256] on button "Ship" at bounding box center [404, 266] width 114 height 20
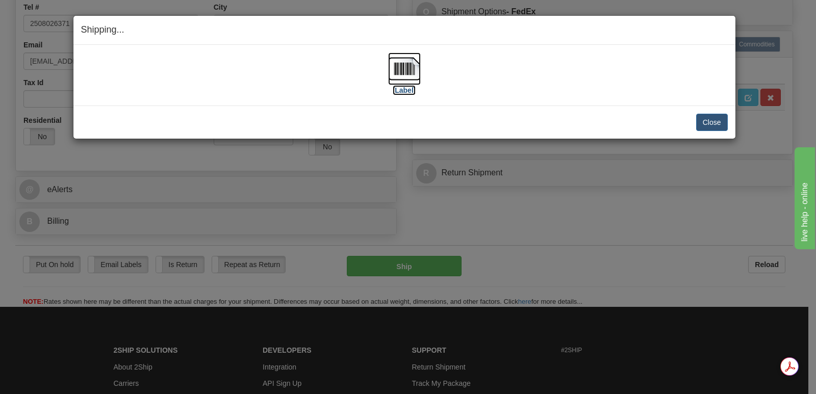
click at [403, 68] on img at bounding box center [404, 69] width 33 height 33
click at [715, 119] on button "Close" at bounding box center [712, 122] width 32 height 17
